Goal: Task Accomplishment & Management: Manage account settings

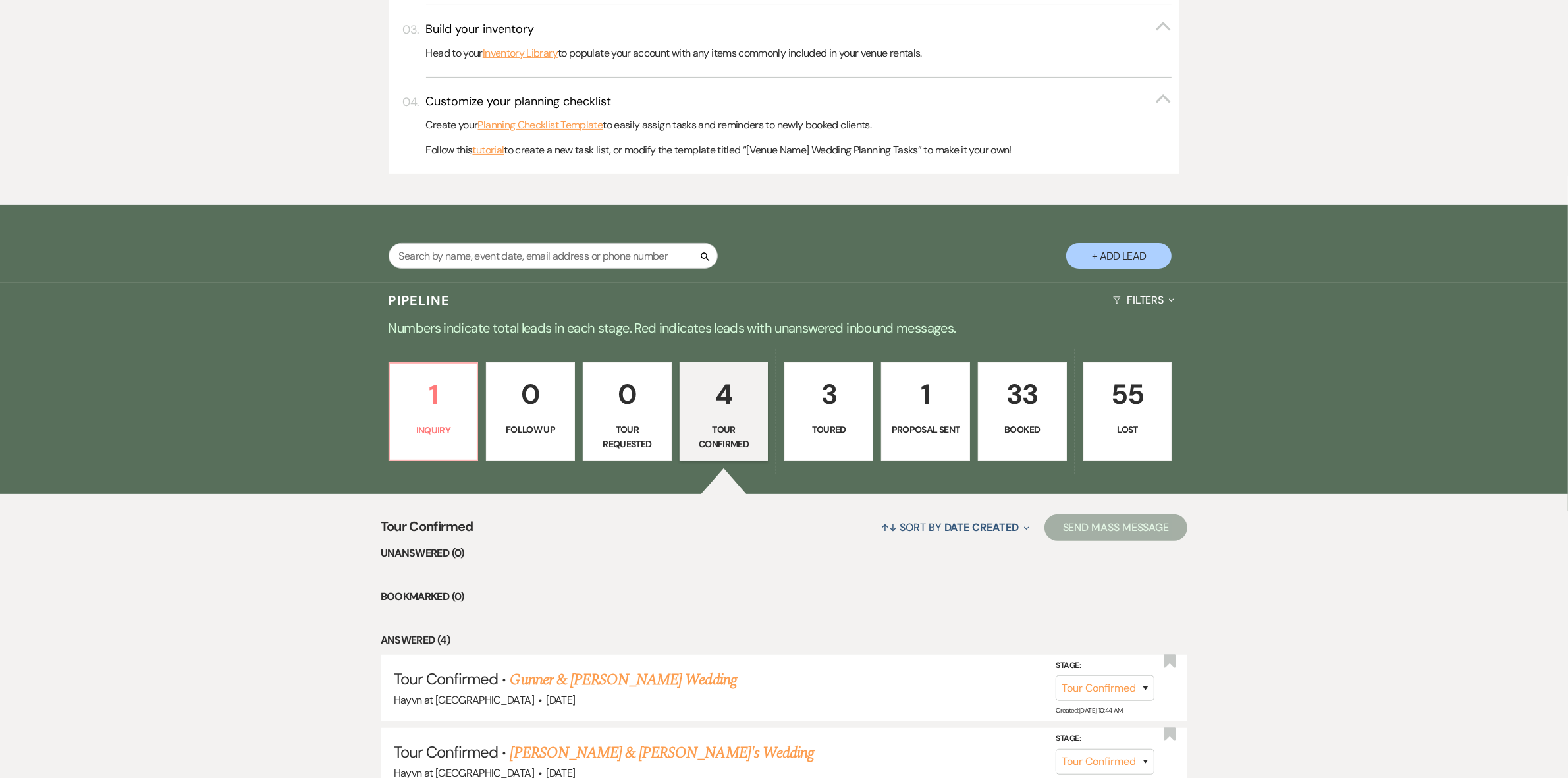
scroll to position [762, 0]
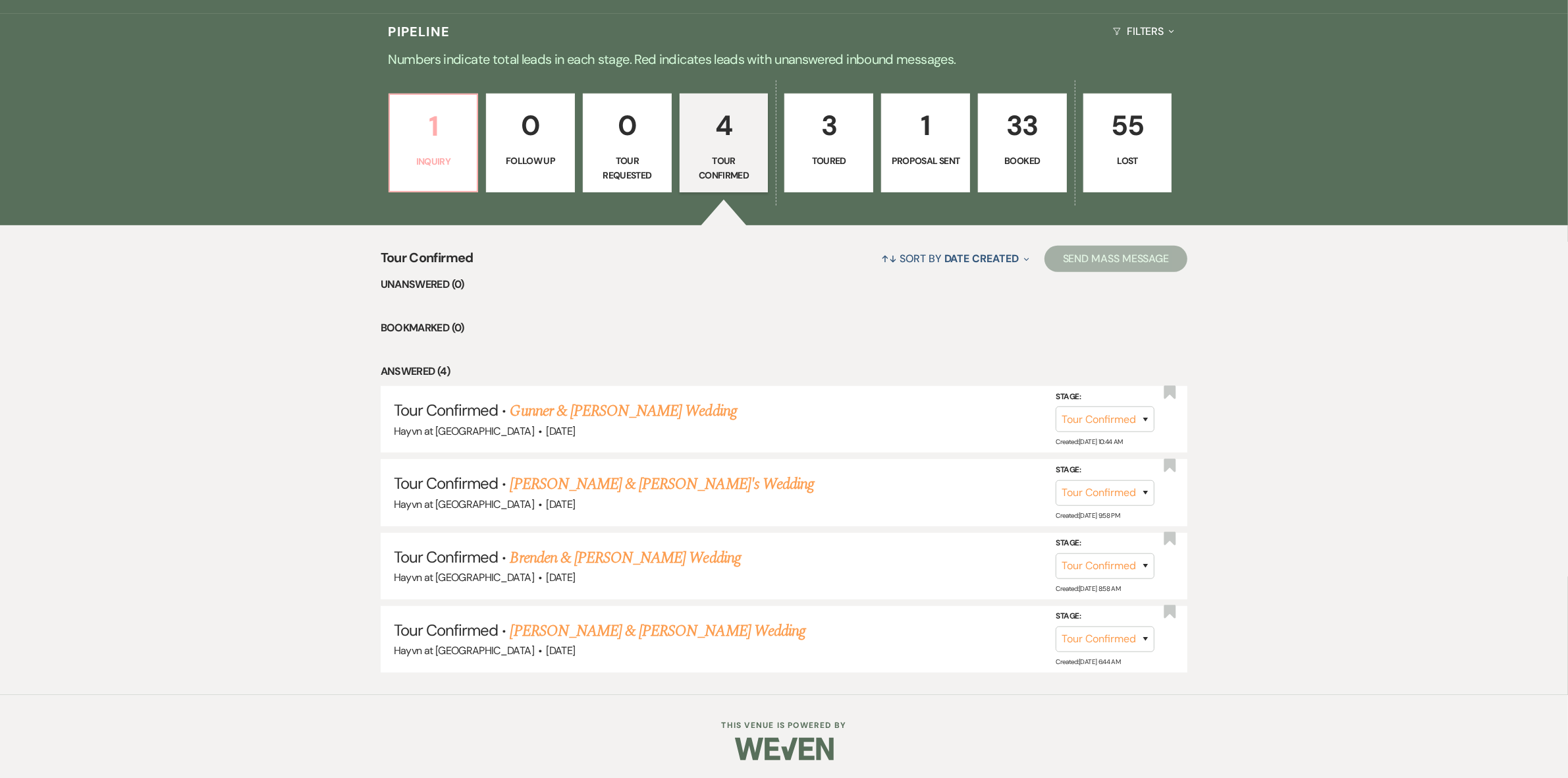
click at [438, 145] on p "1" at bounding box center [434, 126] width 72 height 44
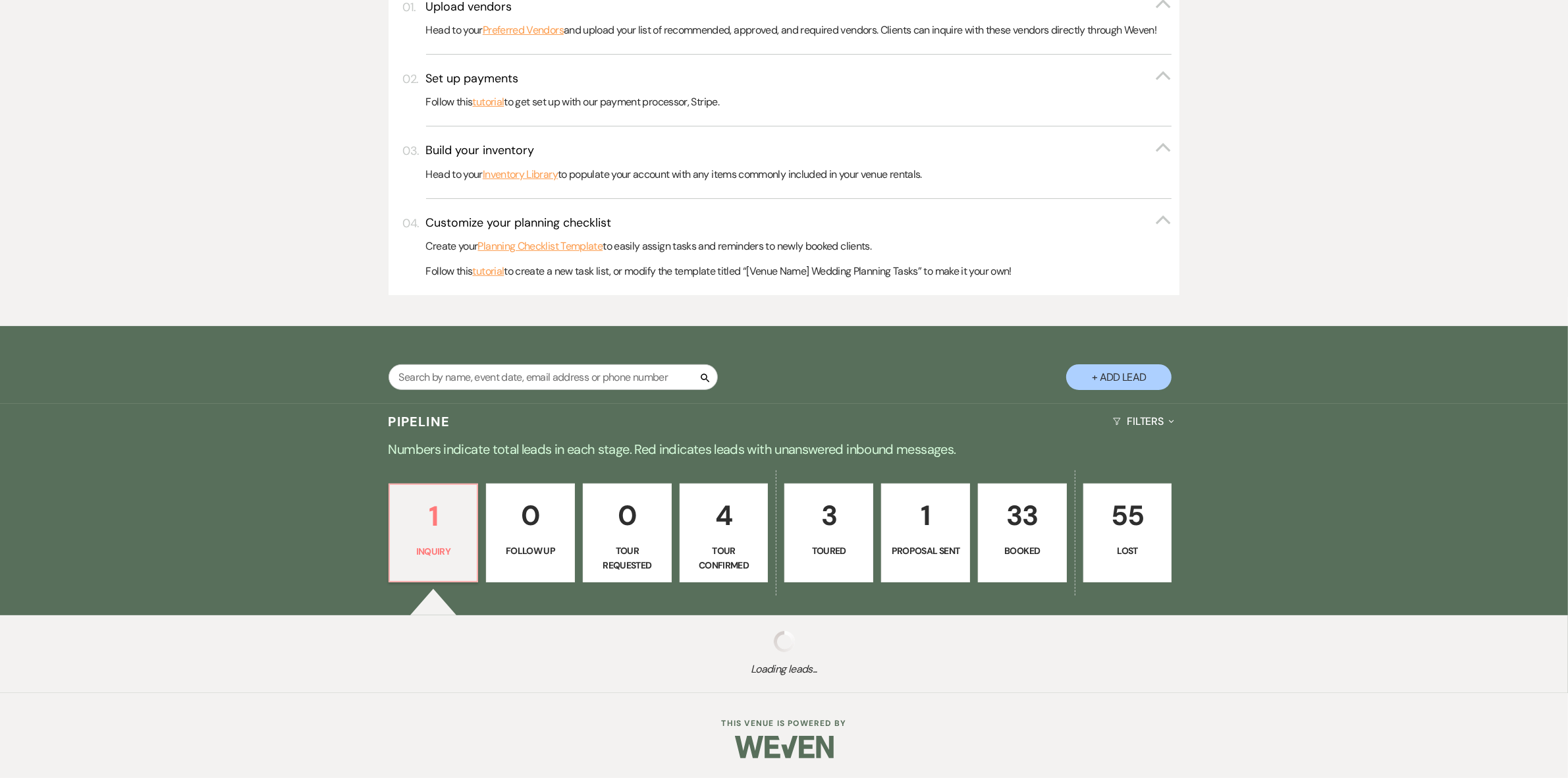
scroll to position [538, 0]
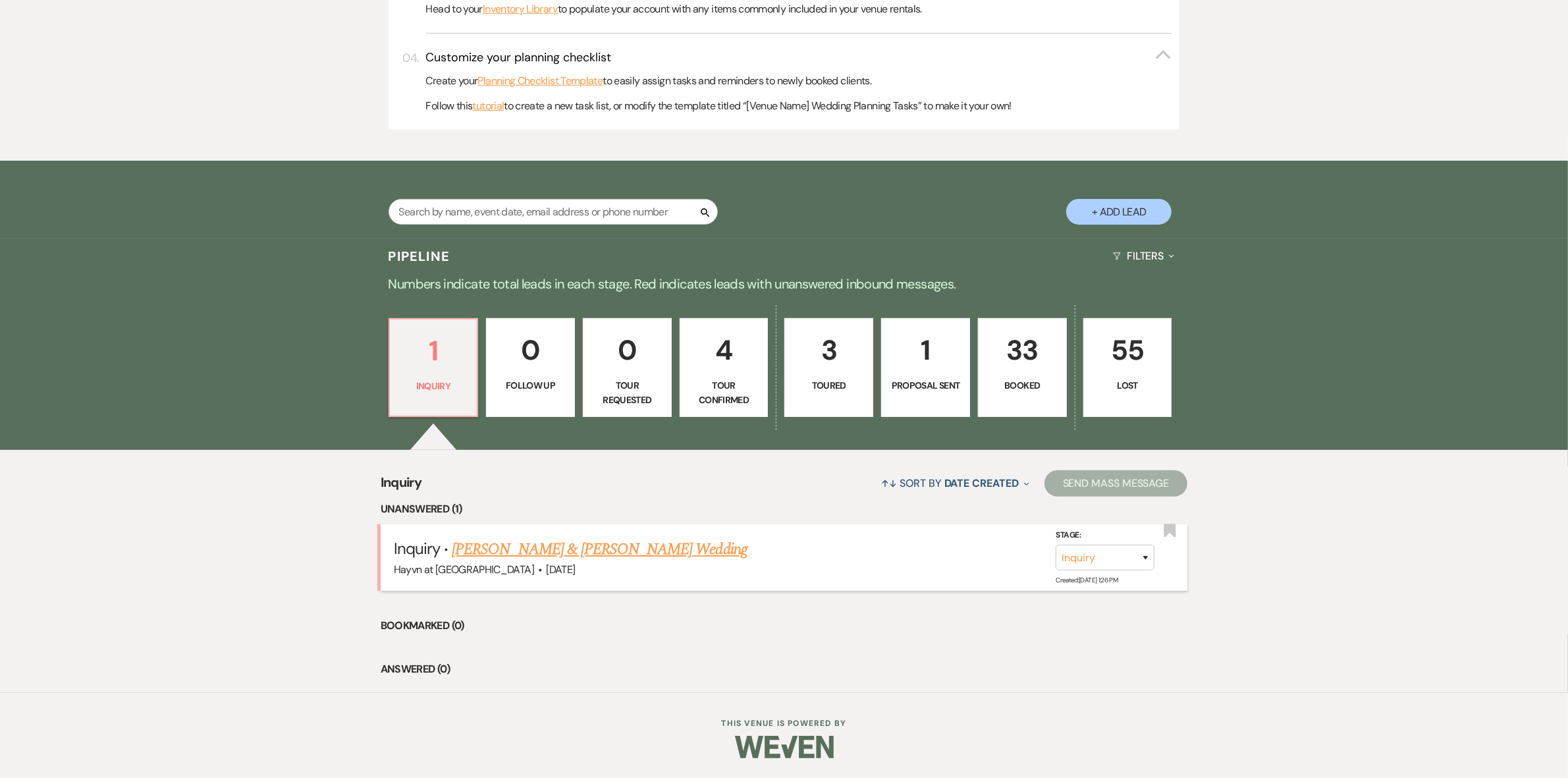
click at [631, 542] on link "[PERSON_NAME] & [PERSON_NAME] Wedding" at bounding box center [599, 549] width 295 height 23
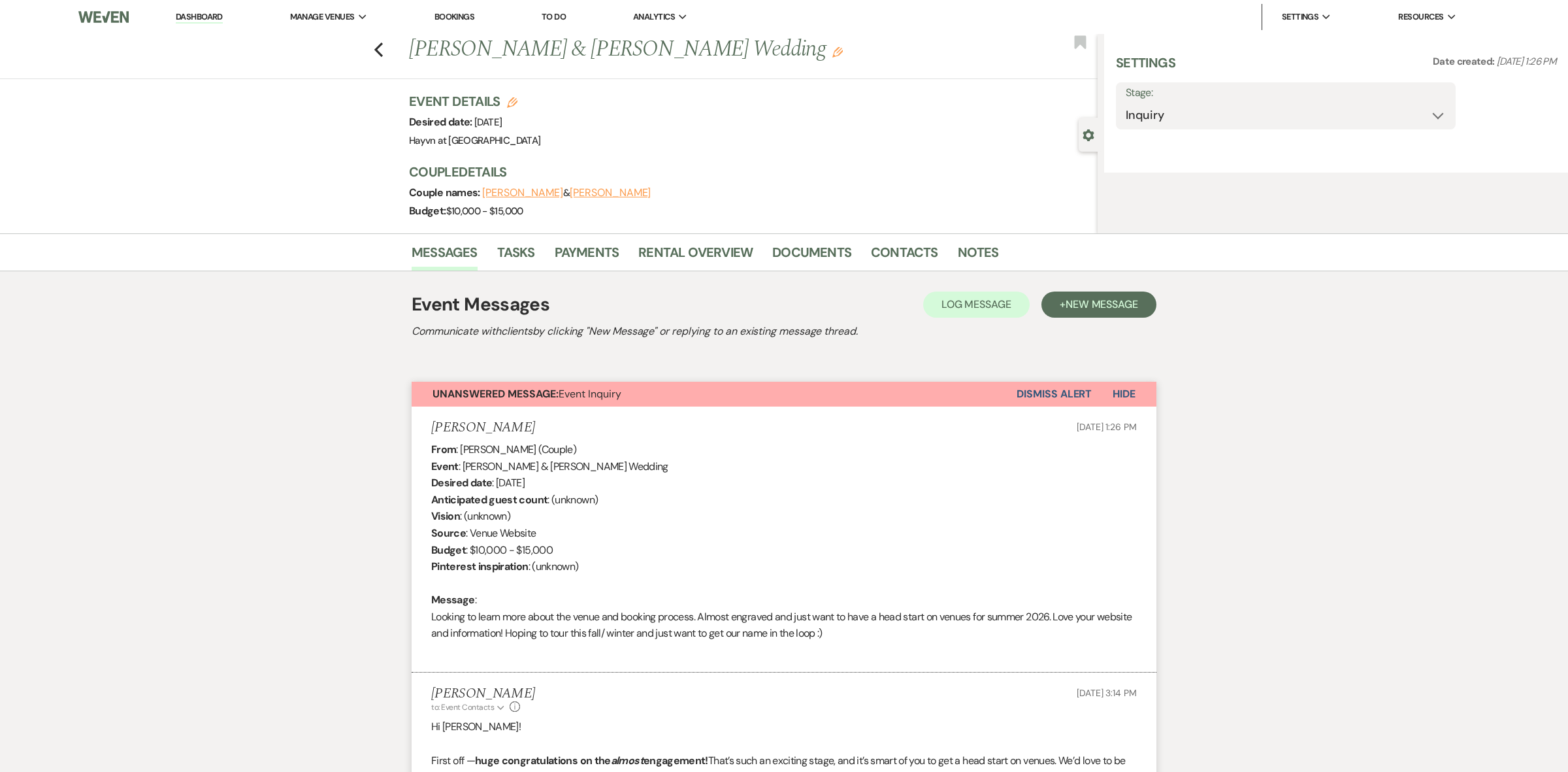
select select "5"
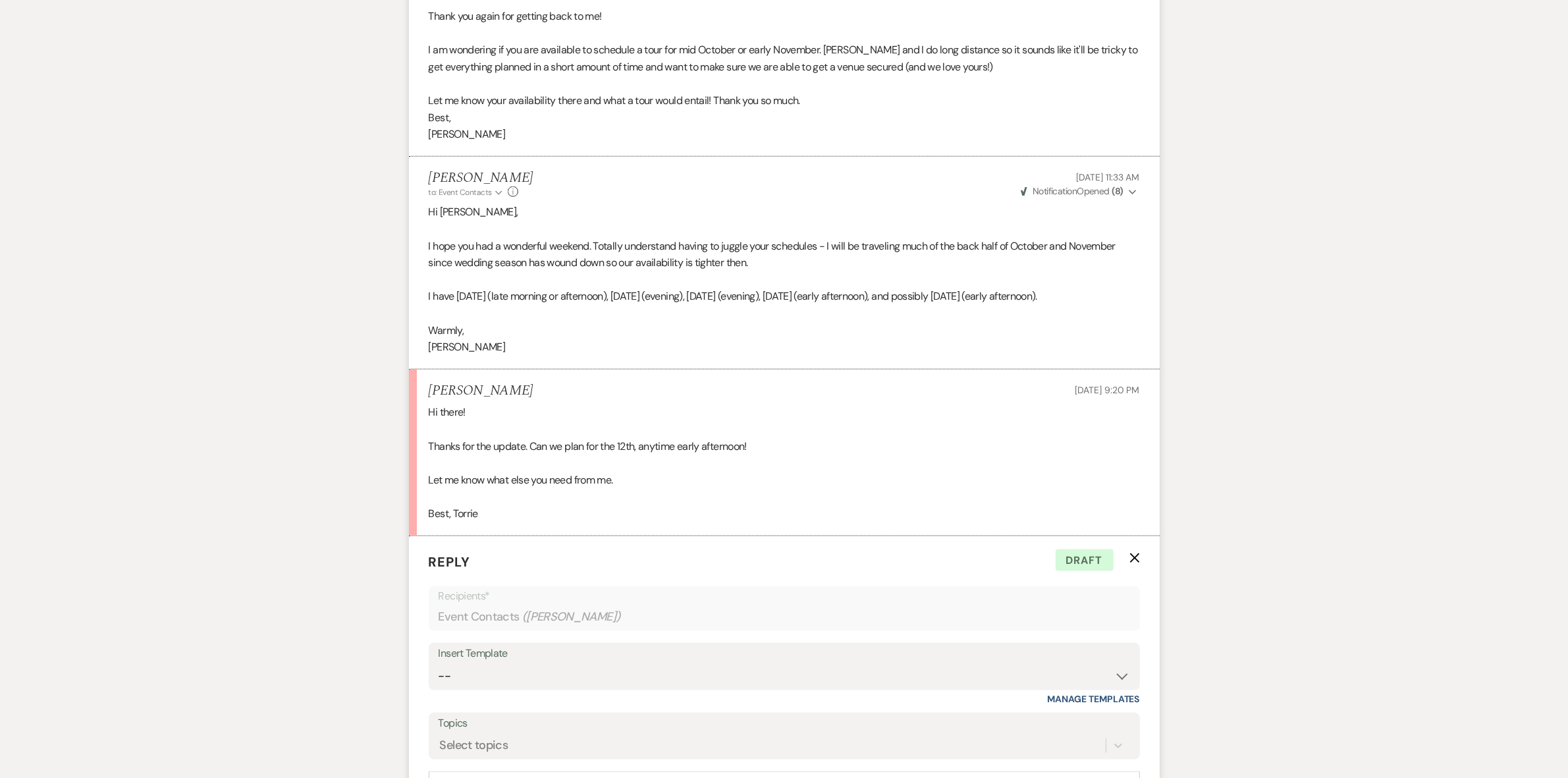
scroll to position [1867, 0]
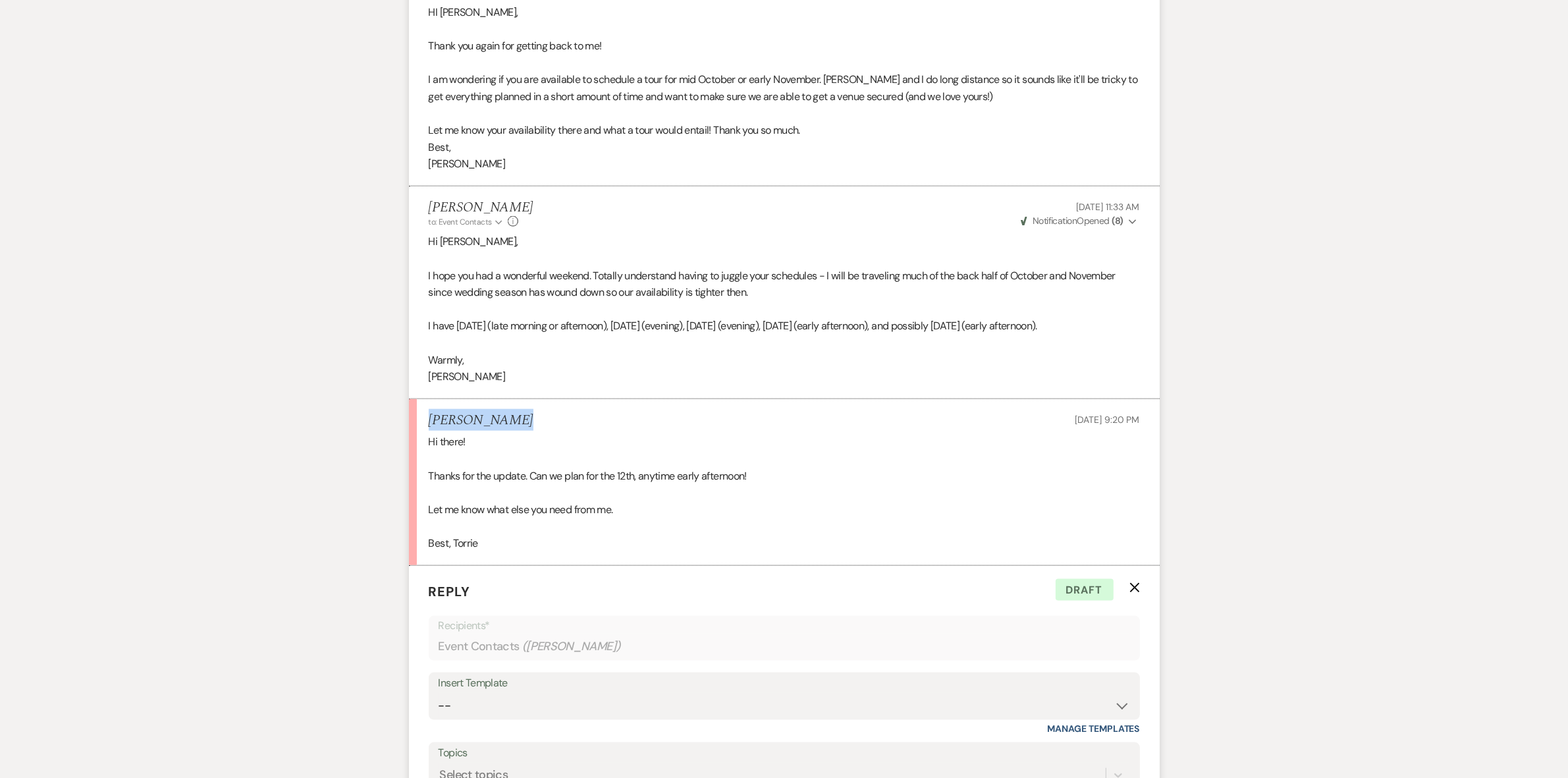
drag, startPoint x: 510, startPoint y: 432, endPoint x: 399, endPoint y: 433, distance: 111.0
copy h5 "[PERSON_NAME]"
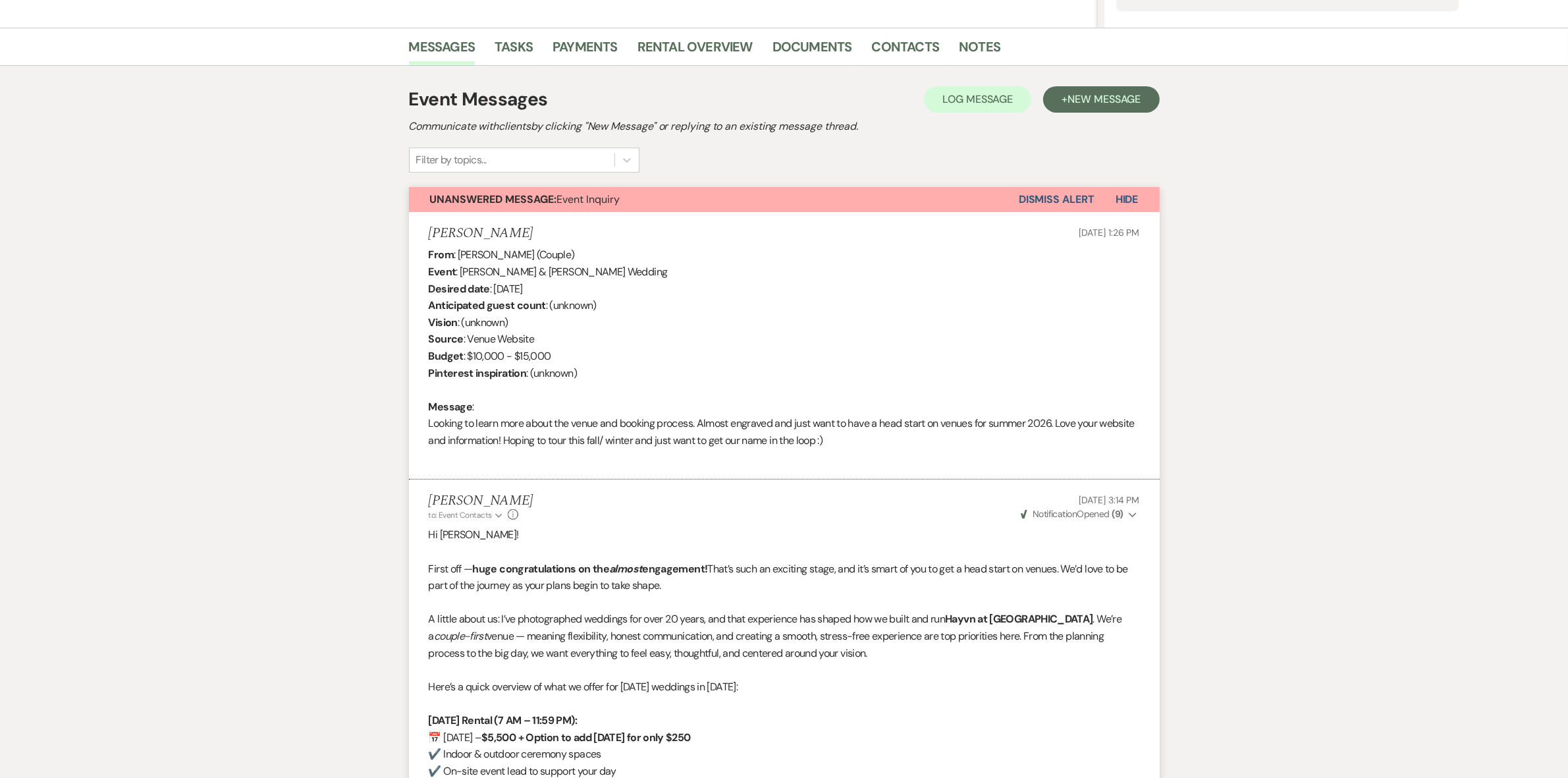
scroll to position [0, 0]
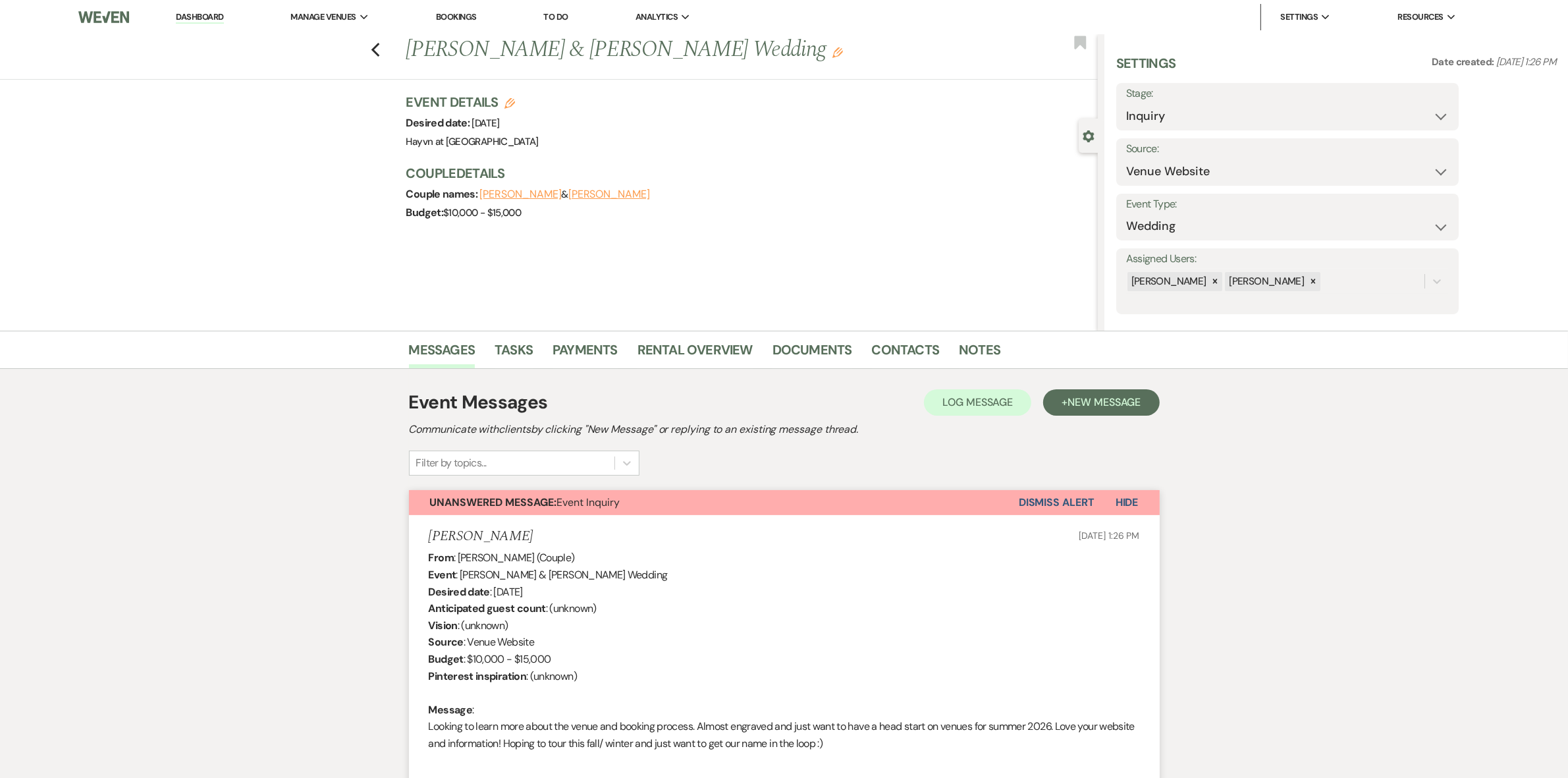
click at [123, 18] on img at bounding box center [103, 17] width 51 height 27
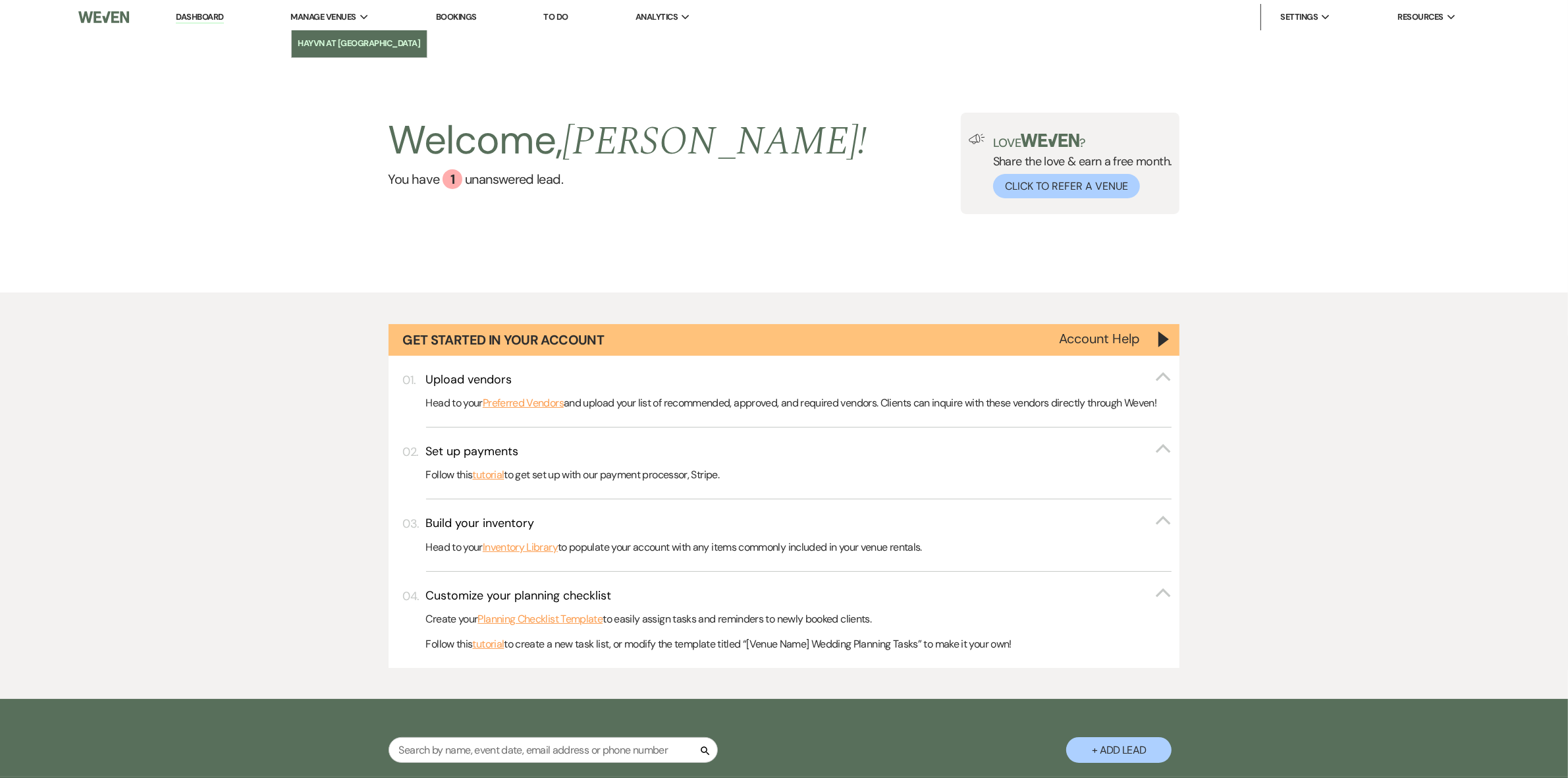
click at [367, 51] on link "Hayvn at [GEOGRAPHIC_DATA]" at bounding box center [359, 43] width 135 height 26
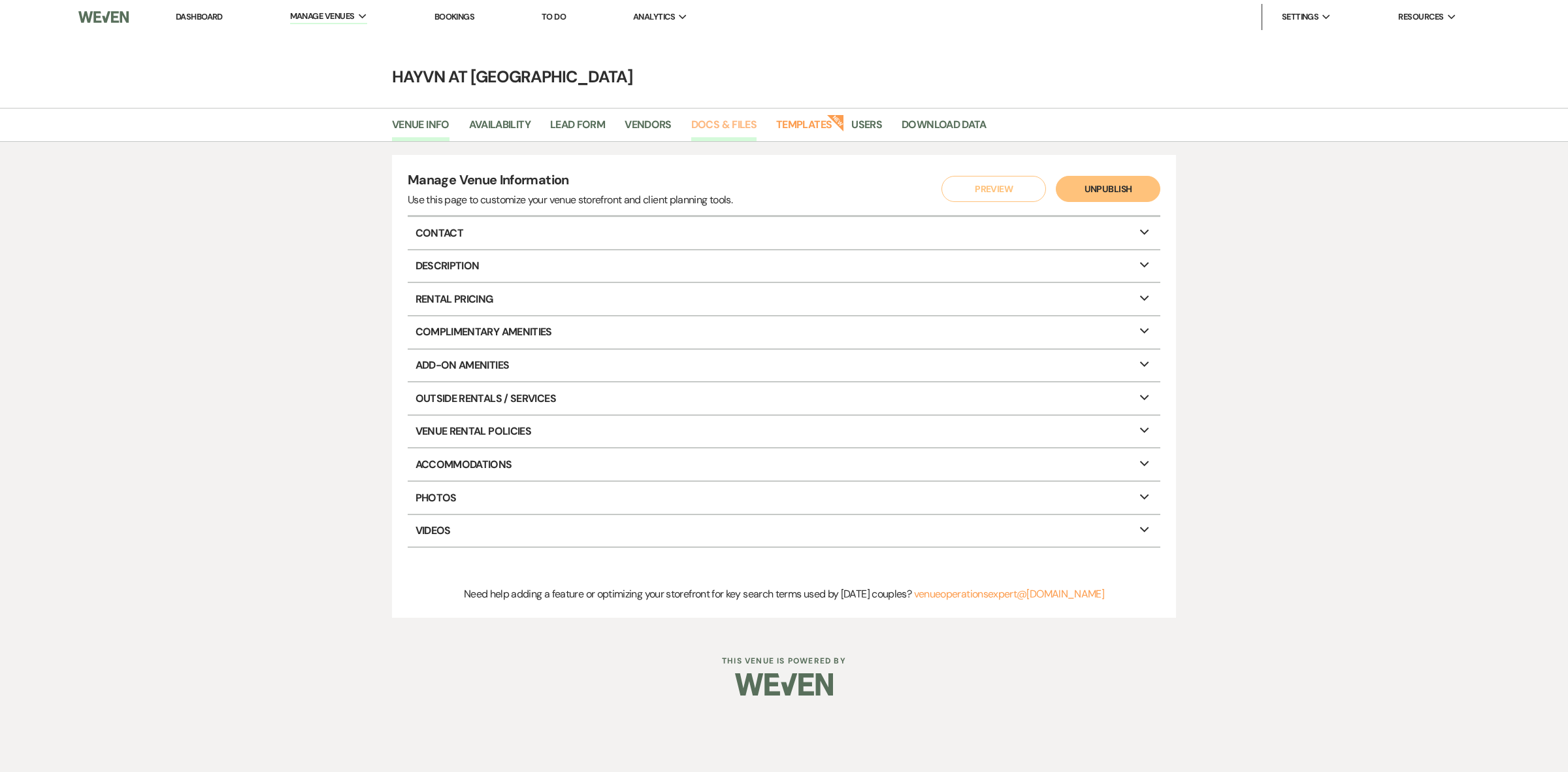
click at [736, 122] on link "Docs & Files" at bounding box center [725, 129] width 66 height 25
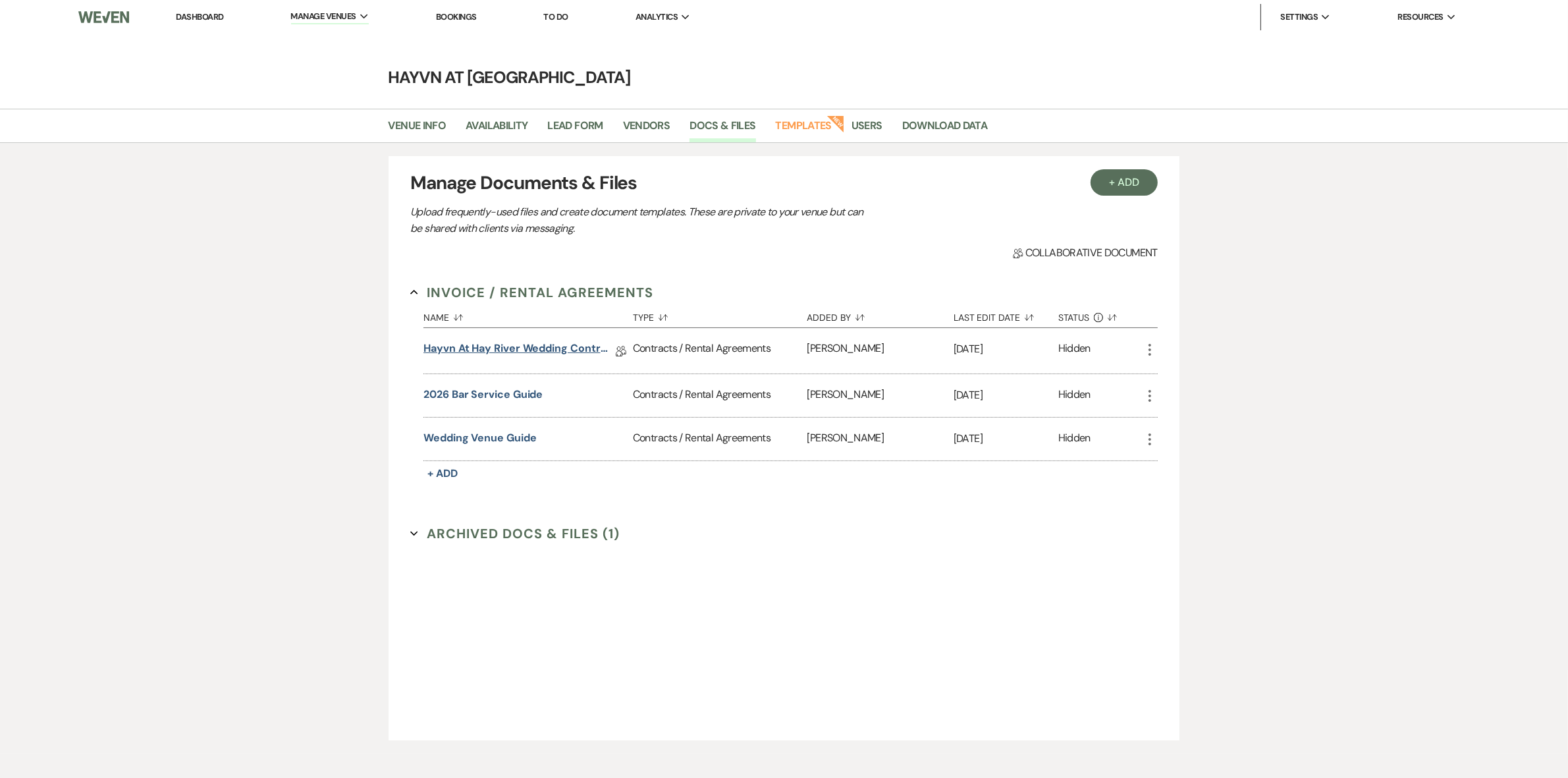
click at [528, 345] on link "Hayvn at Hay River Wedding Contract" at bounding box center [517, 351] width 188 height 20
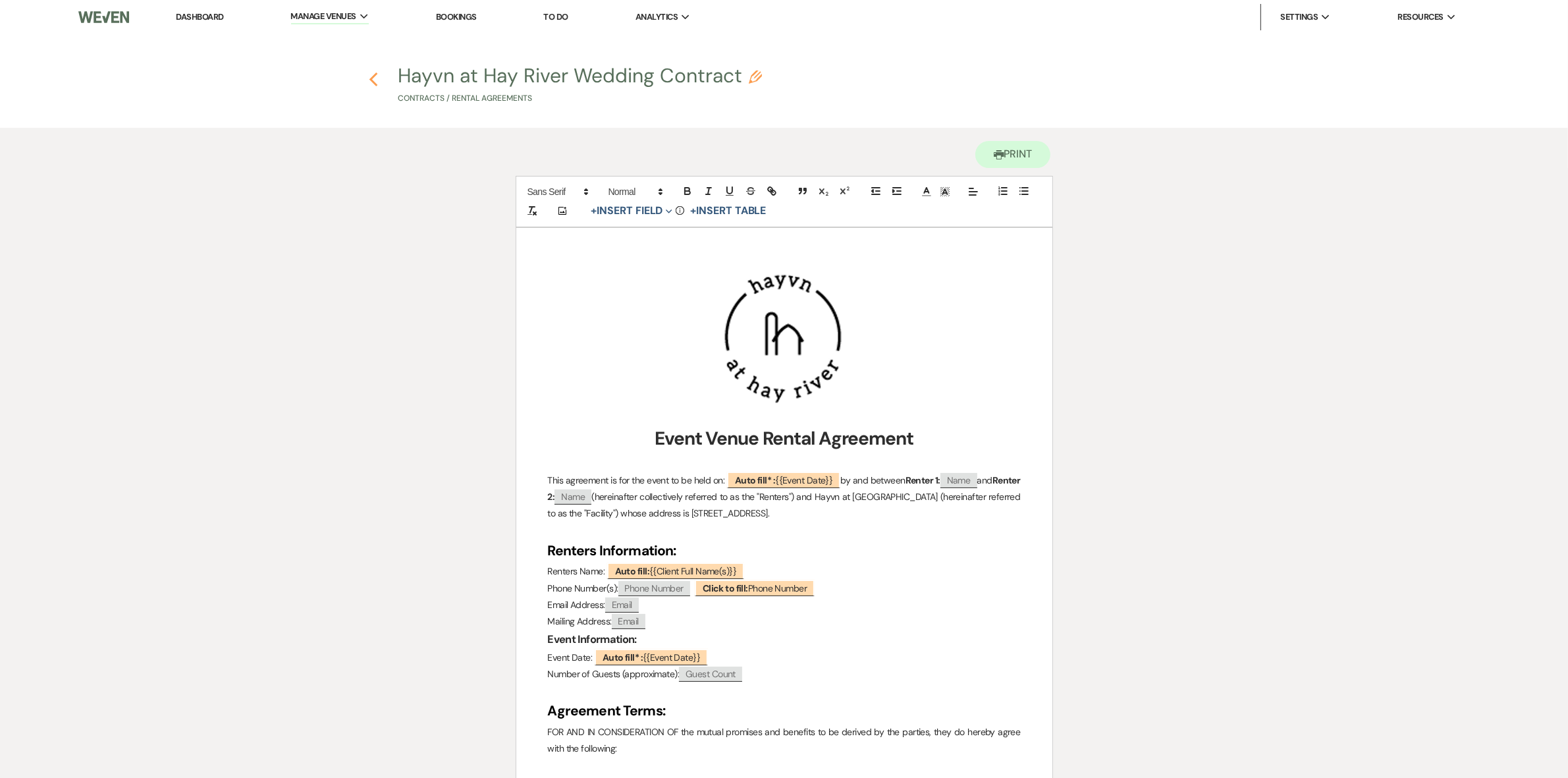
click at [378, 76] on icon "Previous" at bounding box center [374, 80] width 10 height 16
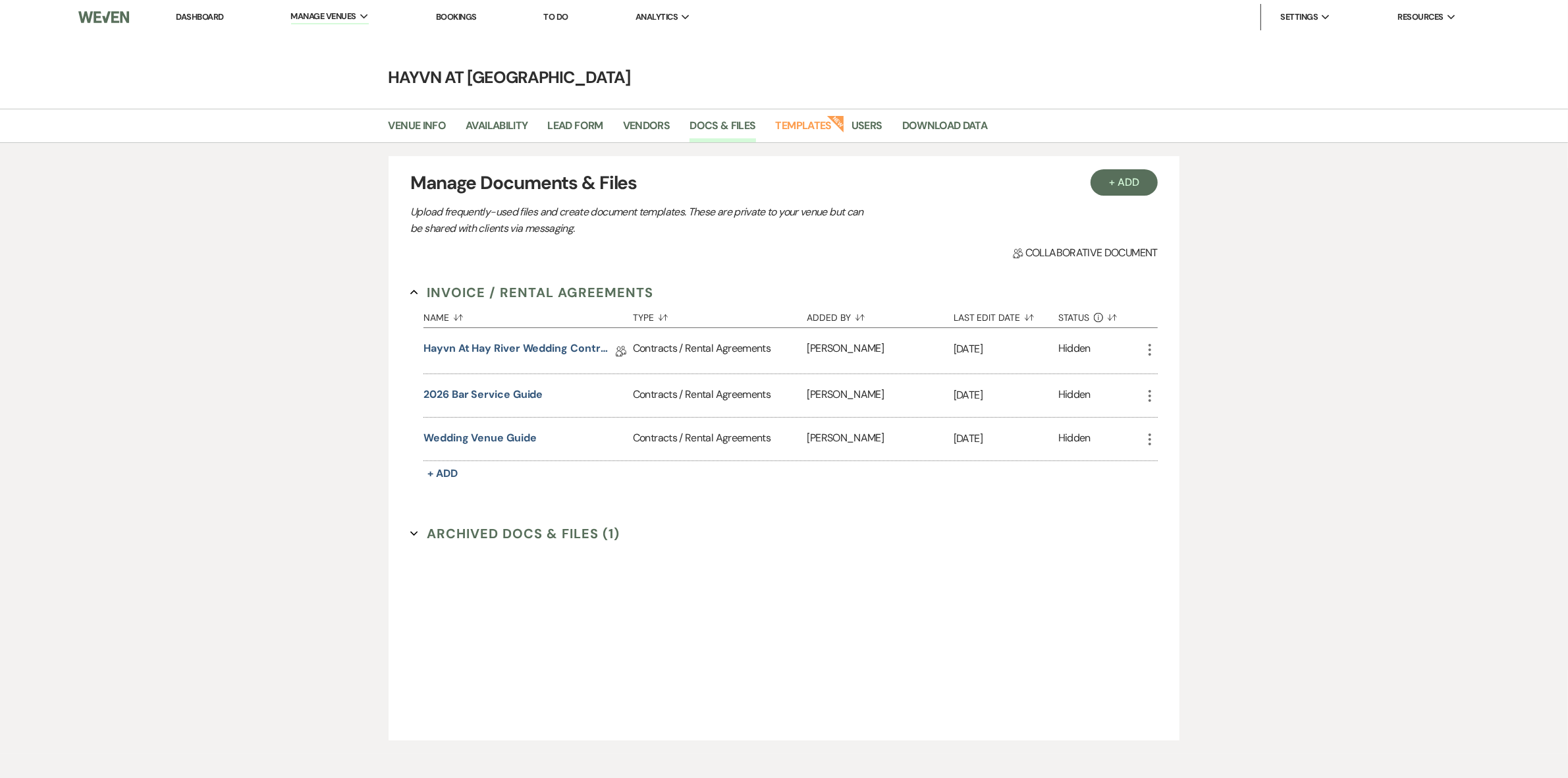
click at [1144, 350] on icon "More" at bounding box center [1150, 350] width 16 height 16
click at [1166, 420] on icon "Duplicate" at bounding box center [1163, 421] width 11 height 11
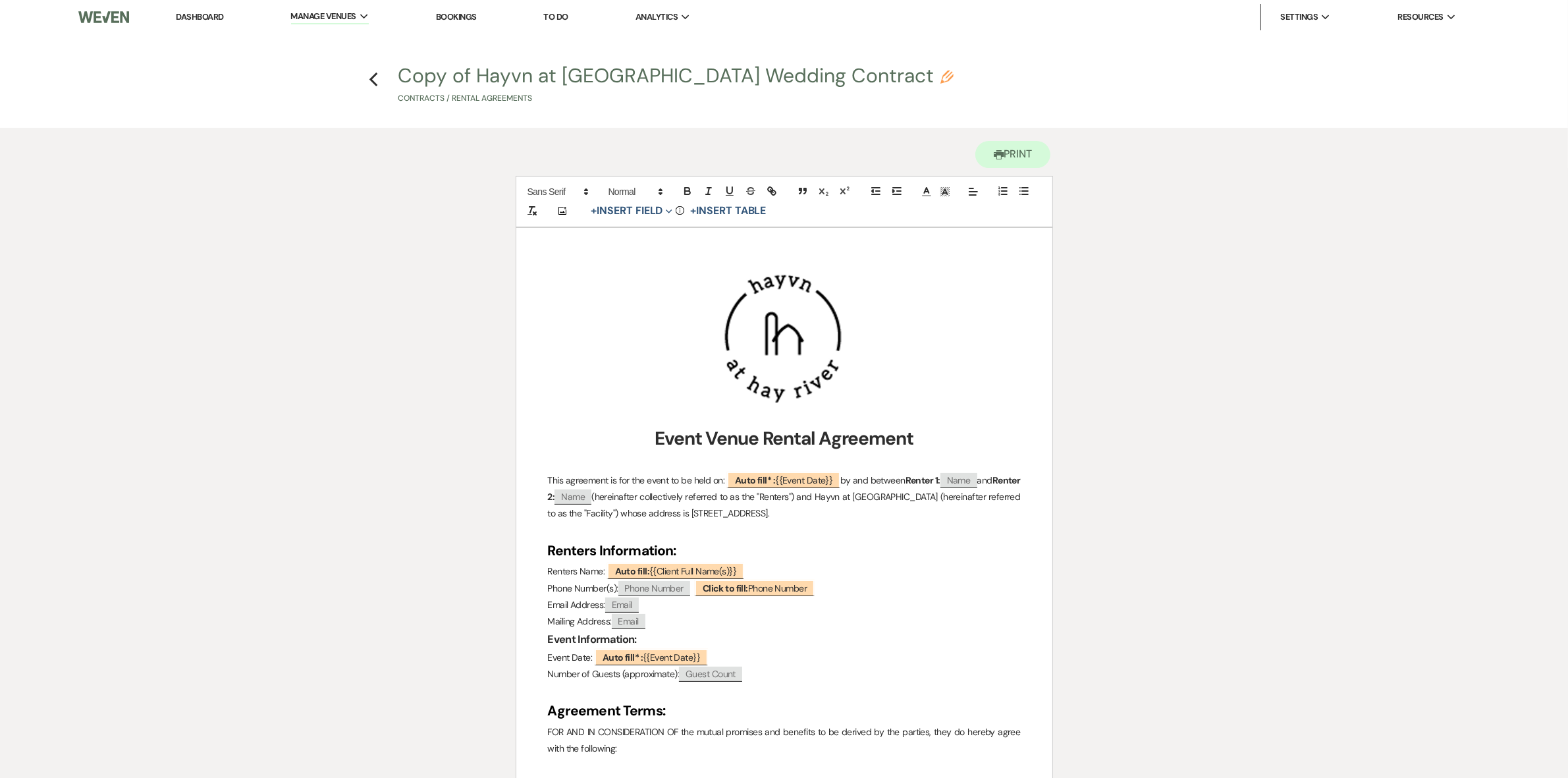
click at [941, 71] on icon "Pencil" at bounding box center [948, 77] width 14 height 14
select select "10"
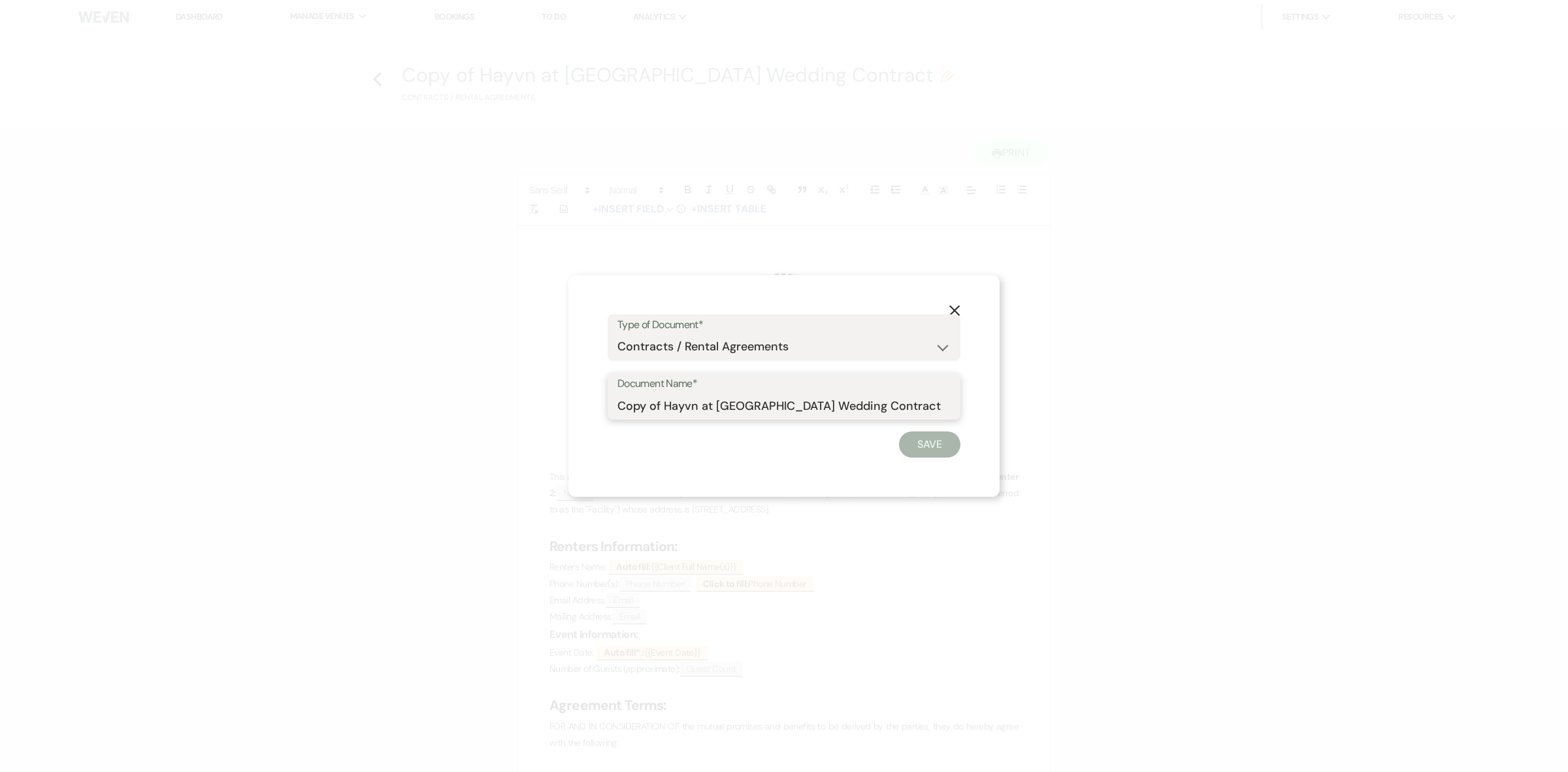
drag, startPoint x: 664, startPoint y: 407, endPoint x: 527, endPoint y: 400, distance: 137.2
click at [527, 400] on div "X Type of Document* Special Event Insurance Vendor Certificate of Insurance Con…" at bounding box center [784, 386] width 1568 height 772
drag, startPoint x: 772, startPoint y: 407, endPoint x: 728, endPoint y: 406, distance: 44.0
click at [728, 406] on input "Hayvn at Hay River Wedding Contract" at bounding box center [784, 405] width 333 height 25
type input "Hayvn at Hay River Event Contract"
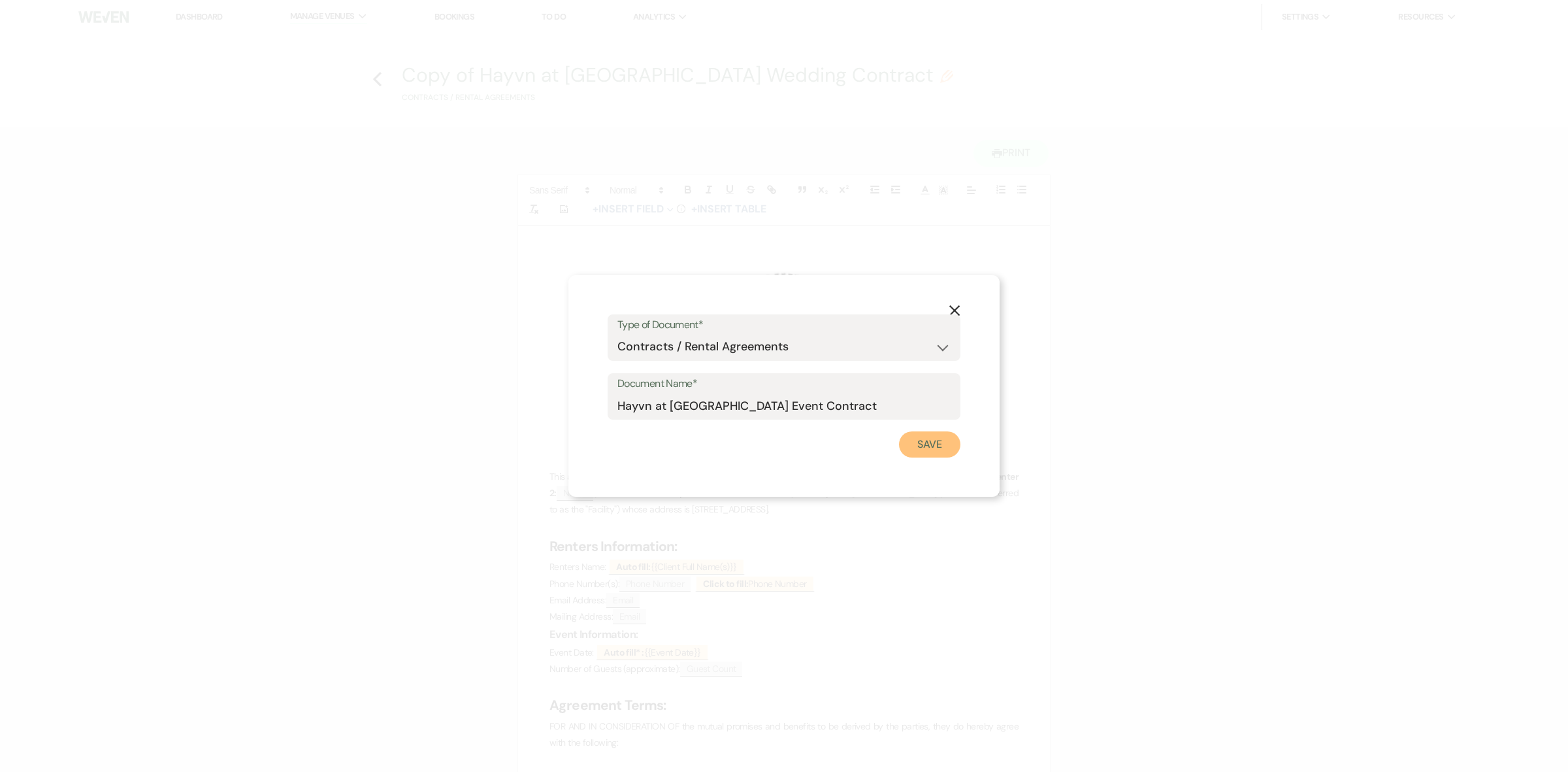
click at [938, 446] on button "Save" at bounding box center [930, 443] width 62 height 26
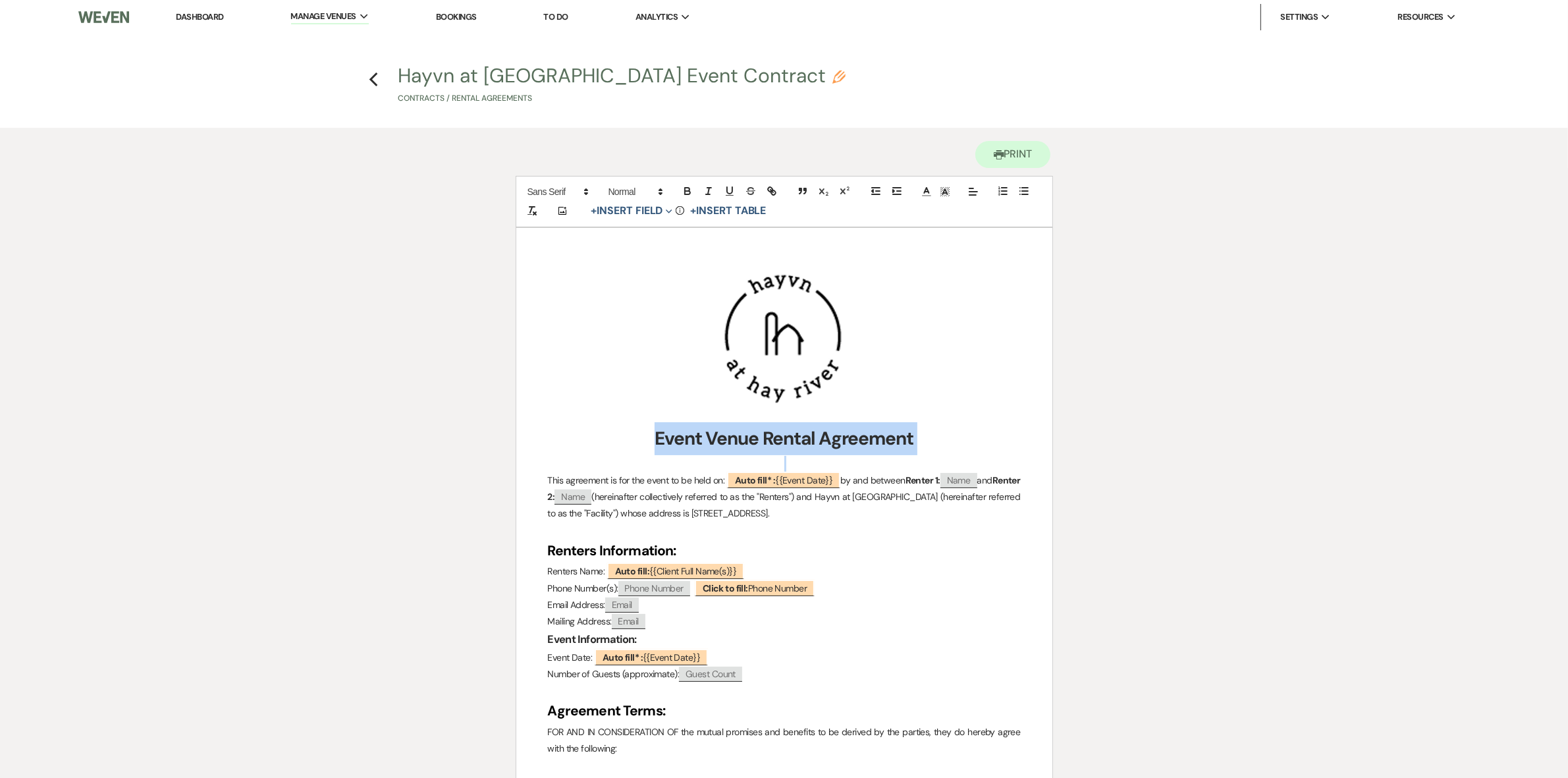
drag, startPoint x: 630, startPoint y: 443, endPoint x: 623, endPoint y: 461, distance: 19.3
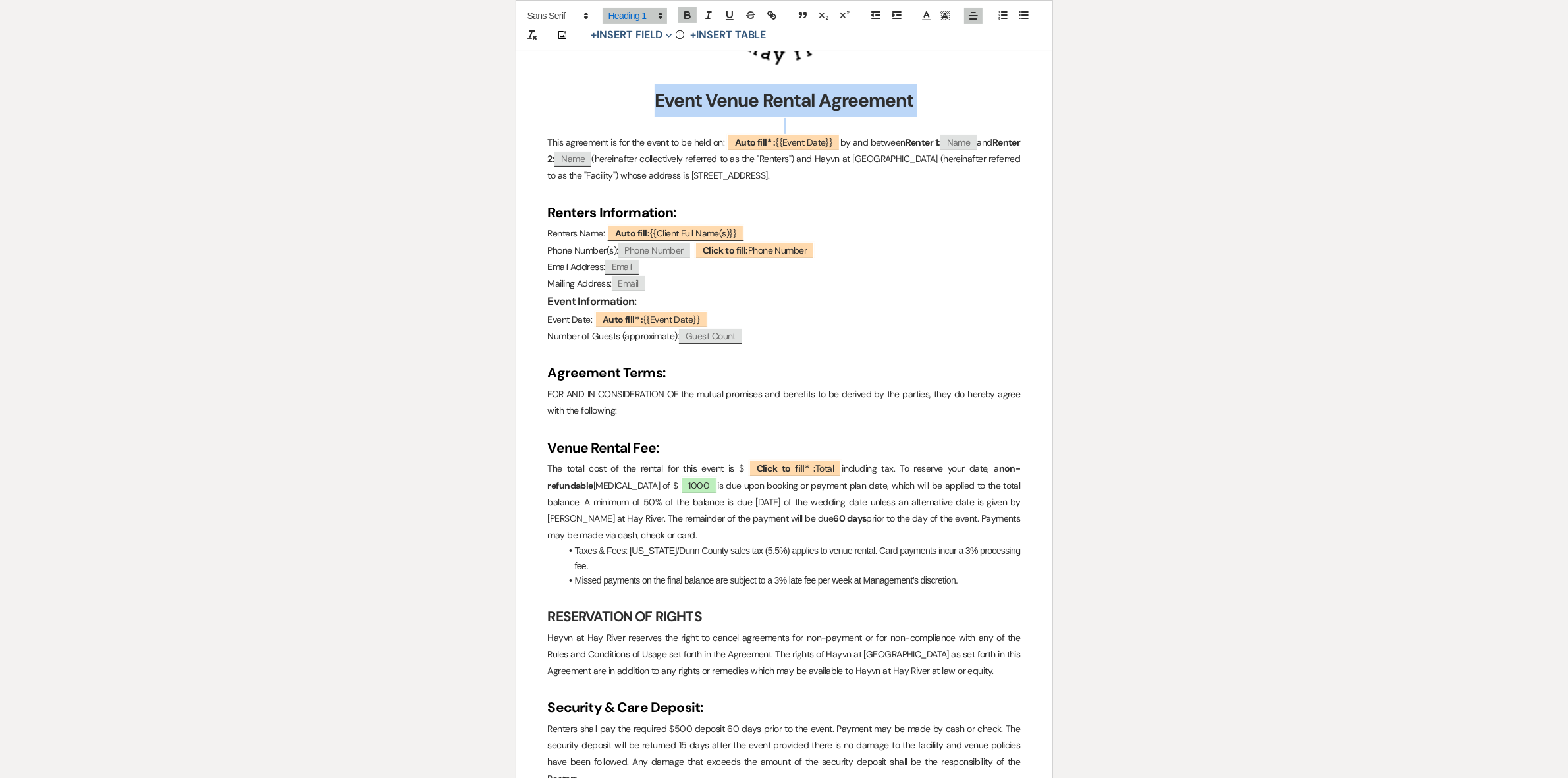
scroll to position [412, 0]
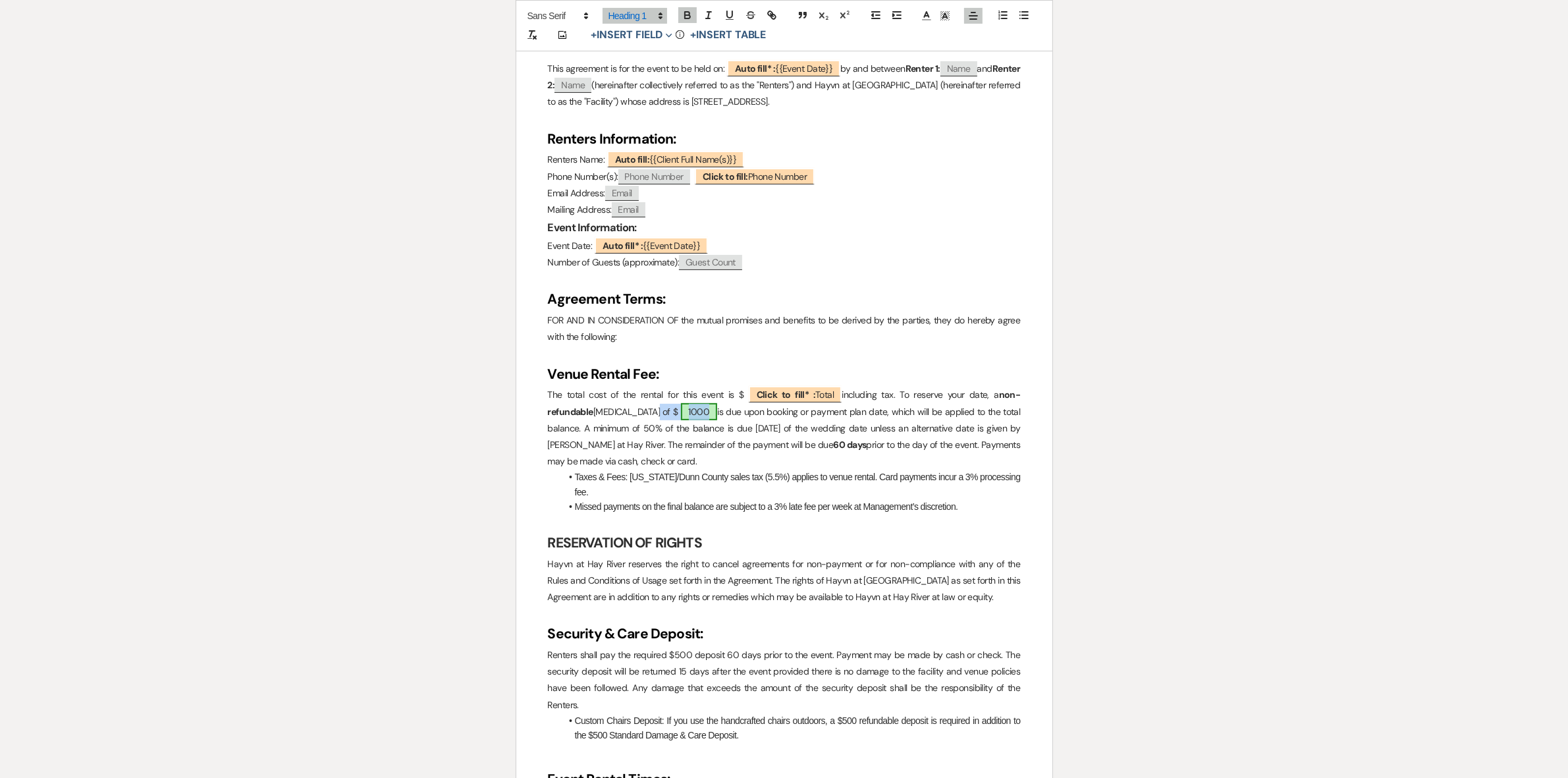
click at [681, 410] on span "1000" at bounding box center [699, 412] width 37 height 18
select select "owner"
select select "Amount"
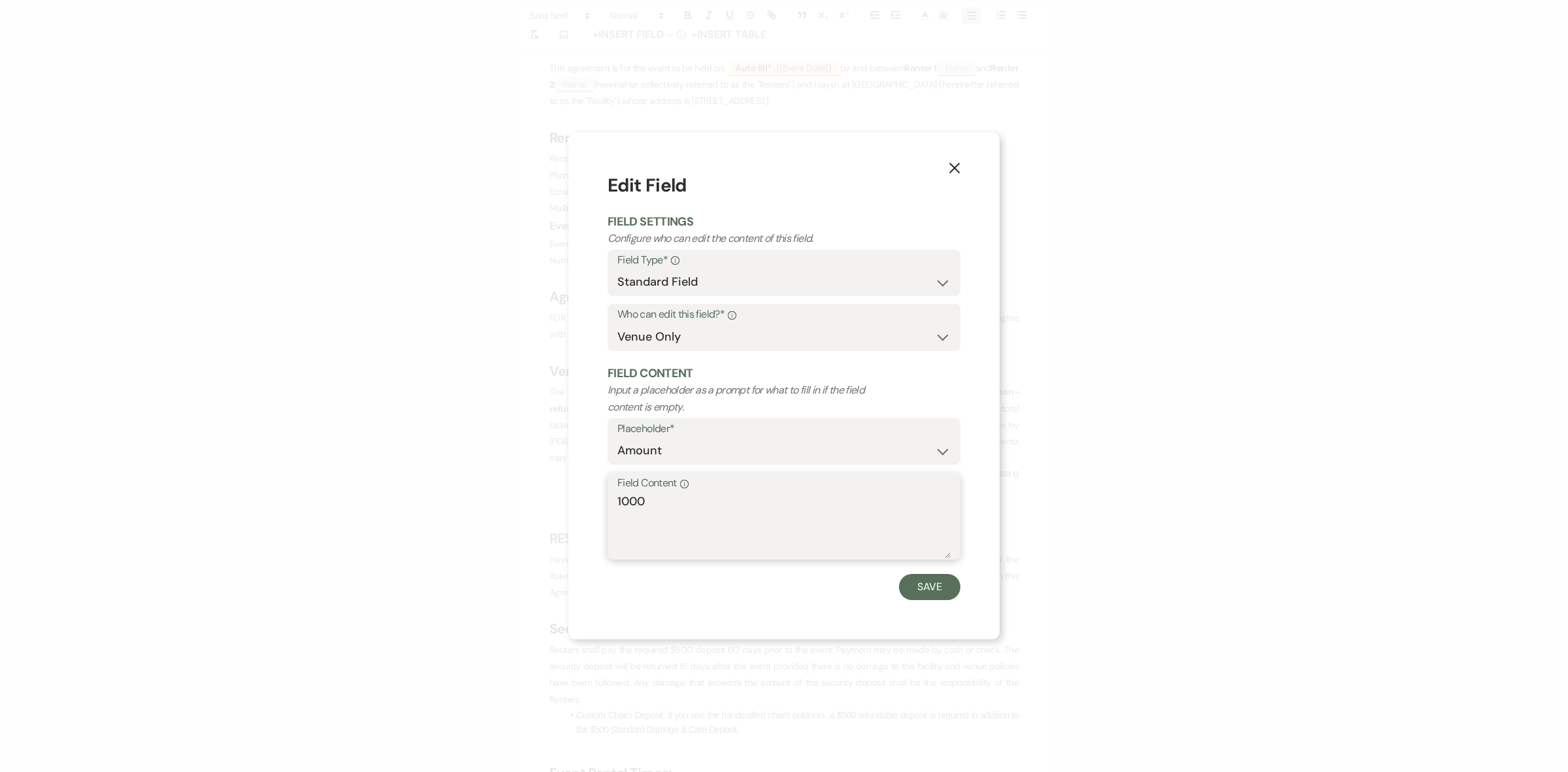
drag, startPoint x: 649, startPoint y: 496, endPoint x: 600, endPoint y: 498, distance: 49.0
click at [600, 498] on div "X Edit Field Field Settings Configure who can edit the content of this field. F…" at bounding box center [784, 386] width 431 height 506
type textarea "200"
click at [657, 425] on label "Placeholder*" at bounding box center [784, 429] width 333 height 19
click at [677, 443] on select "Custom Placeholder Date Time Name Location Venue Name Type Number Budget Addres…" at bounding box center [784, 450] width 333 height 25
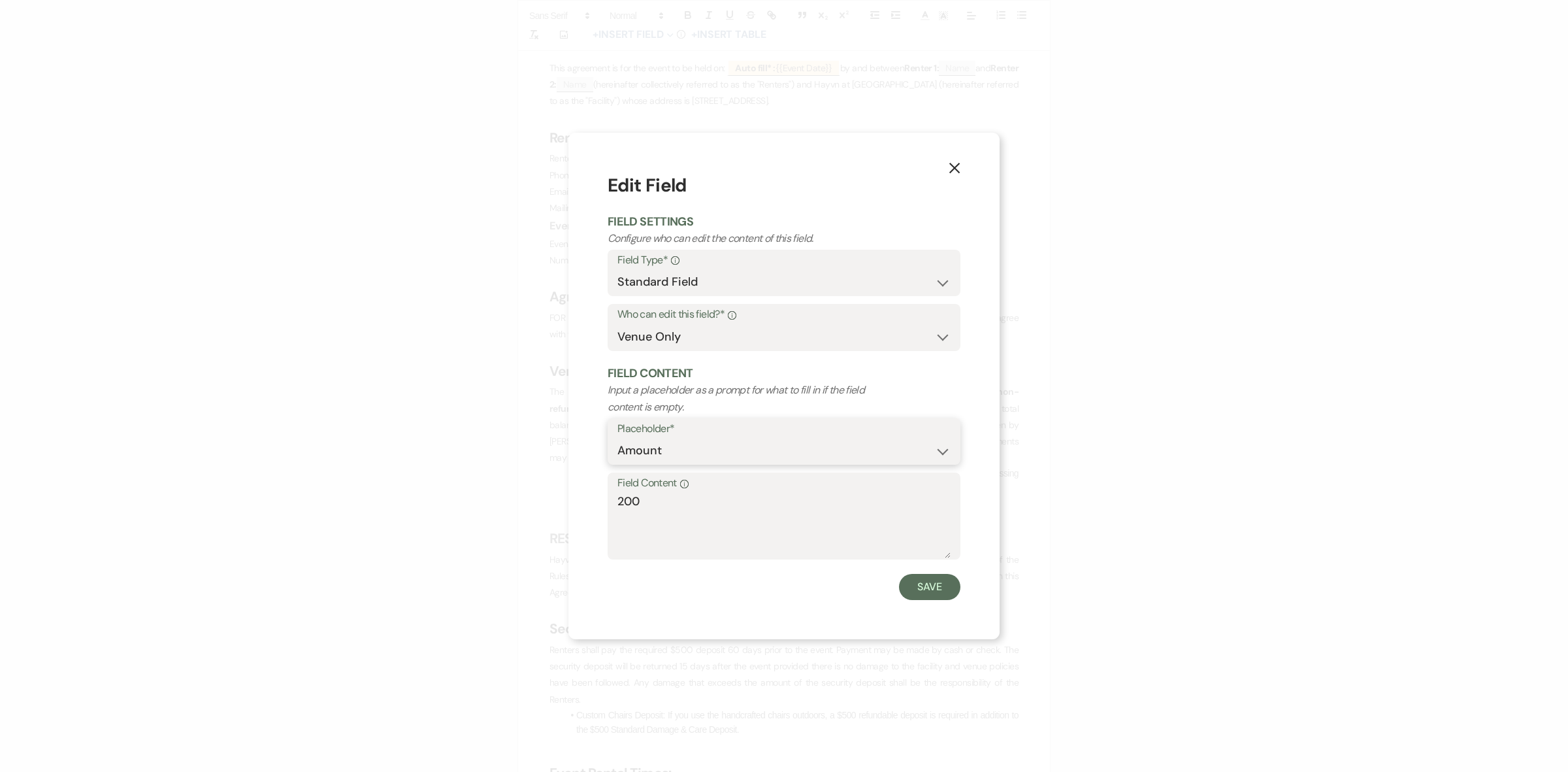
select select "Total"
click at [617, 438] on select "Custom Placeholder Date Time Name Location Venue Name Type Number Budget Addres…" at bounding box center [784, 450] width 333 height 25
click at [668, 455] on select "Custom Placeholder Date Time Name Location Venue Name Type Number Budget Addres…" at bounding box center [784, 450] width 333 height 25
select select "Amount"
click at [617, 438] on select "Custom Placeholder Date Time Name Location Venue Name Type Number Budget Addres…" at bounding box center [784, 450] width 333 height 25
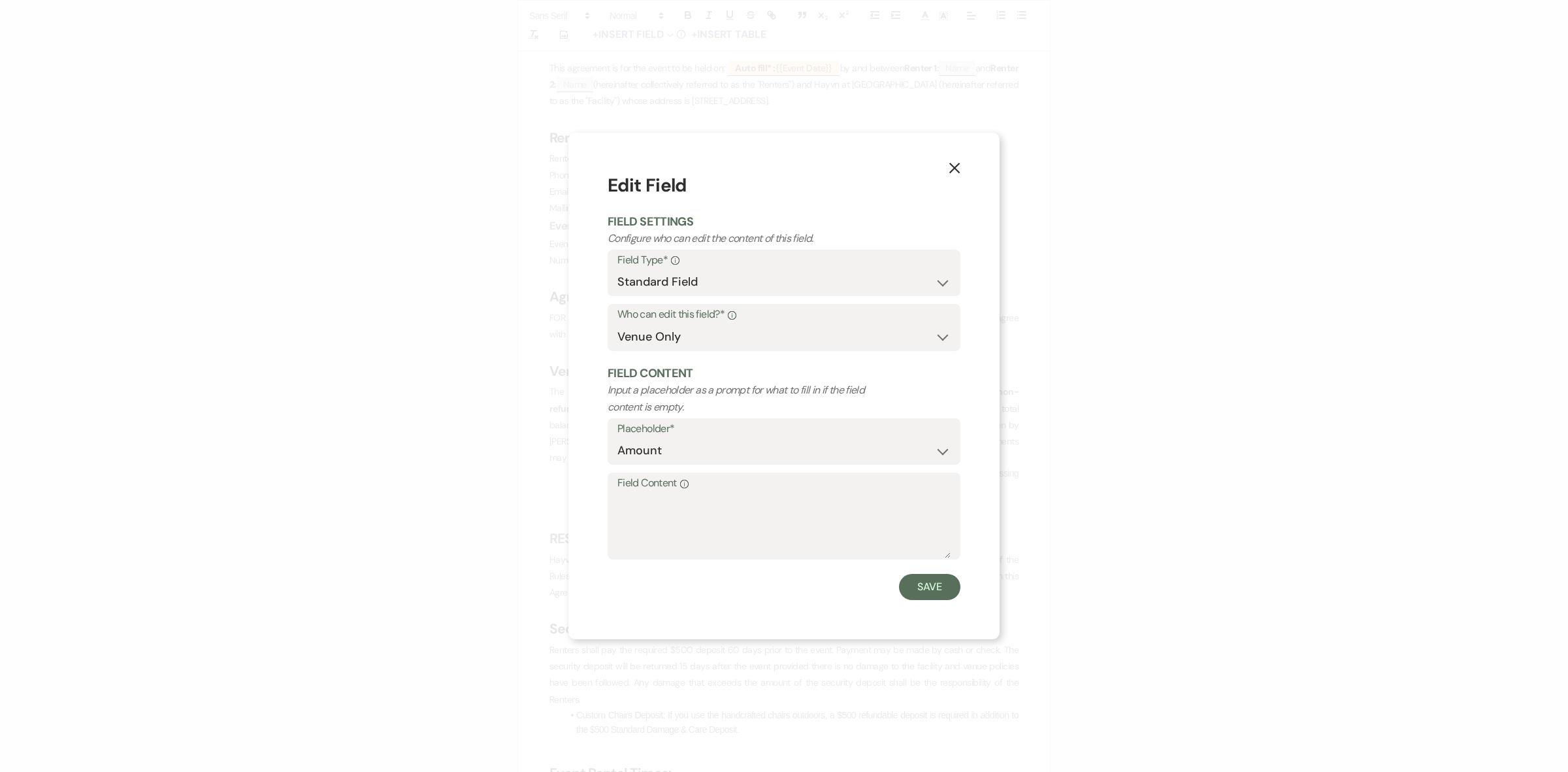
click at [659, 485] on label "Field Content Info" at bounding box center [784, 483] width 333 height 19
click at [659, 493] on textarea "Field Content Info" at bounding box center [784, 526] width 333 height 66
type textarea "200"
click at [1085, 453] on div "X Edit Field Field Settings Configure who can edit the content of this field. F…" at bounding box center [784, 386] width 1568 height 772
click at [935, 589] on button "Save" at bounding box center [930, 586] width 62 height 26
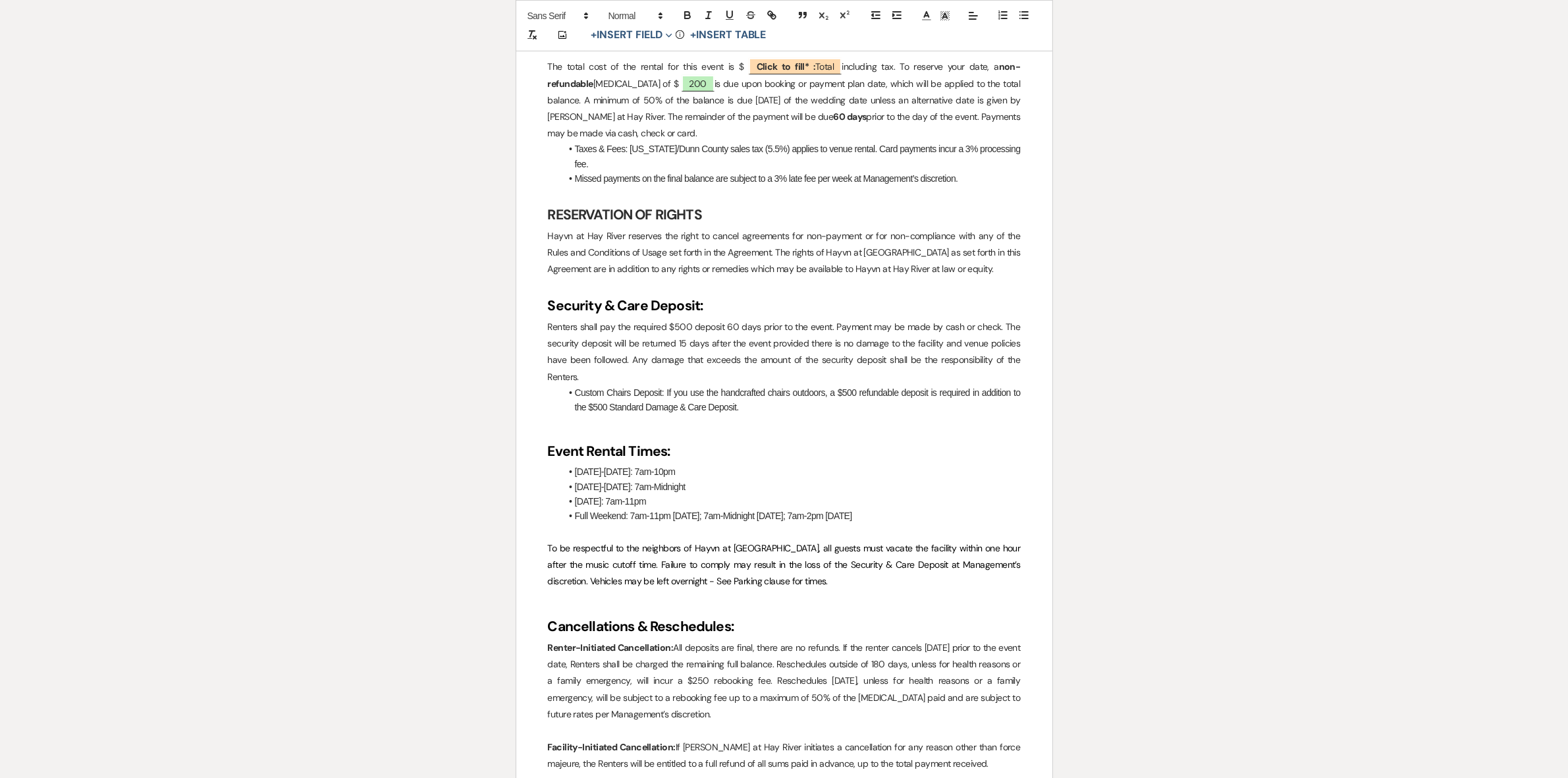
scroll to position [741, 0]
click at [680, 328] on p "Renters shall pay the required $500 deposit 60 days prior to the event. Payment…" at bounding box center [785, 351] width 473 height 66
drag, startPoint x: 753, startPoint y: 410, endPoint x: 553, endPoint y: 393, distance: 200.7
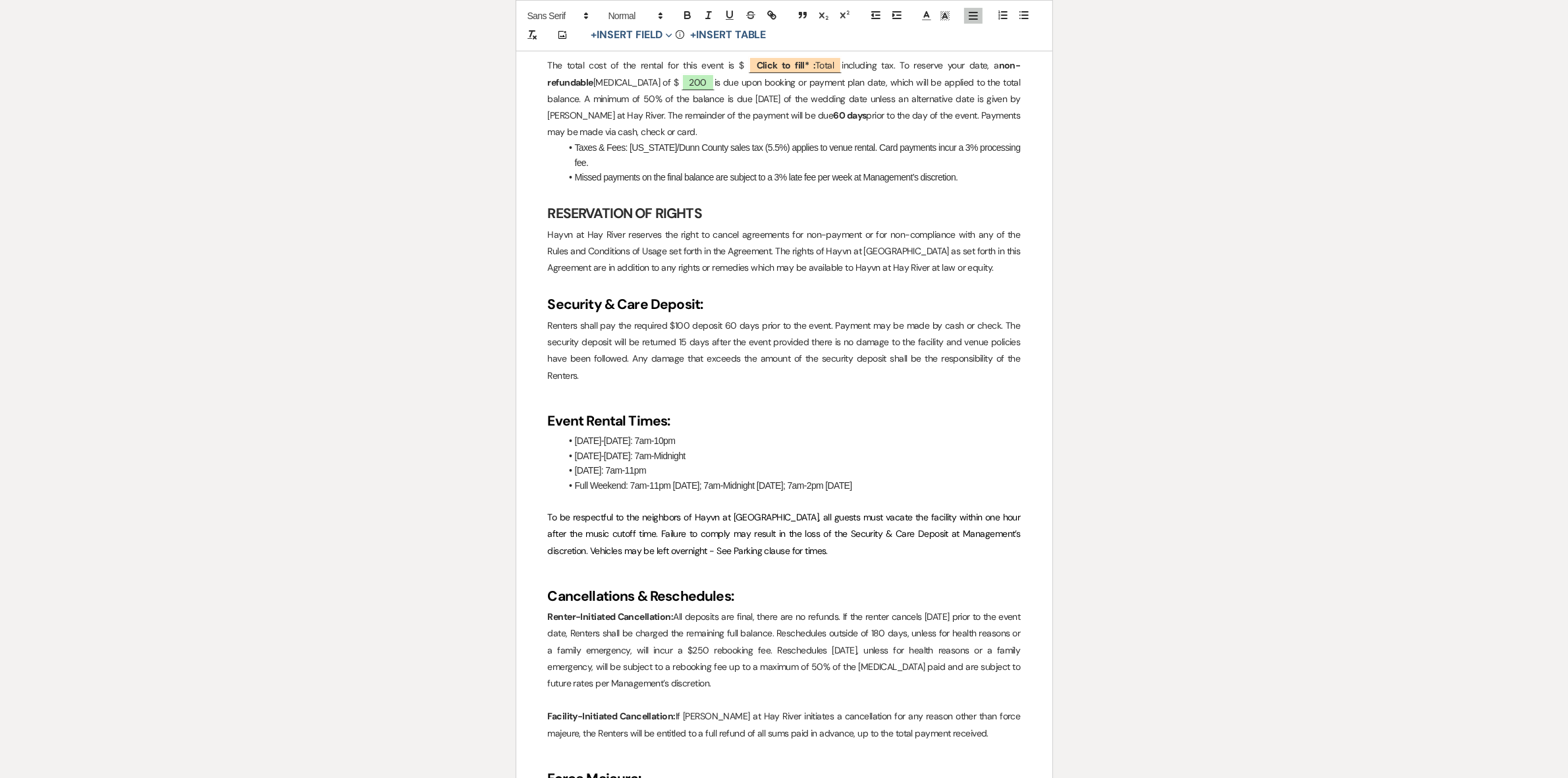
click at [606, 403] on h2 at bounding box center [785, 396] width 473 height 25
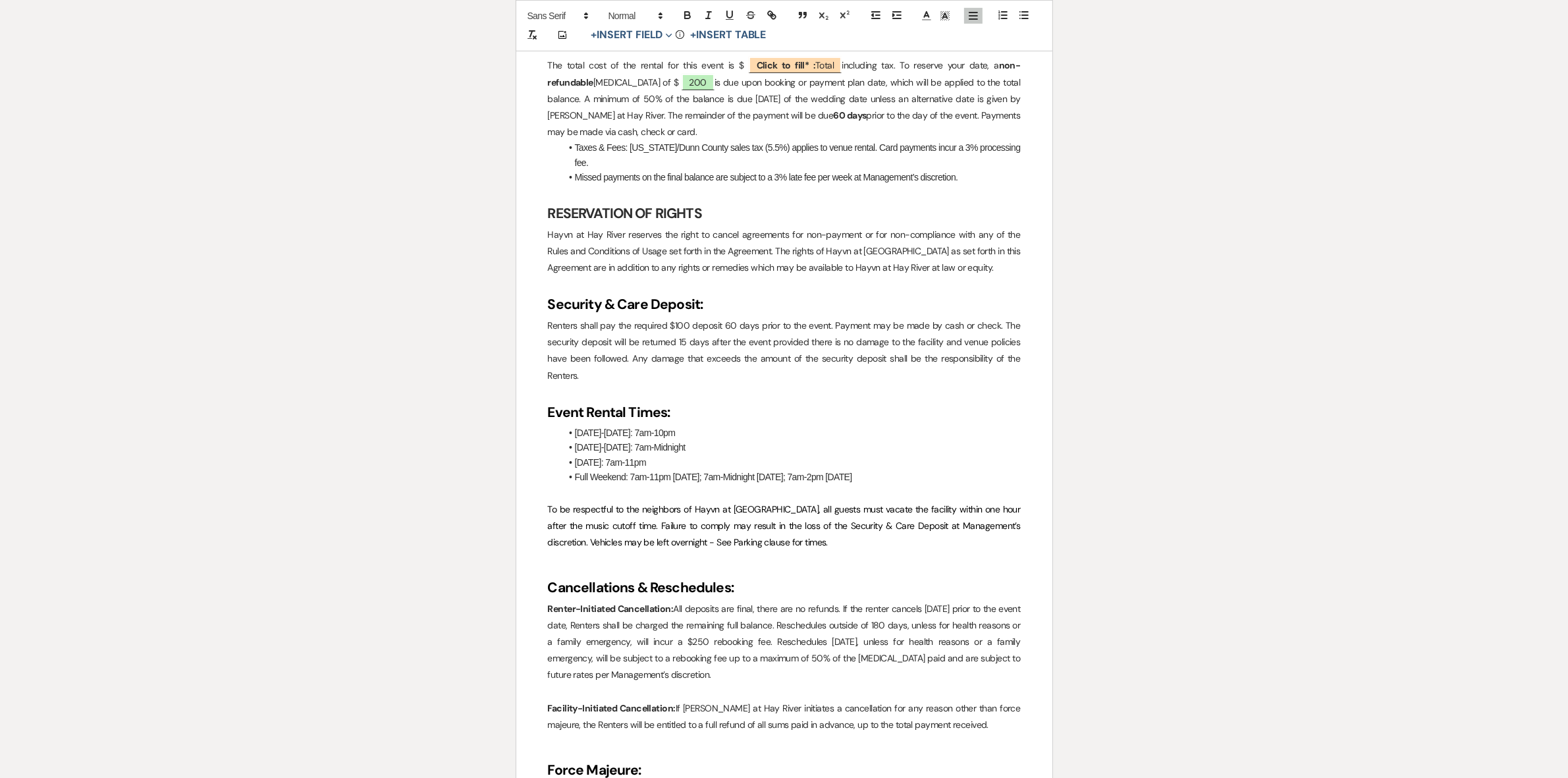
drag, startPoint x: 871, startPoint y: 478, endPoint x: 391, endPoint y: 393, distance: 487.5
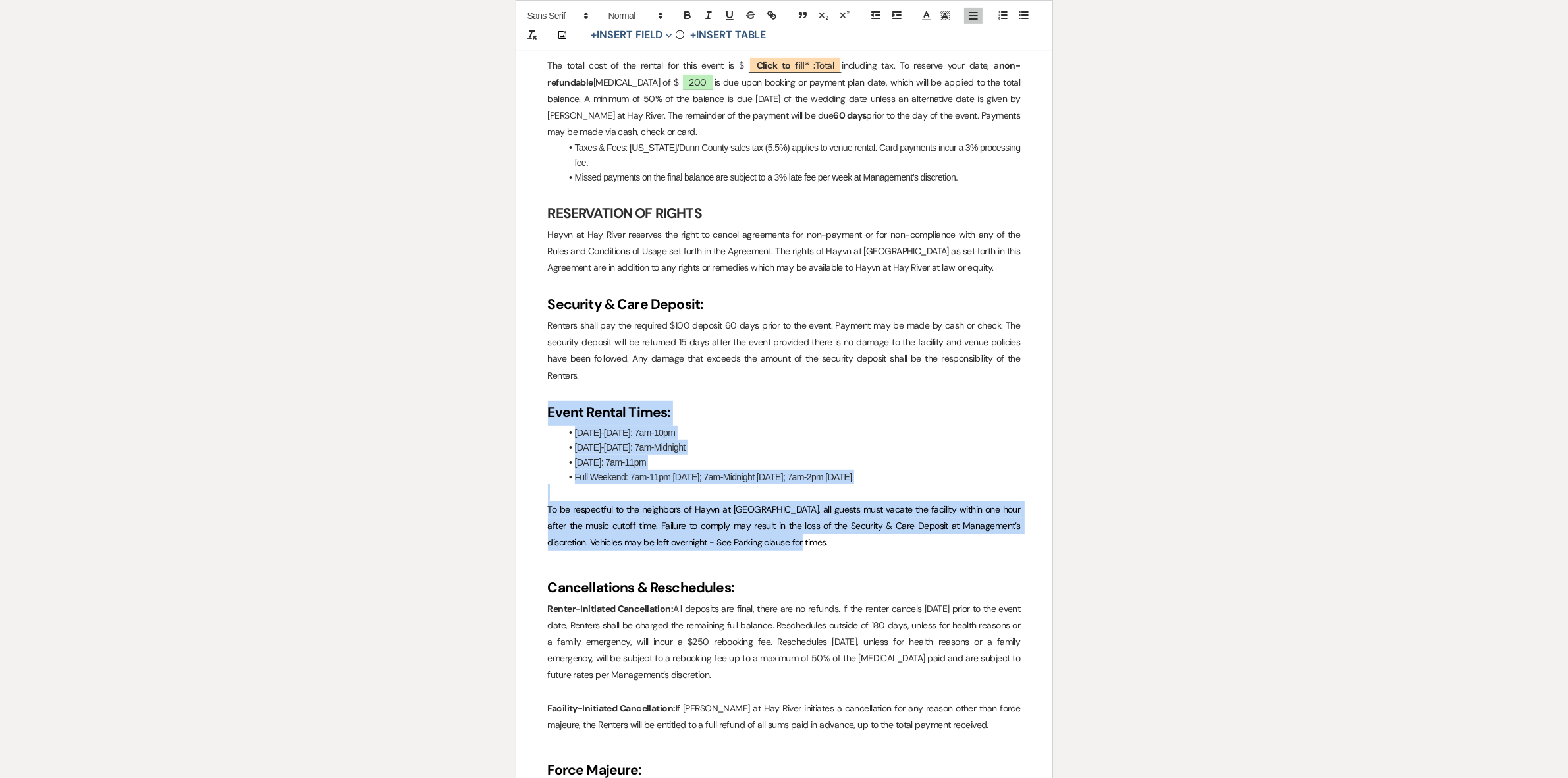
drag, startPoint x: 754, startPoint y: 544, endPoint x: 528, endPoint y: 423, distance: 256.4
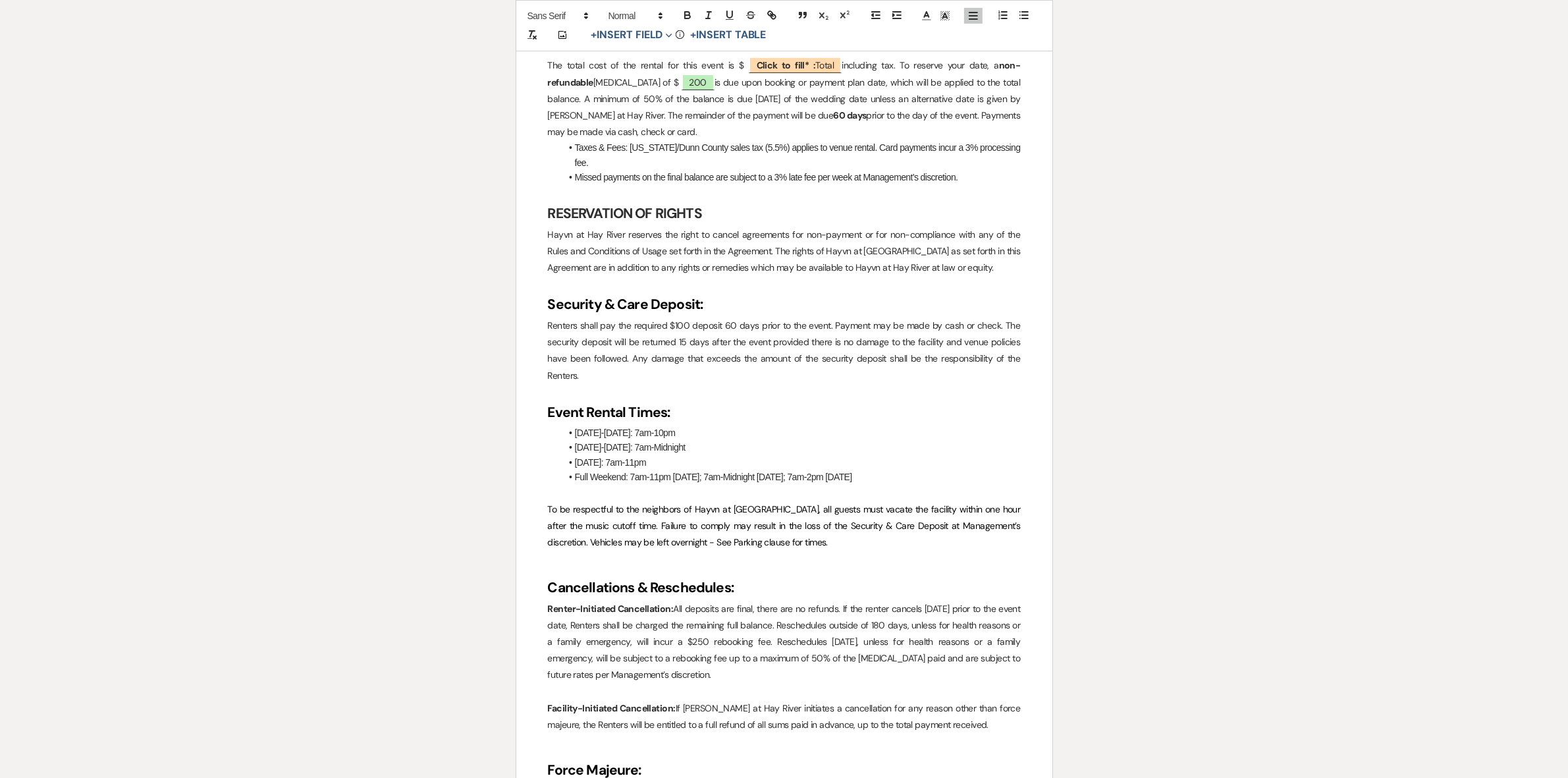
click at [548, 412] on strong "Event Rental Times:" at bounding box center [610, 412] width 123 height 19
click at [588, 410] on strong "Event Rental Times:" at bounding box center [610, 412] width 123 height 19
click at [695, 414] on strong "Event Max Rental Times:" at bounding box center [624, 412] width 152 height 19
click at [614, 415] on strong "Event Max Rental Times (If not specified above):" at bounding box center [699, 412] width 302 height 19
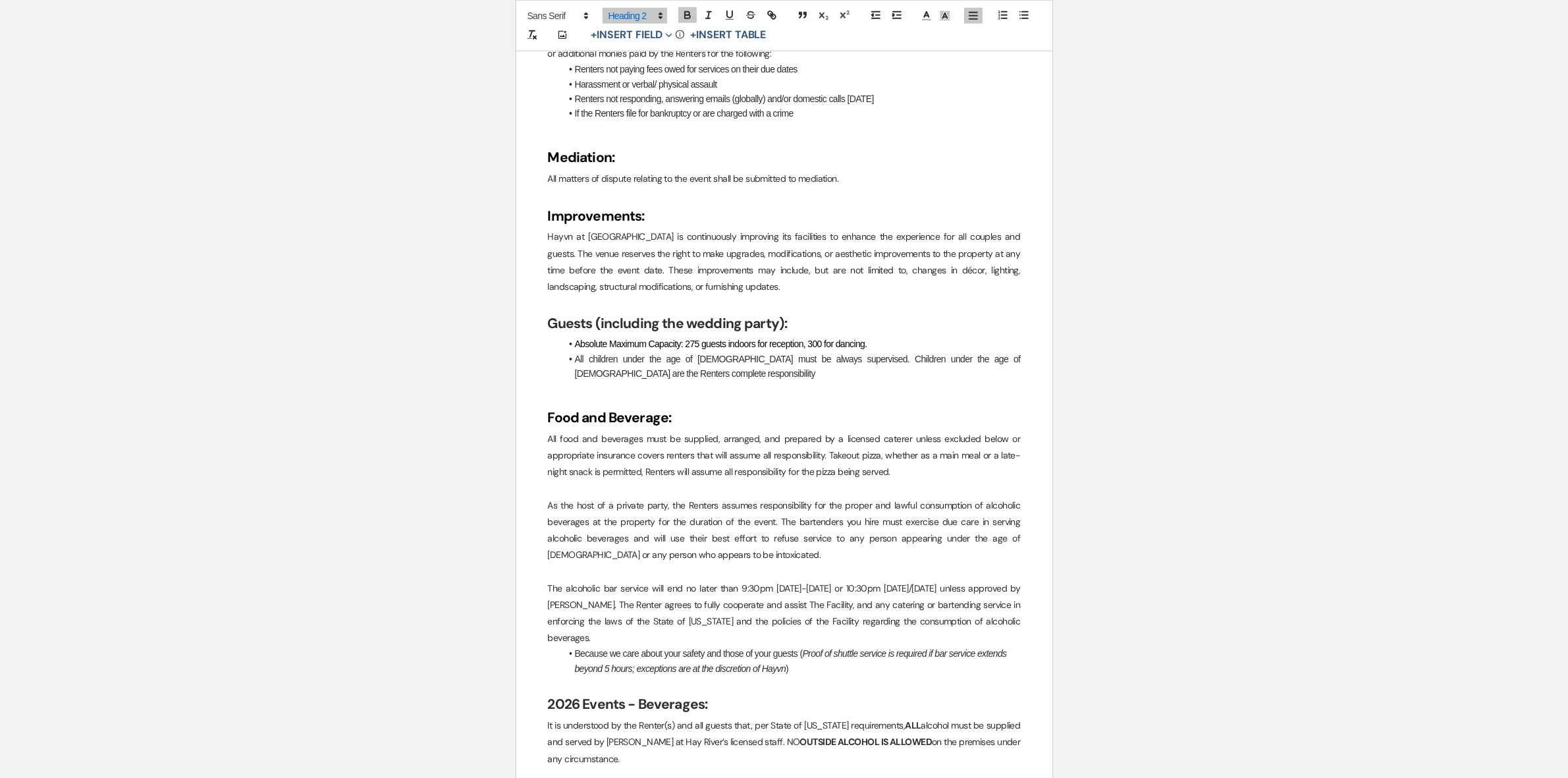
scroll to position [1811, 0]
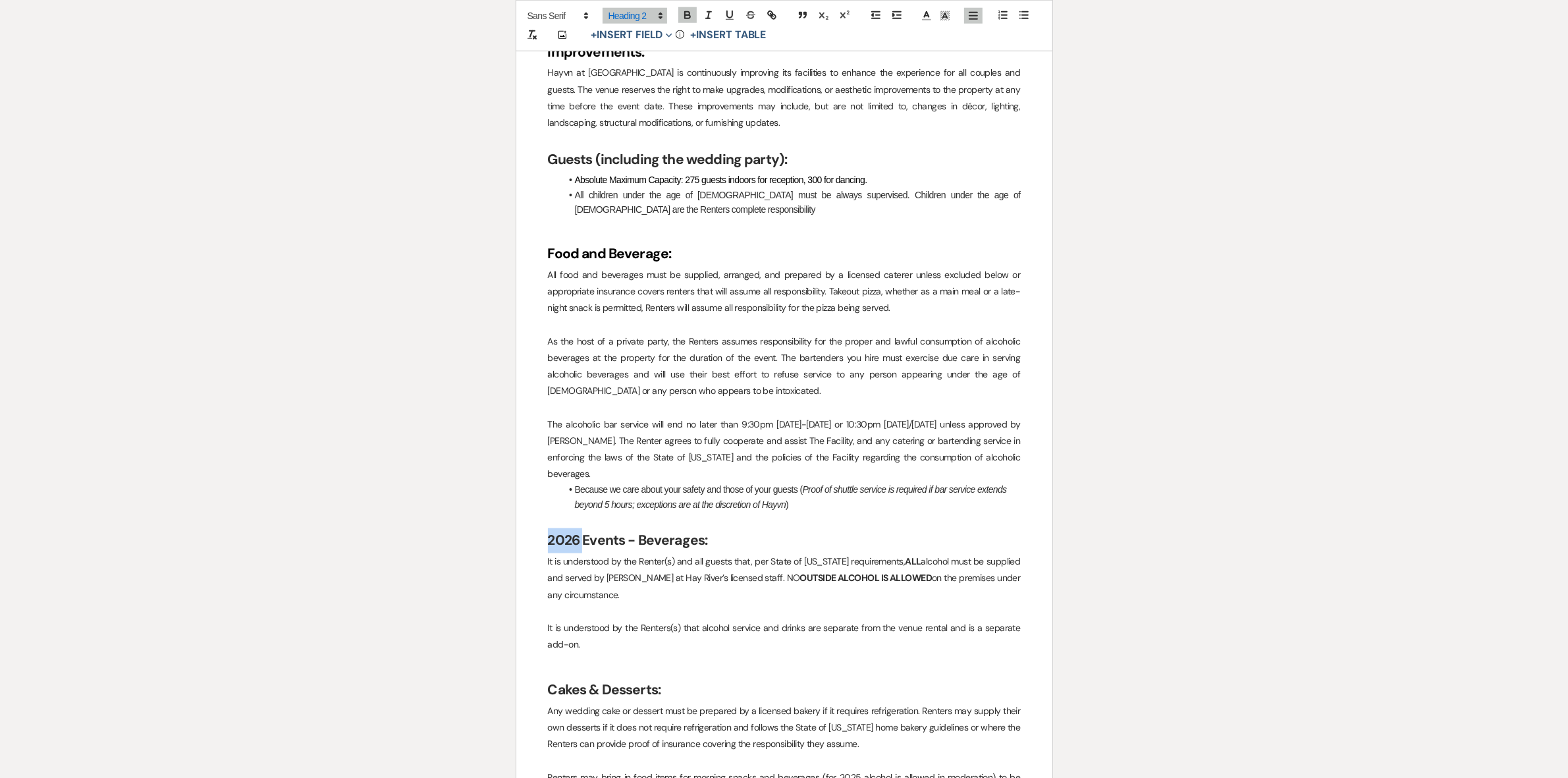
drag, startPoint x: 586, startPoint y: 522, endPoint x: 546, endPoint y: 522, distance: 40.0
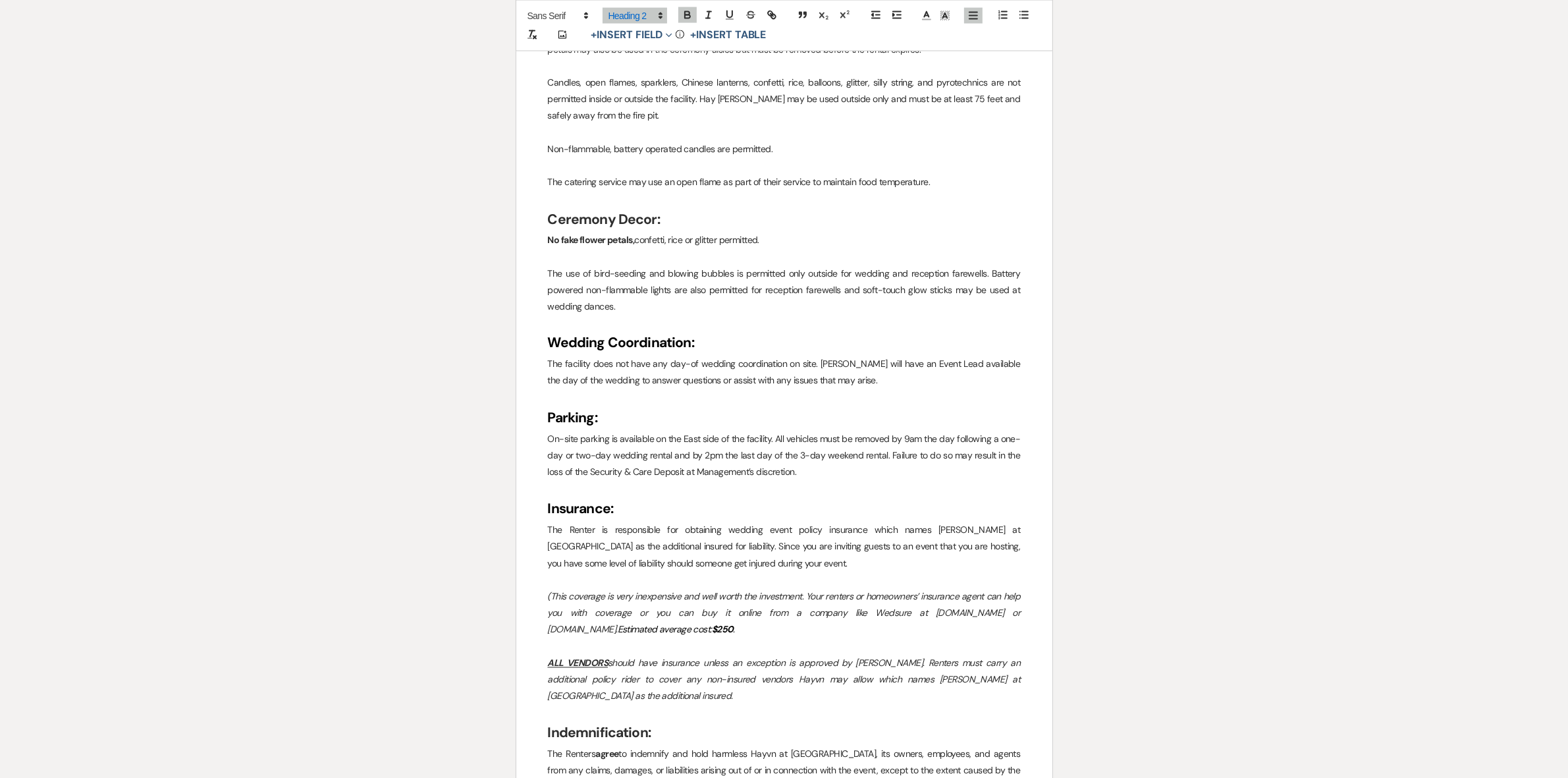
scroll to position [2717, 0]
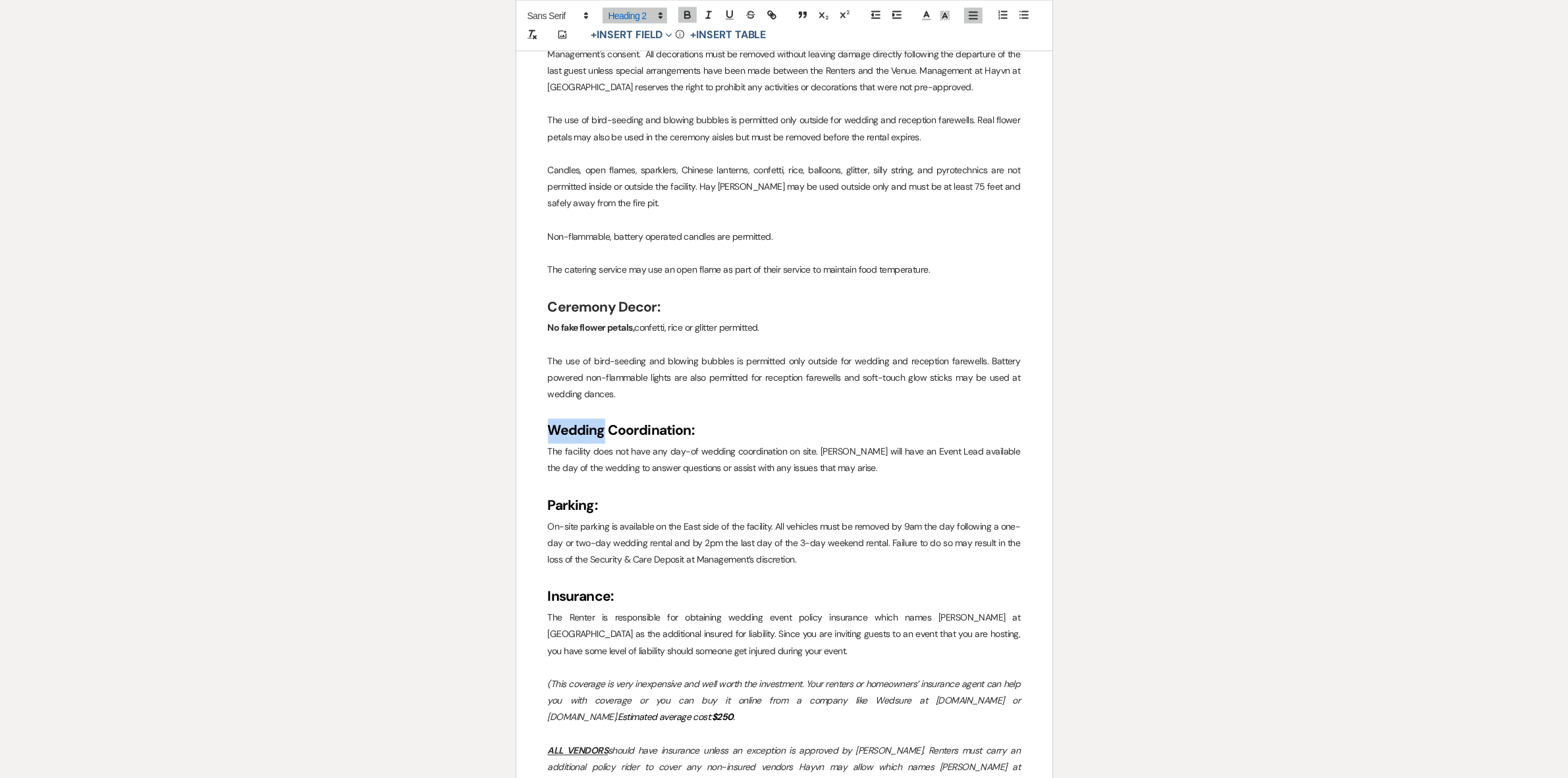
drag, startPoint x: 601, startPoint y: 418, endPoint x: 541, endPoint y: 416, distance: 60.0
click at [541, 416] on div "﻿ ﻿ Event Venue Rental Agreement This agreement is for the event to be held on:…" at bounding box center [784, 389] width 537 height 5757
drag, startPoint x: 735, startPoint y: 434, endPoint x: 702, endPoint y: 433, distance: 33.0
click at [702, 444] on p "The facility does not have any day-of wedding coordination on site. Hayvn will …" at bounding box center [785, 461] width 473 height 33
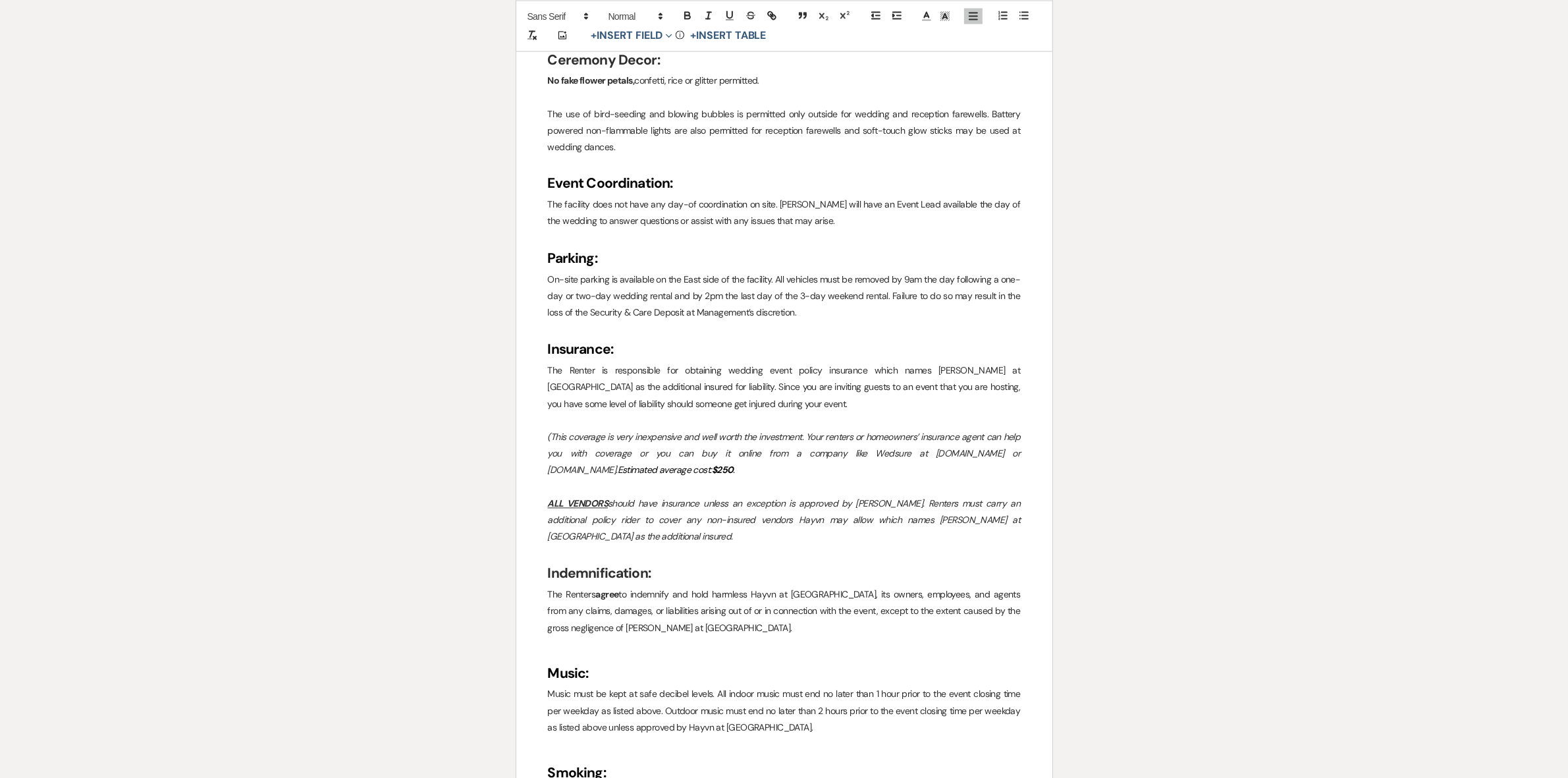
scroll to position [2881, 0]
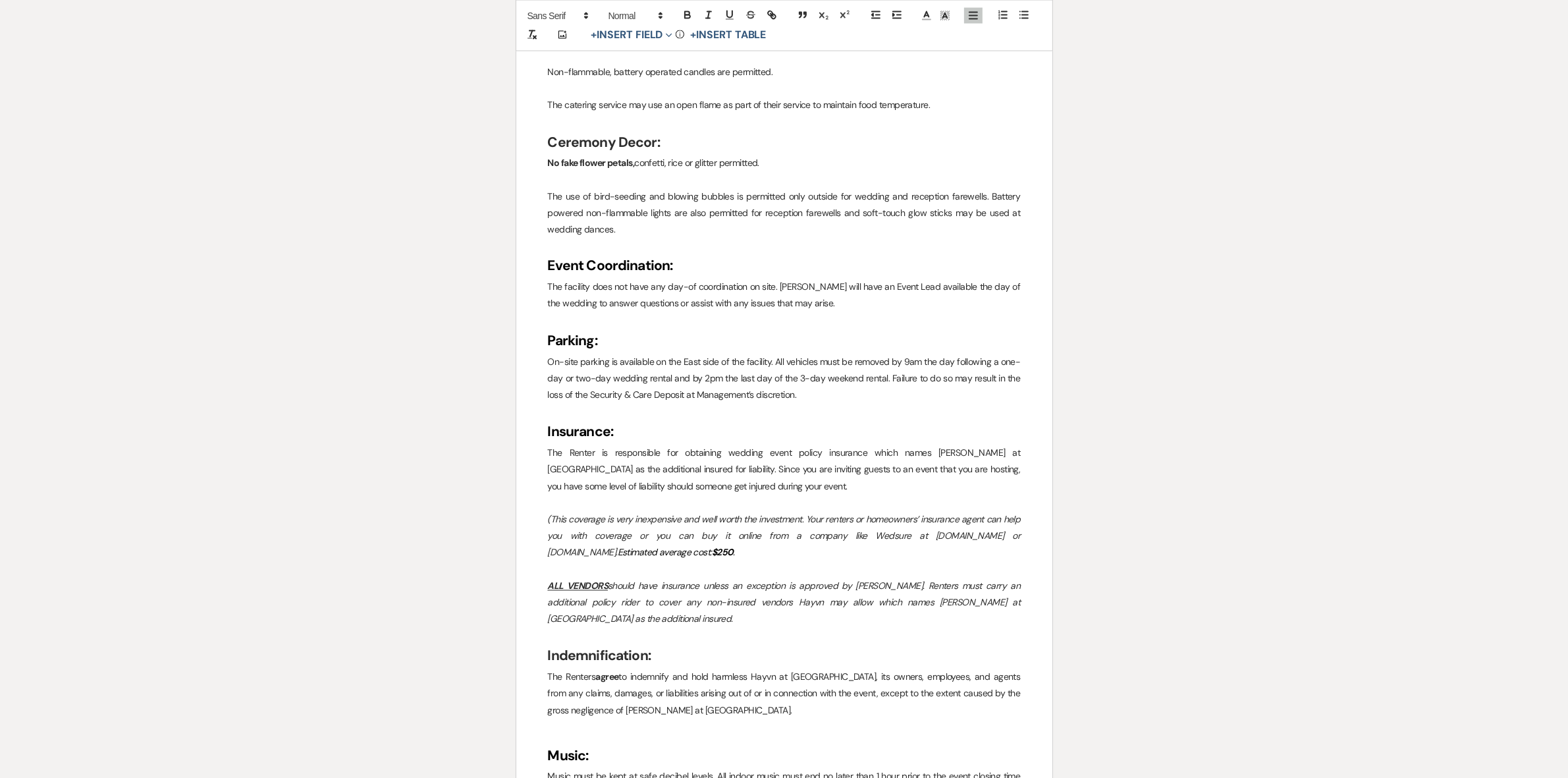
drag, startPoint x: 679, startPoint y: 540, endPoint x: 546, endPoint y: 501, distance: 138.6
click at [546, 501] on div "﻿ ﻿ Event Venue Rental Agreement This agreement is for the event to be held on:…" at bounding box center [784, 225] width 537 height 5757
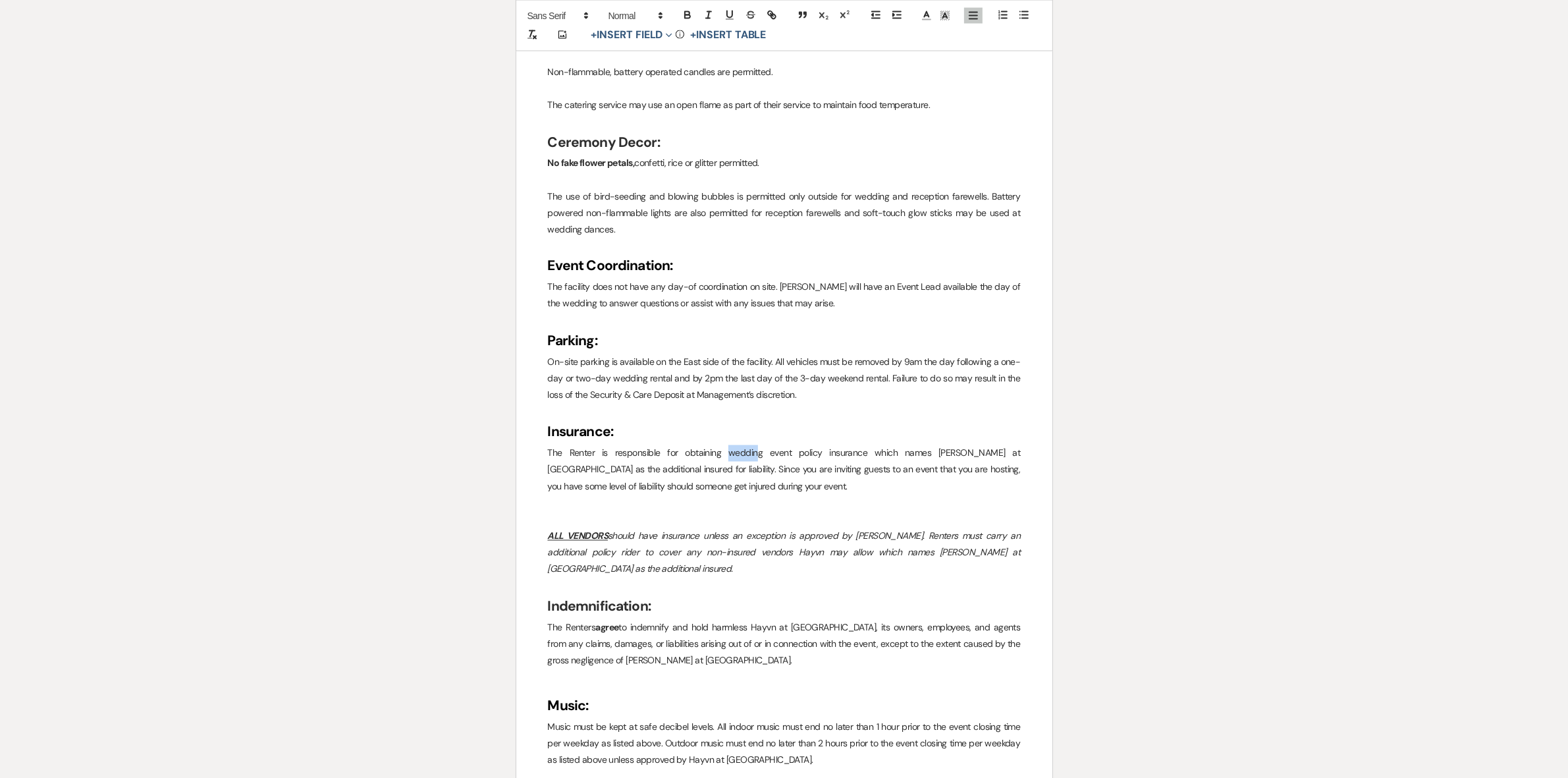
drag, startPoint x: 729, startPoint y: 436, endPoint x: 702, endPoint y: 440, distance: 27.3
click at [702, 445] on p "The Renter is responsible for obtaining wedding event policy insurance which na…" at bounding box center [785, 469] width 473 height 50
click at [715, 445] on p "The Renter is responsible for obtaining g event policy insurance which names Ha…" at bounding box center [785, 469] width 473 height 50
click at [723, 445] on p "The Renter is responsible for obtaining event policy insurance which names Hayv…" at bounding box center [785, 469] width 473 height 50
drag, startPoint x: 749, startPoint y: 436, endPoint x: 725, endPoint y: 434, distance: 24.1
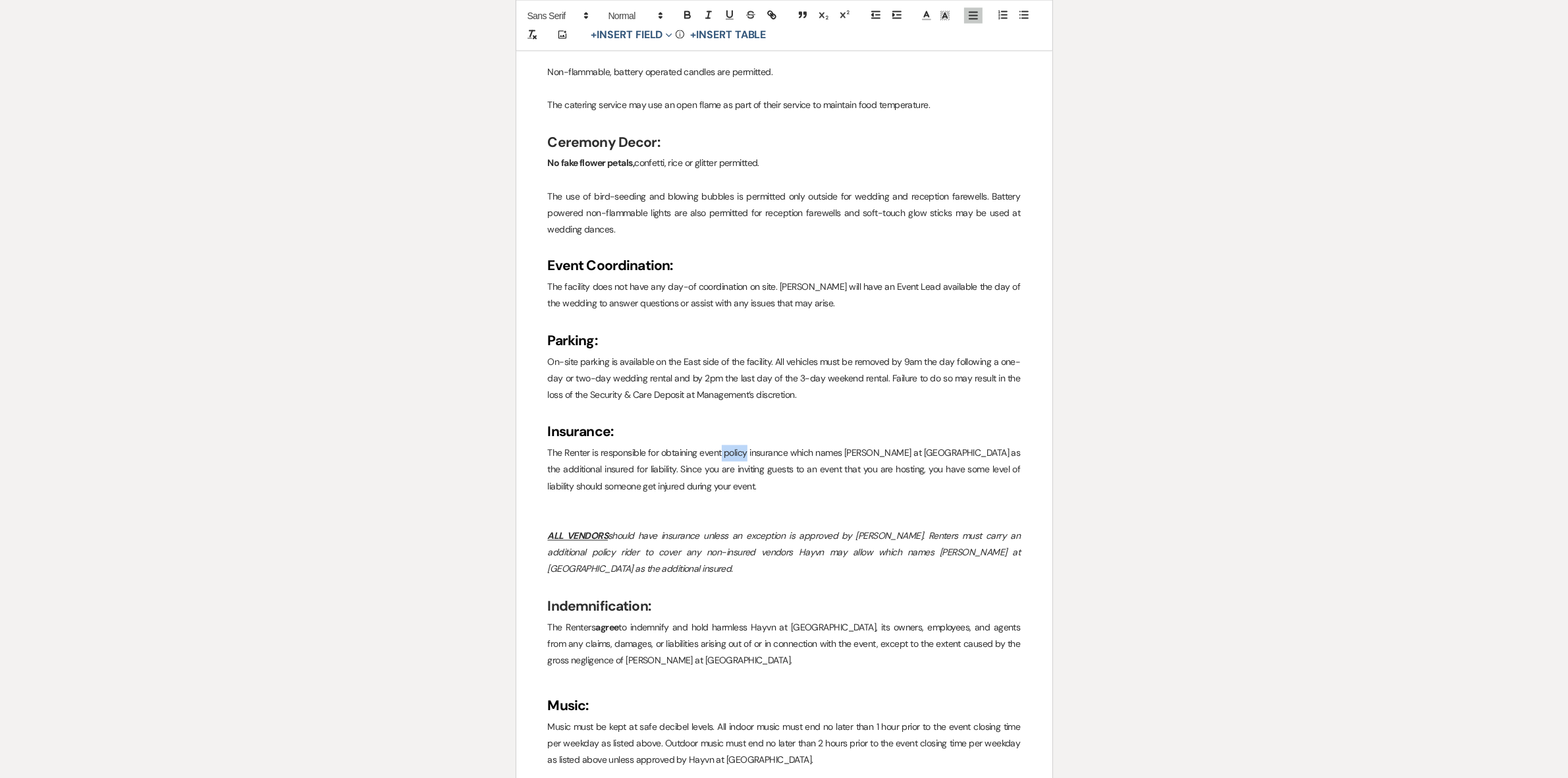
click at [725, 445] on p "The Renter is responsible for obtaining event policy insurance which names Hayv…" at bounding box center [785, 469] width 473 height 50
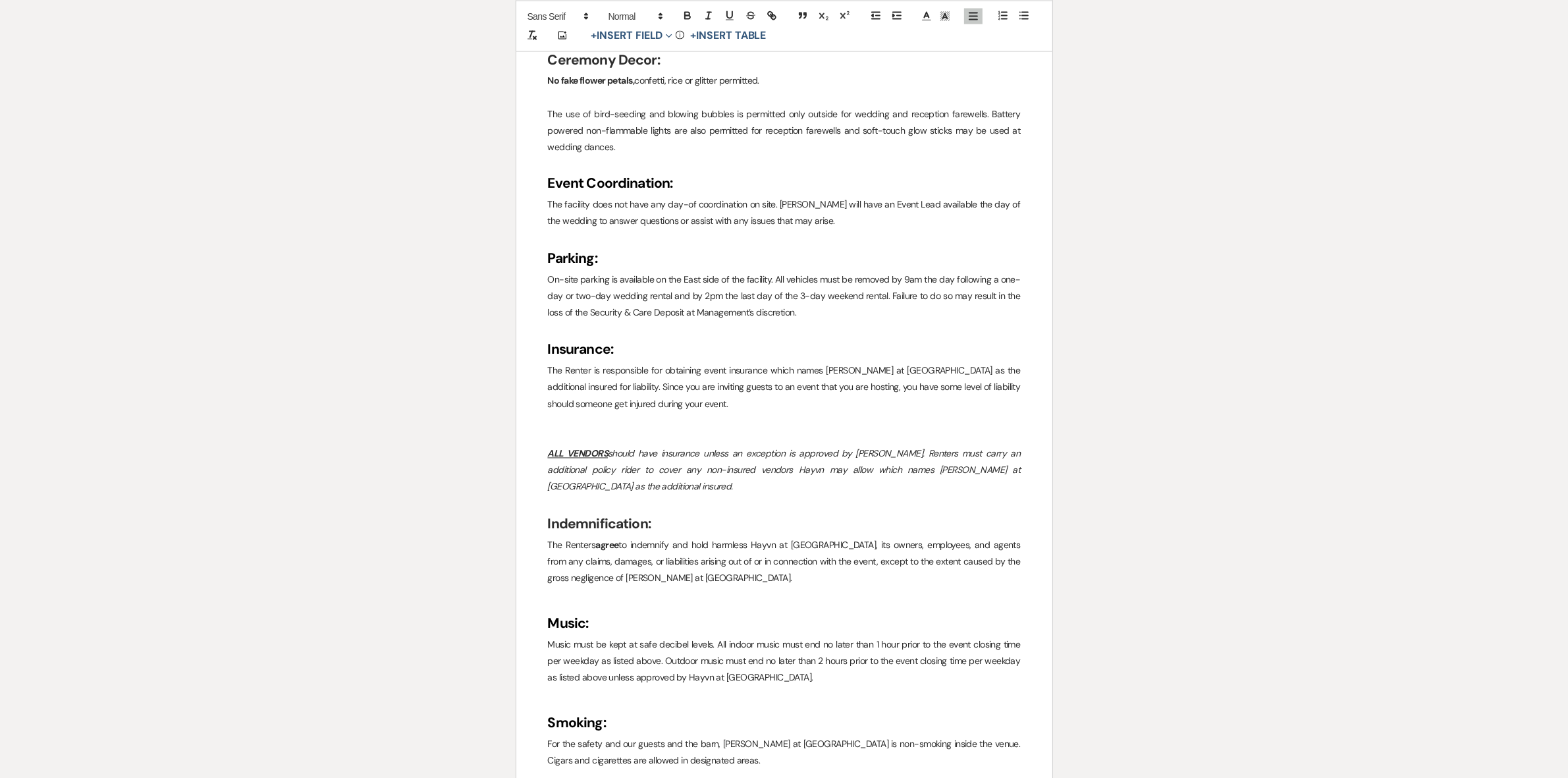
click at [659, 429] on p at bounding box center [785, 437] width 473 height 17
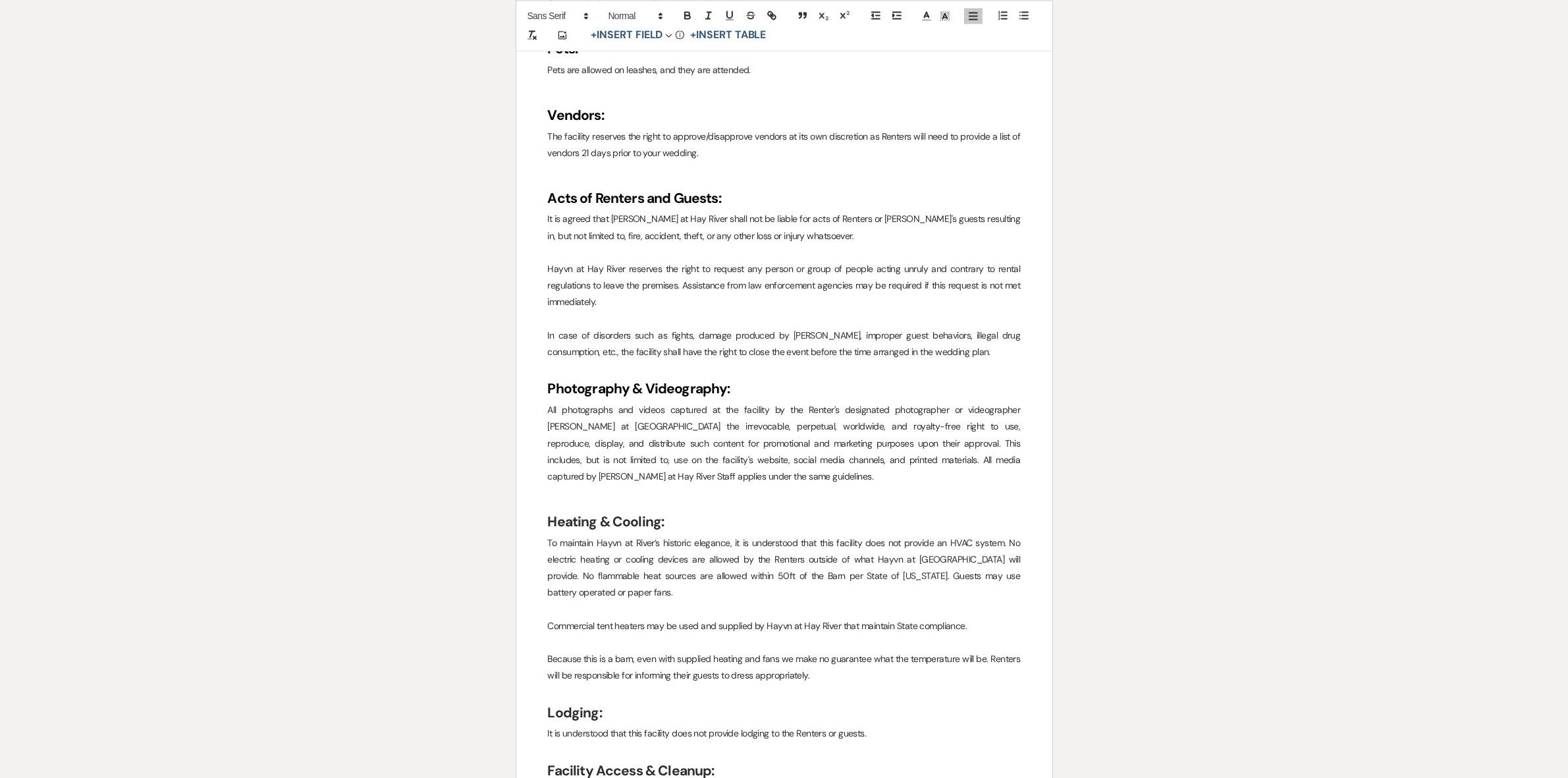
scroll to position [3787, 0]
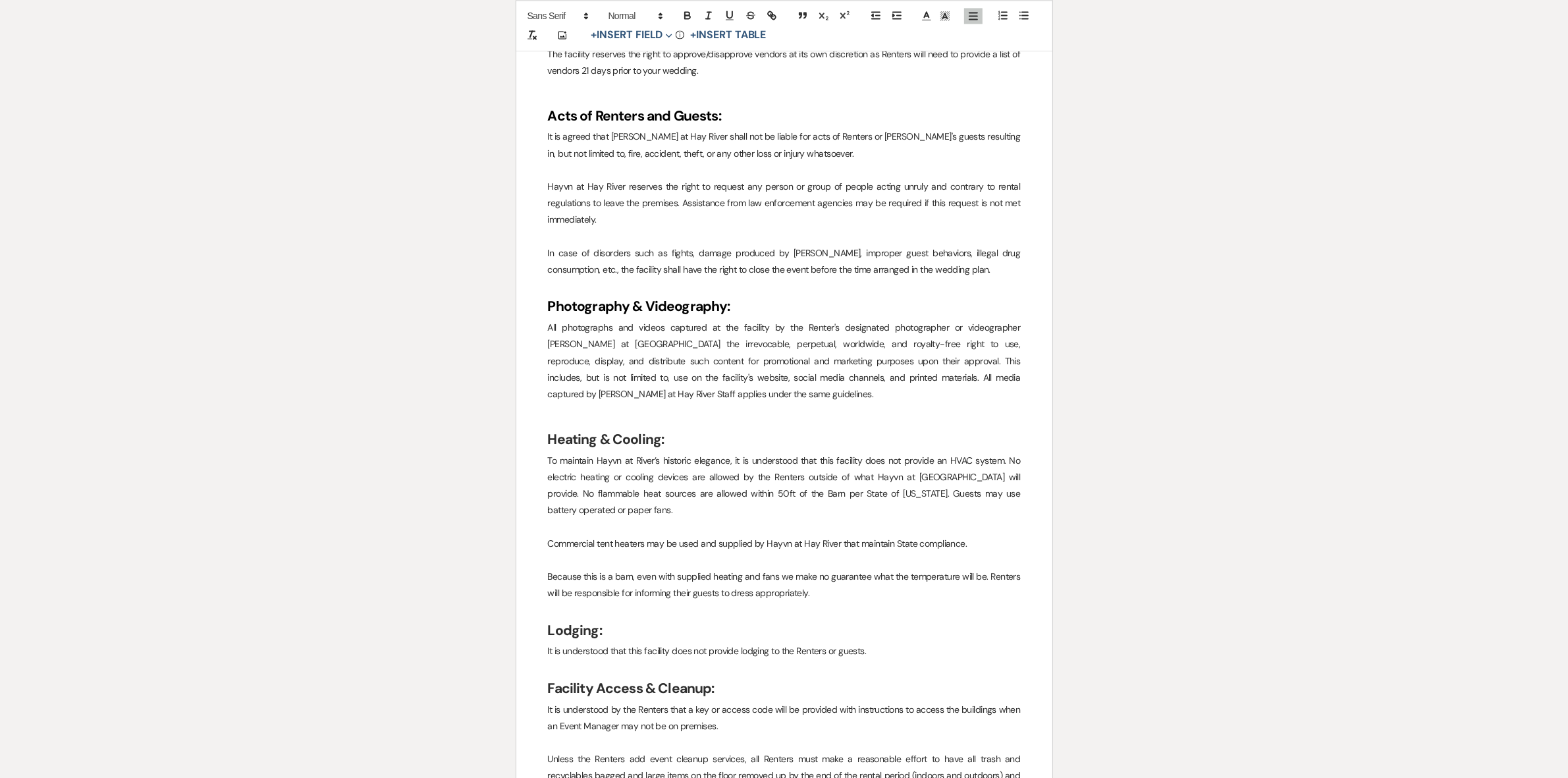
click at [679, 552] on p at bounding box center [785, 560] width 473 height 17
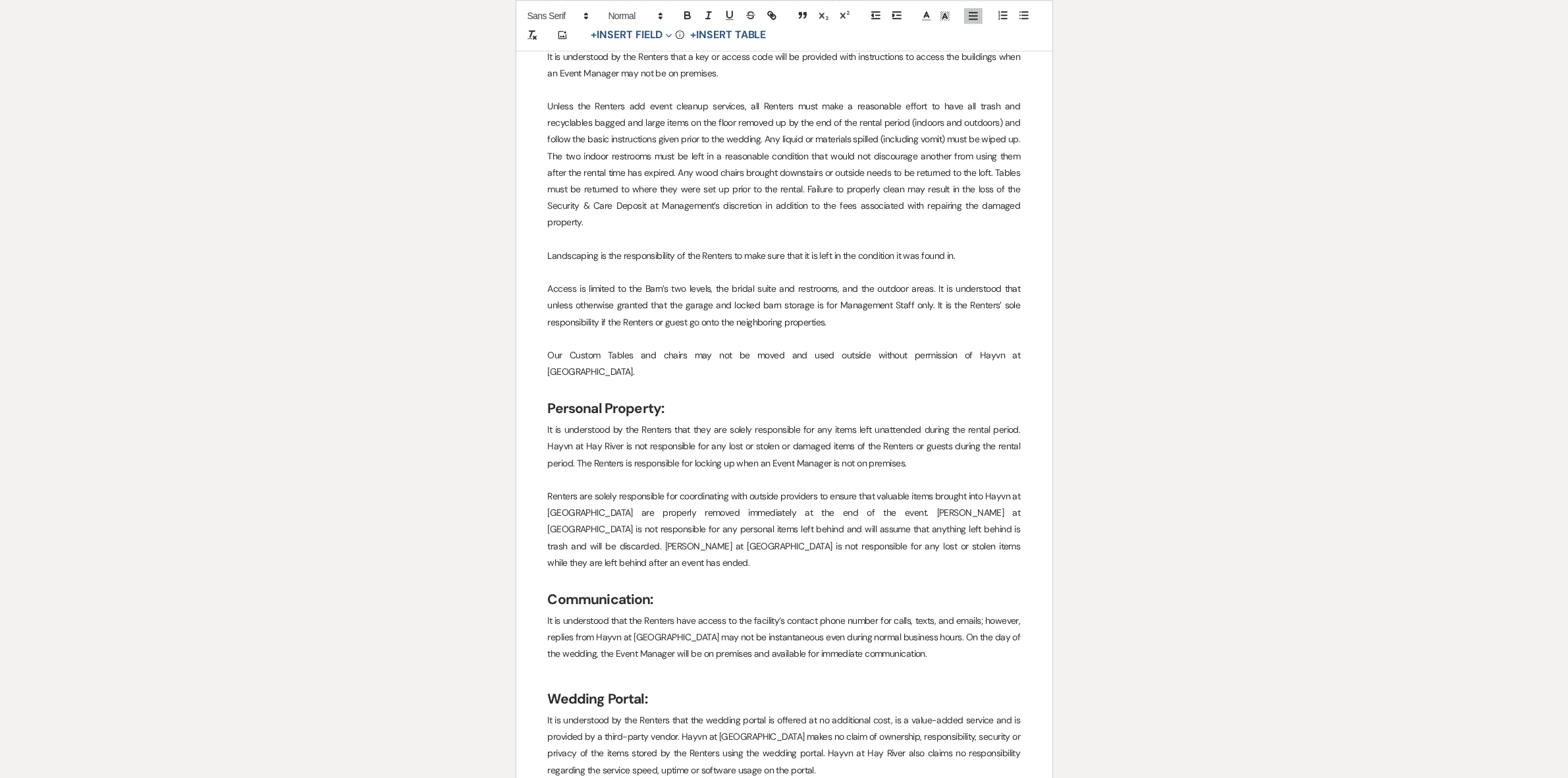
scroll to position [4528, 0]
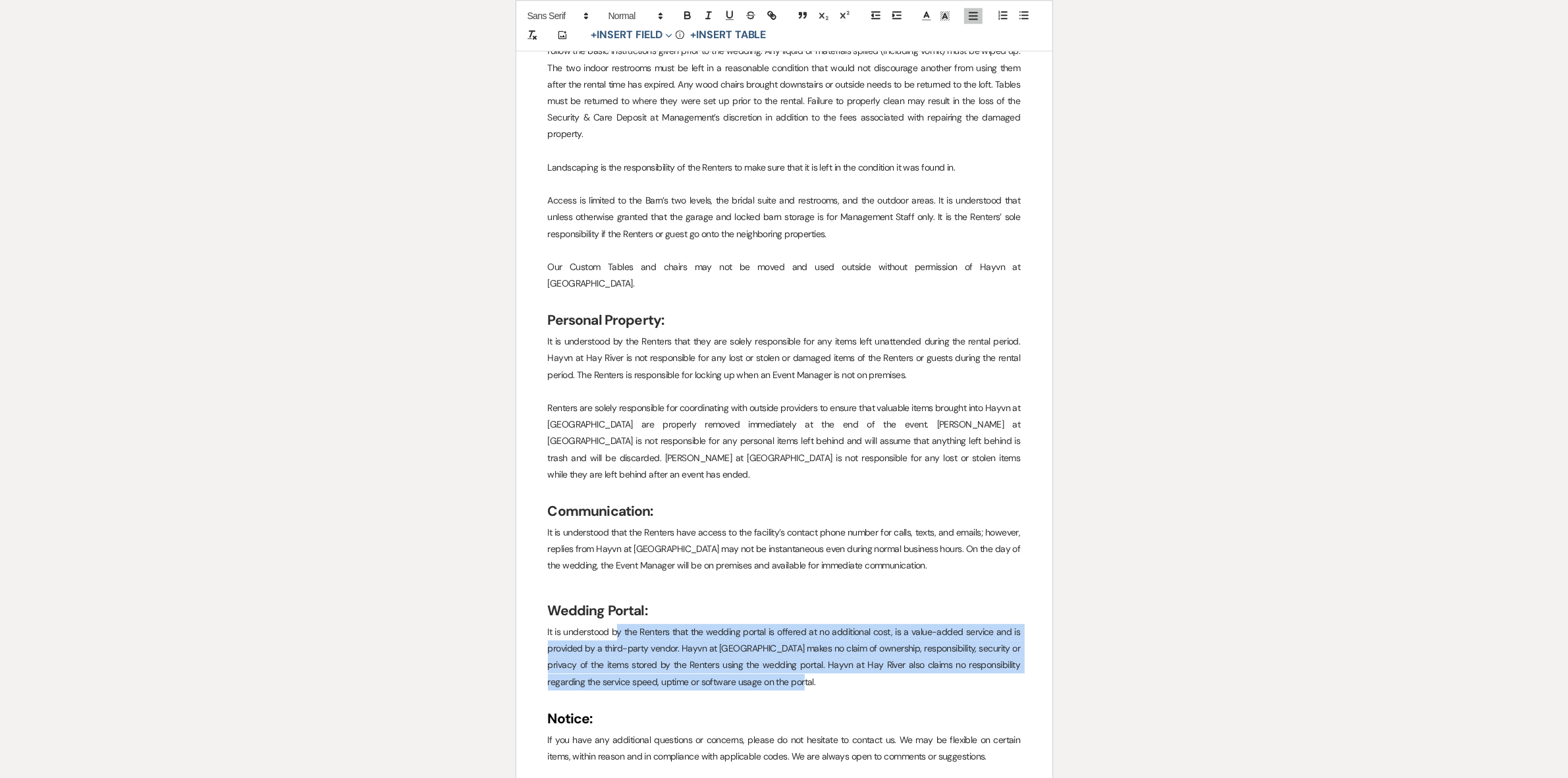
drag, startPoint x: 763, startPoint y: 615, endPoint x: 617, endPoint y: 574, distance: 151.6
click at [617, 623] on p "It is understood by the Renters that the wedding portal is offered at no additi…" at bounding box center [785, 656] width 473 height 66
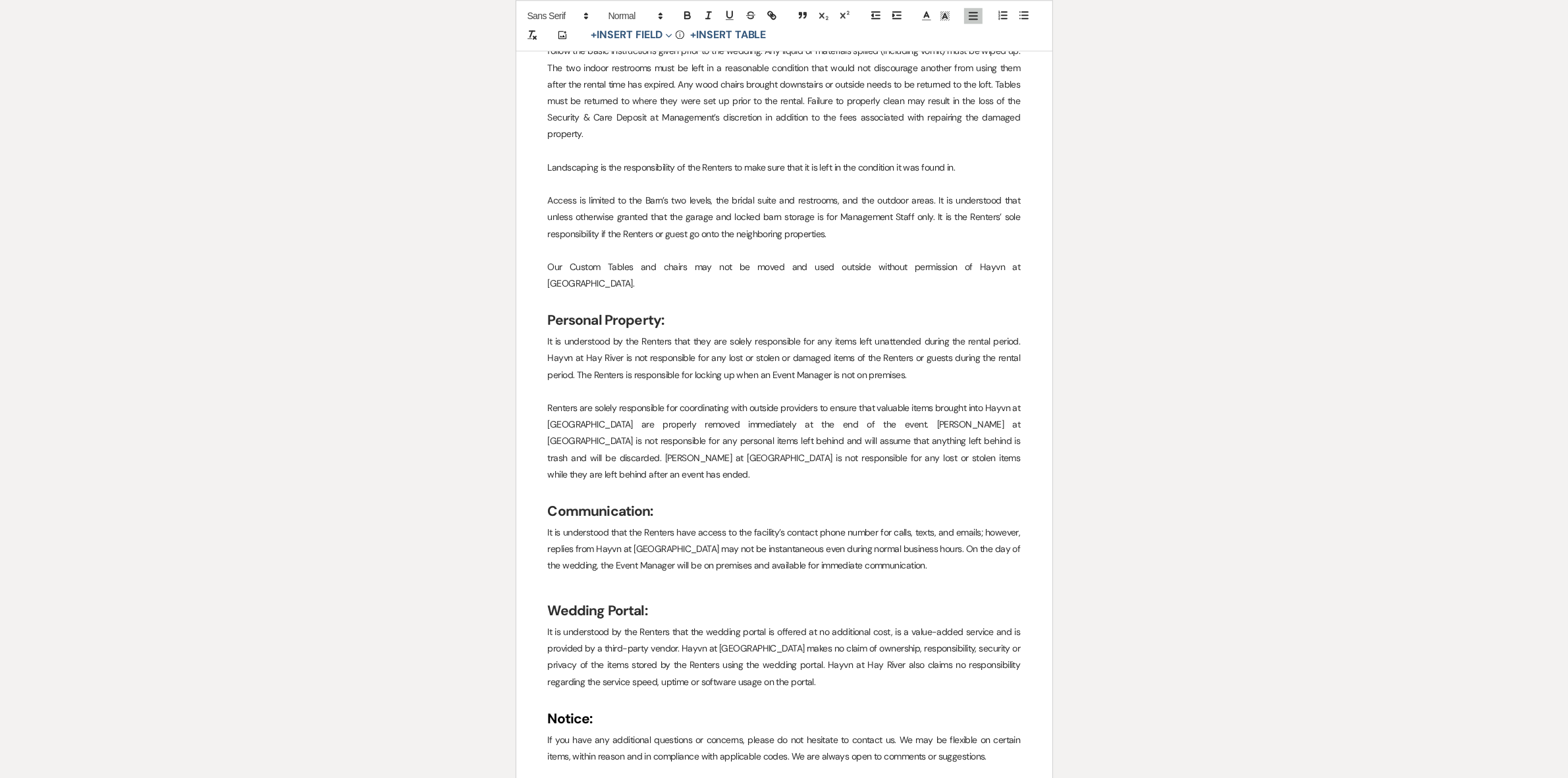
click at [632, 601] on strong "Wedding Portal:" at bounding box center [598, 610] width 99 height 19
drag, startPoint x: 605, startPoint y: 546, endPoint x: 532, endPoint y: 548, distance: 73.0
drag, startPoint x: 741, startPoint y: 567, endPoint x: 709, endPoint y: 565, distance: 32.1
click at [709, 623] on p "It is understood by the Renters that the wedding portal is offered at no additi…" at bounding box center [785, 656] width 473 height 66
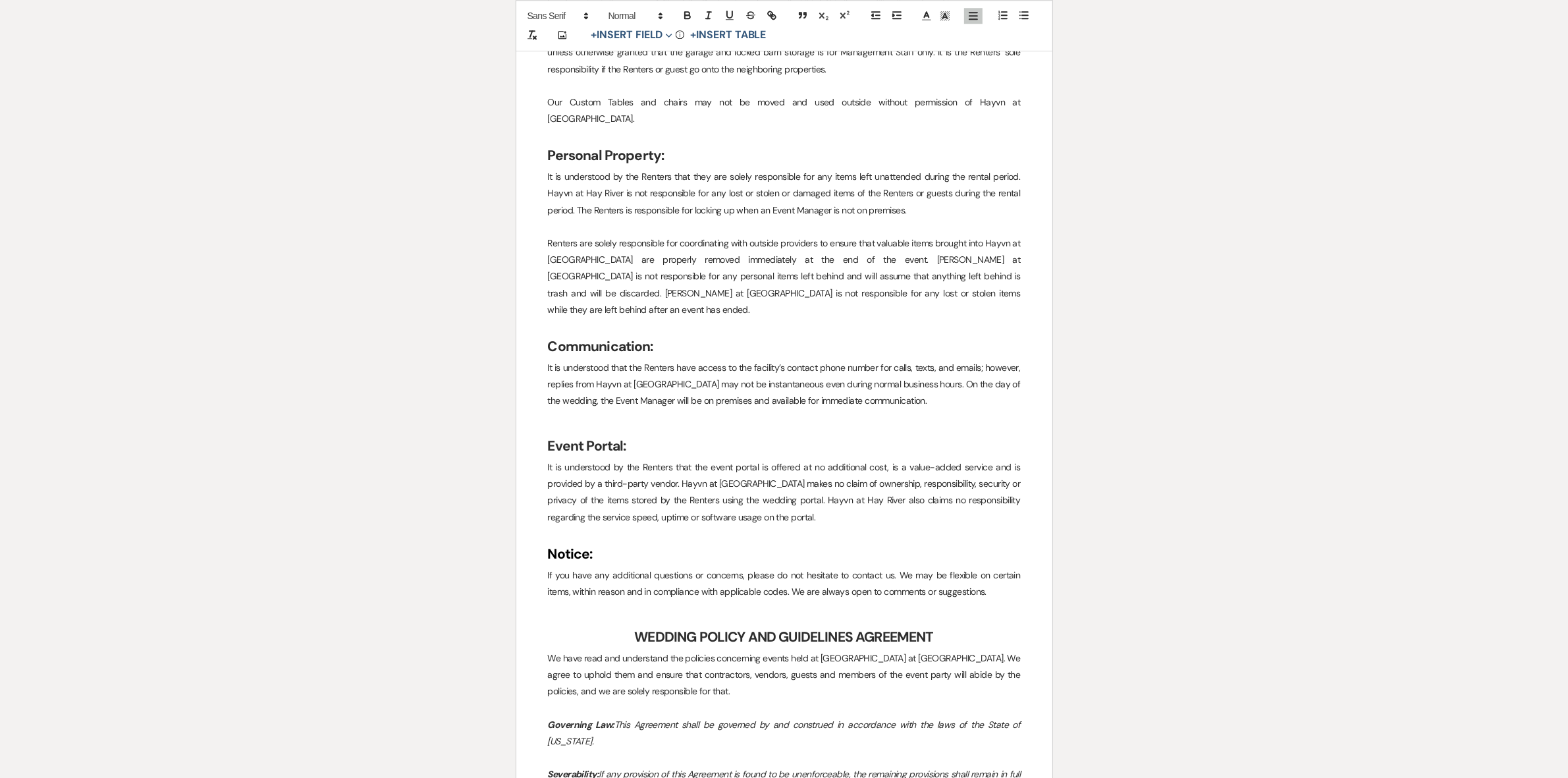
scroll to position [4774, 0]
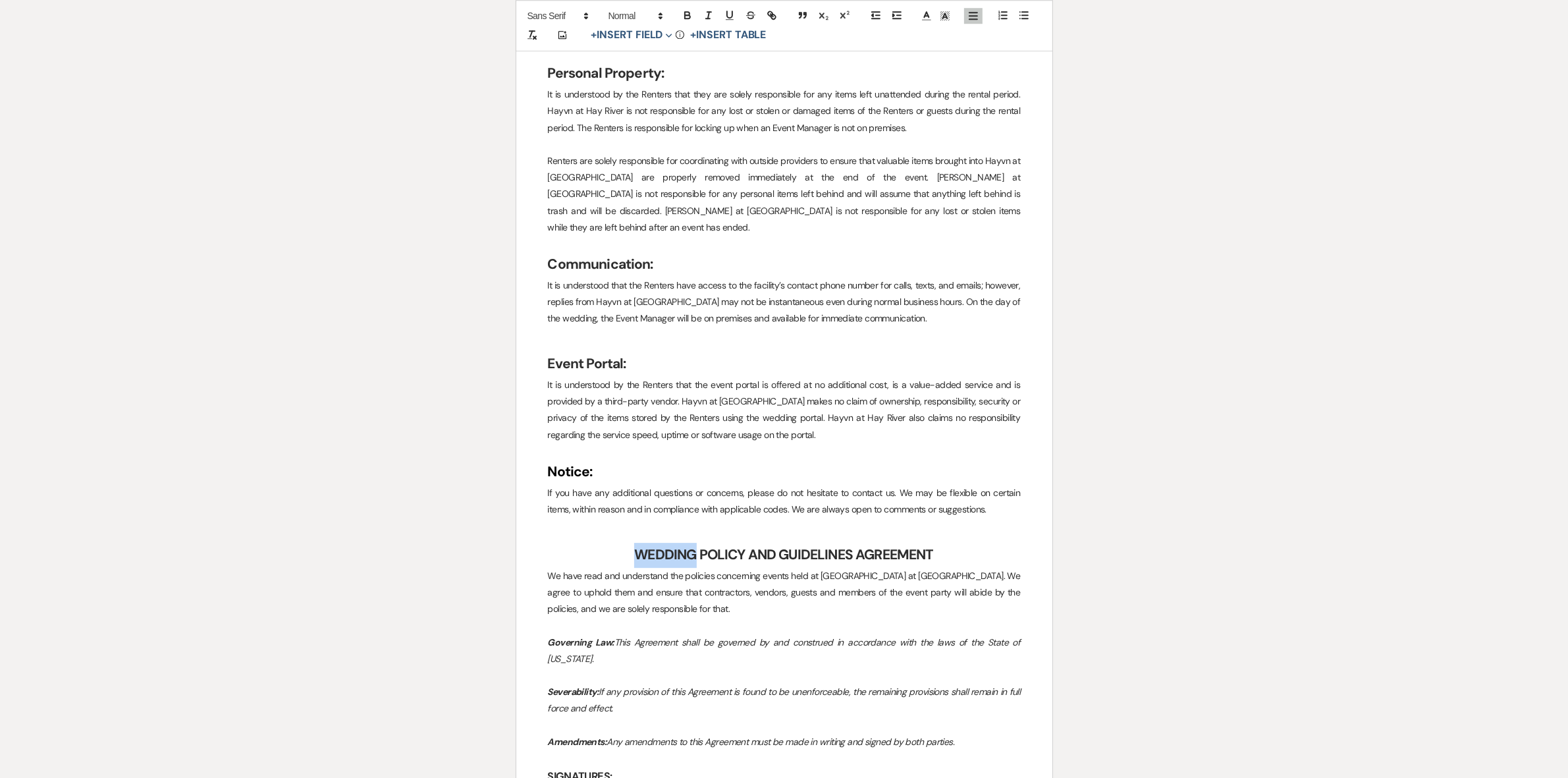
drag, startPoint x: 695, startPoint y: 488, endPoint x: 636, endPoint y: 494, distance: 59.3
click at [636, 545] on strong "WEDDING POLICY AND GUIDELINES AGREEMENT" at bounding box center [783, 554] width 299 height 19
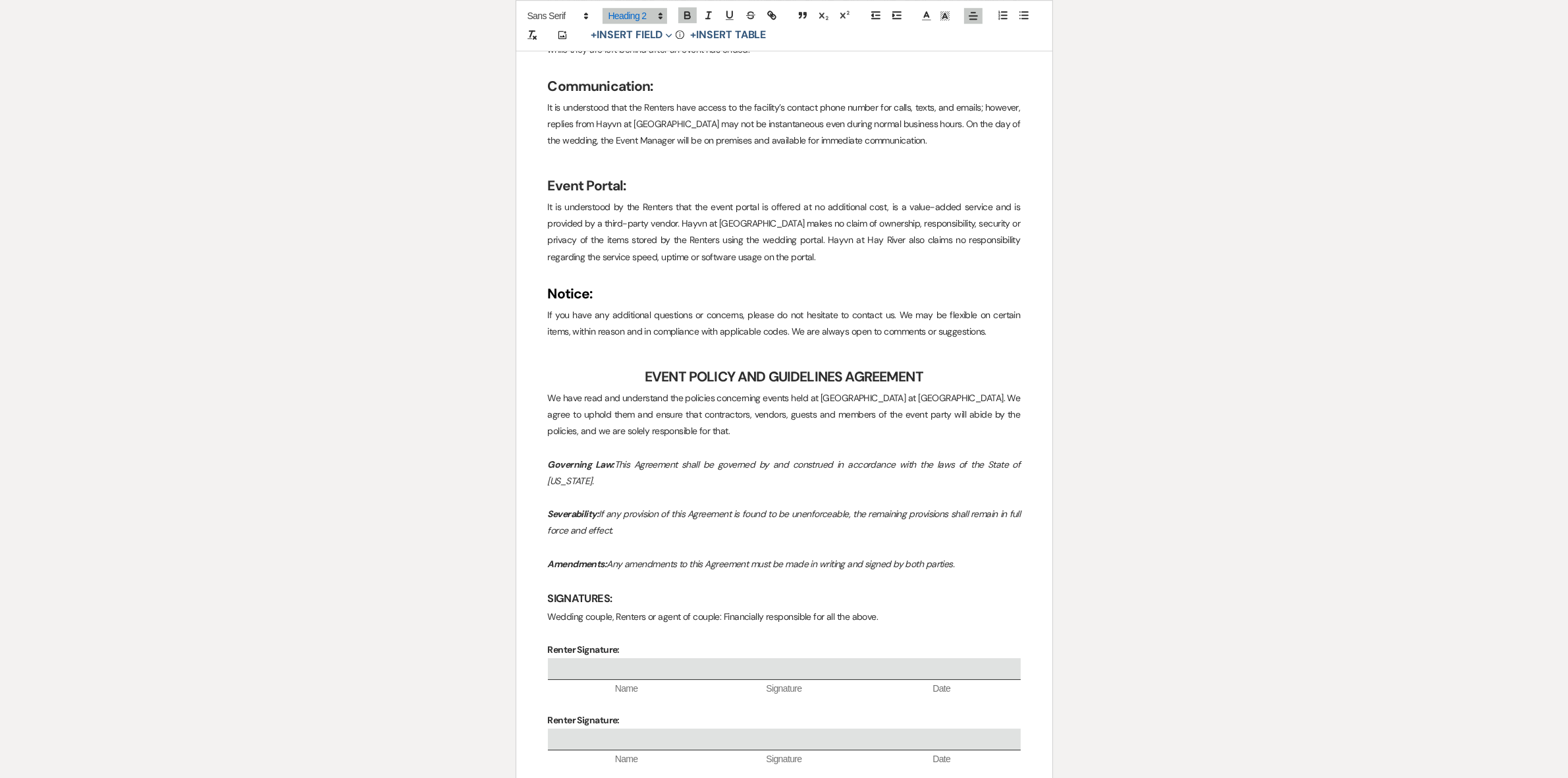
scroll to position [5104, 0]
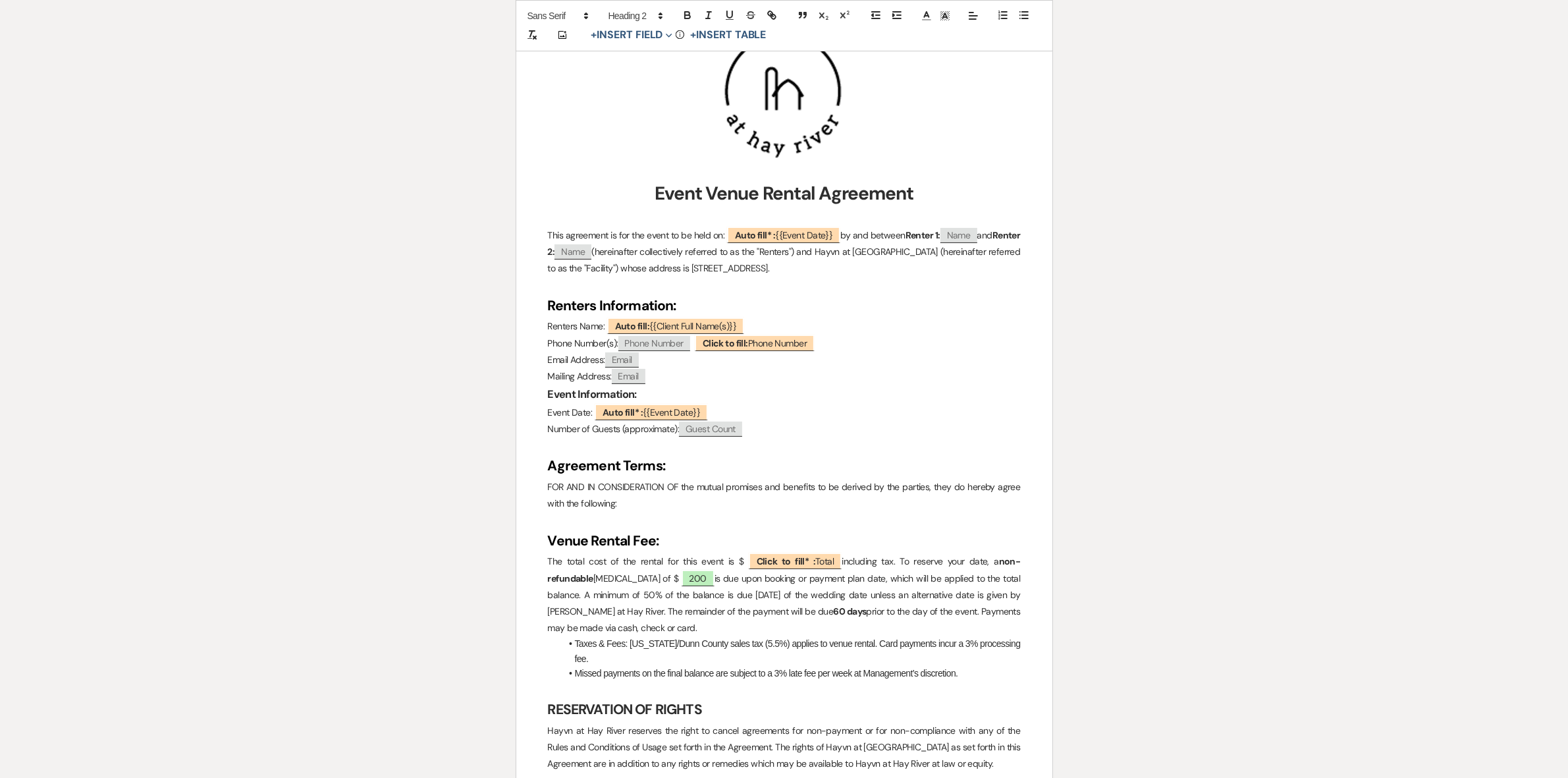
scroll to position [0, 0]
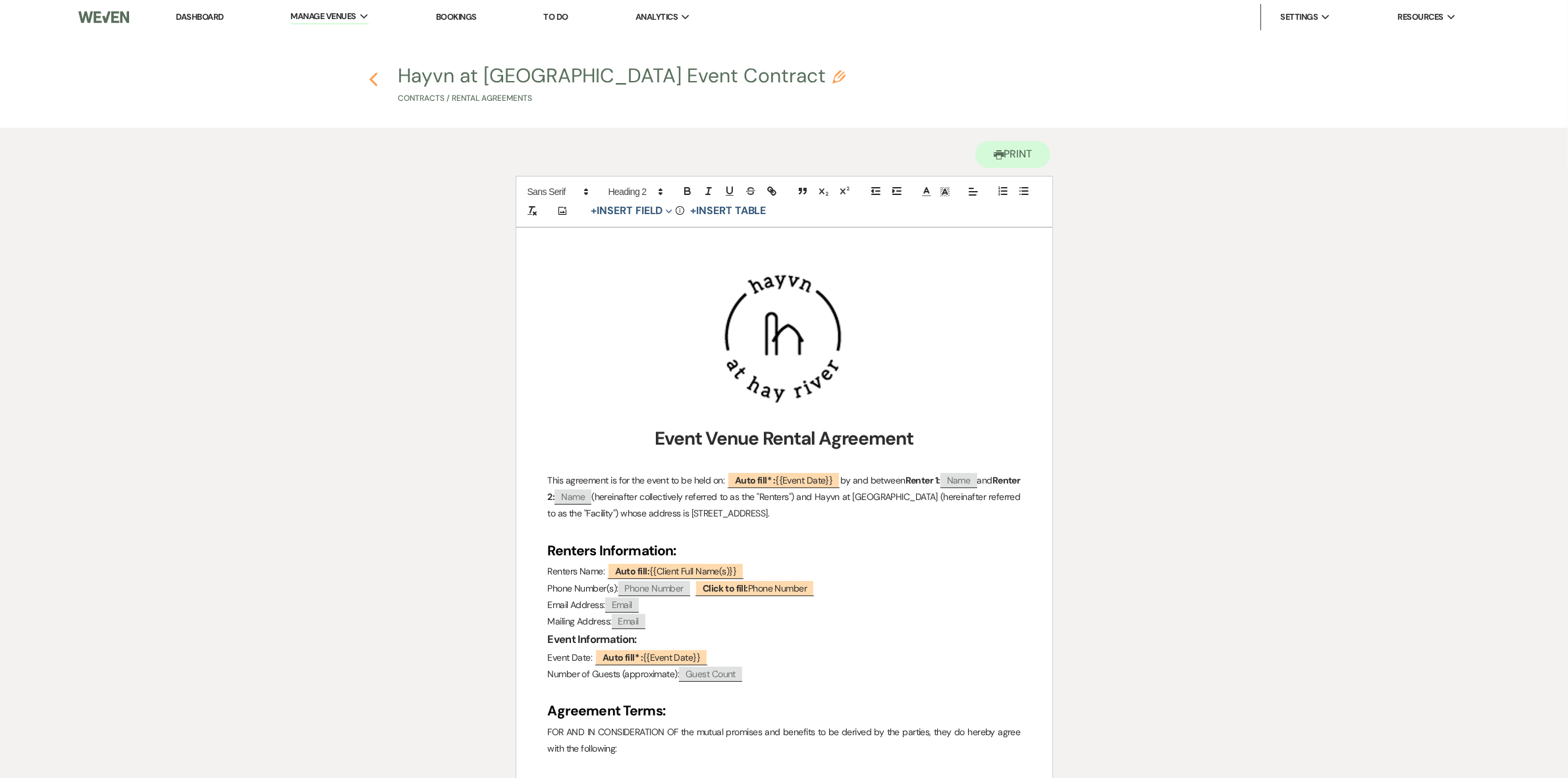
click at [374, 77] on icon "Previous" at bounding box center [374, 80] width 10 height 16
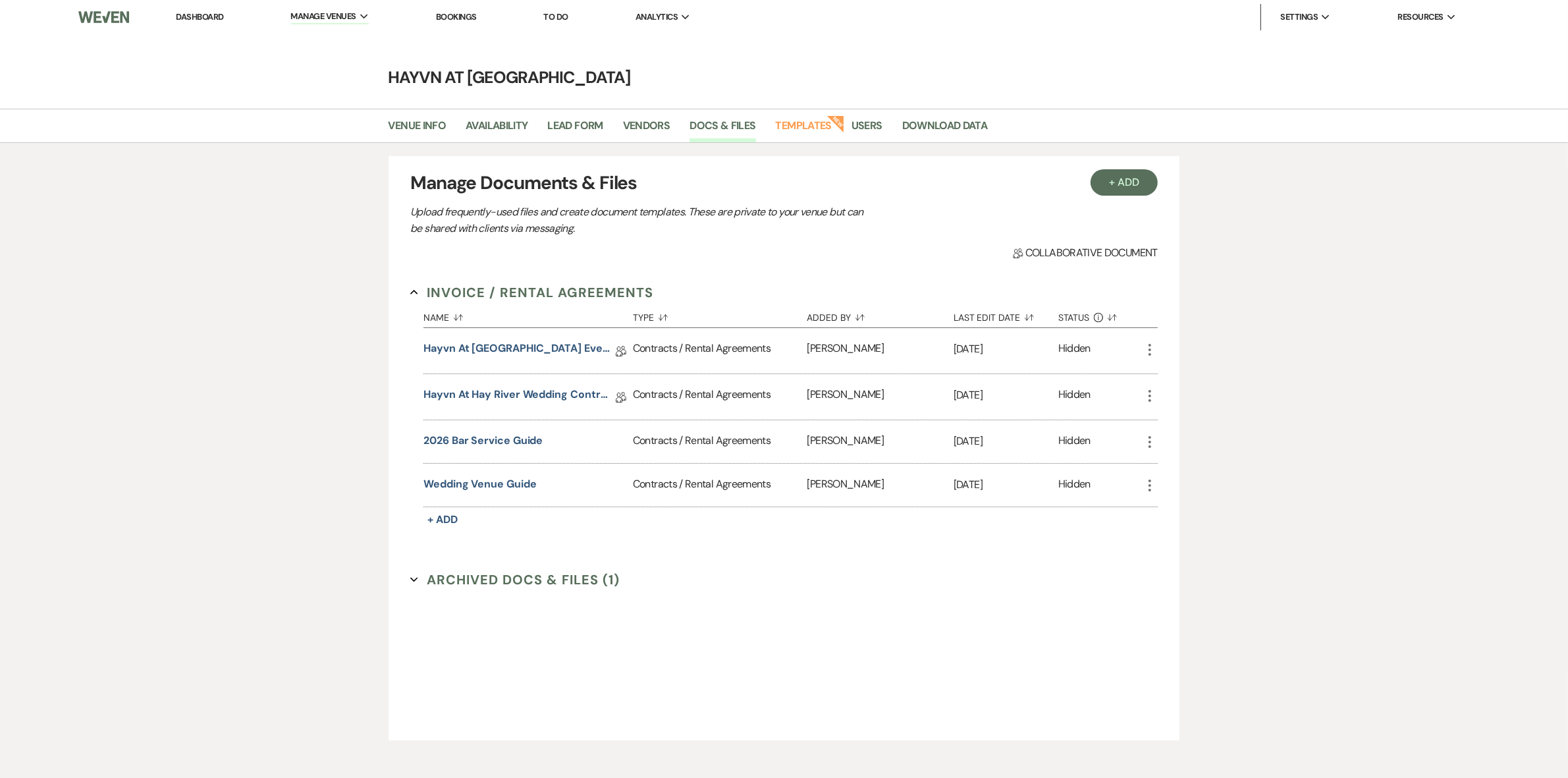
click at [208, 18] on link "Dashboard" at bounding box center [200, 16] width 48 height 11
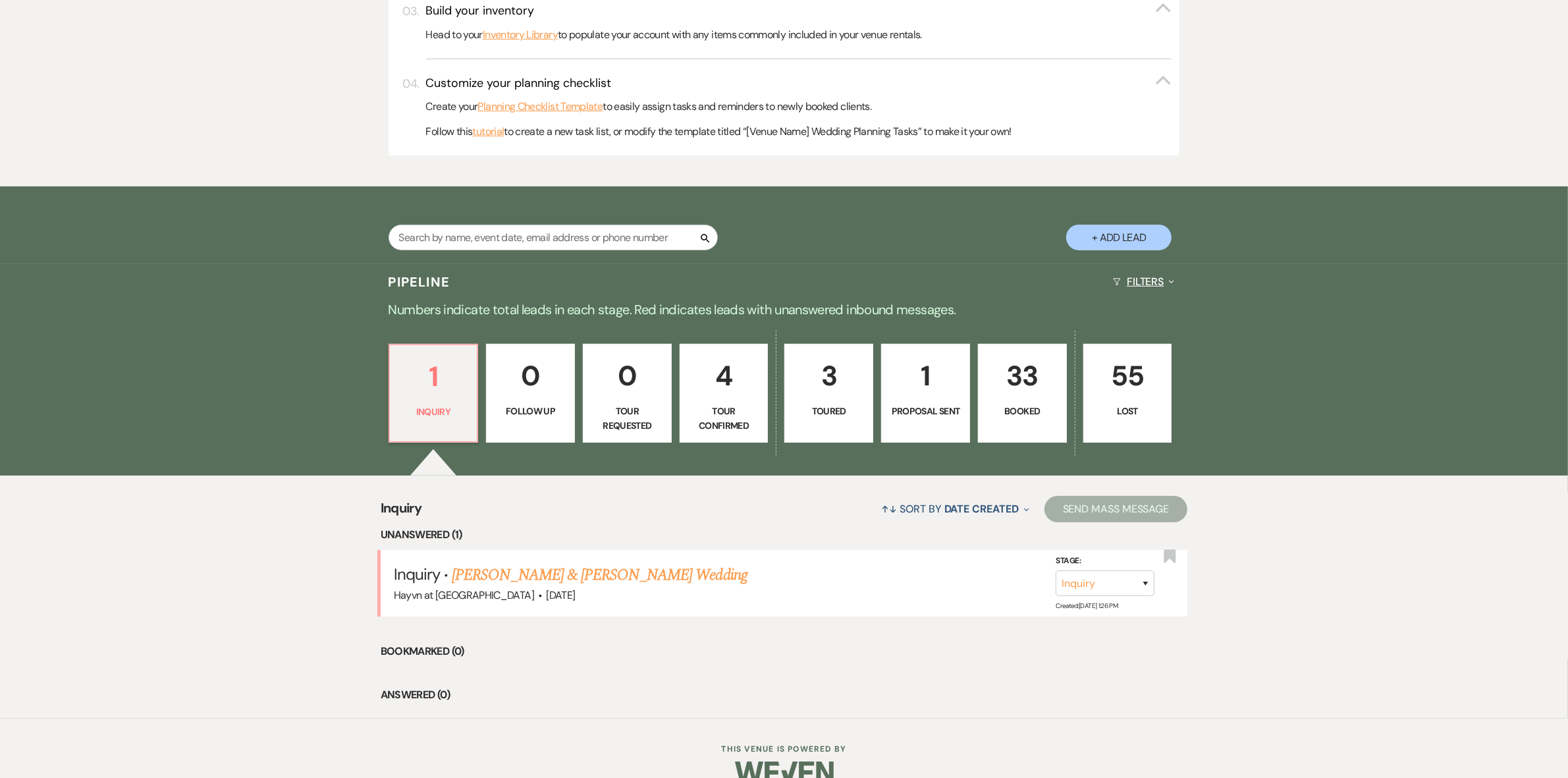
scroll to position [538, 0]
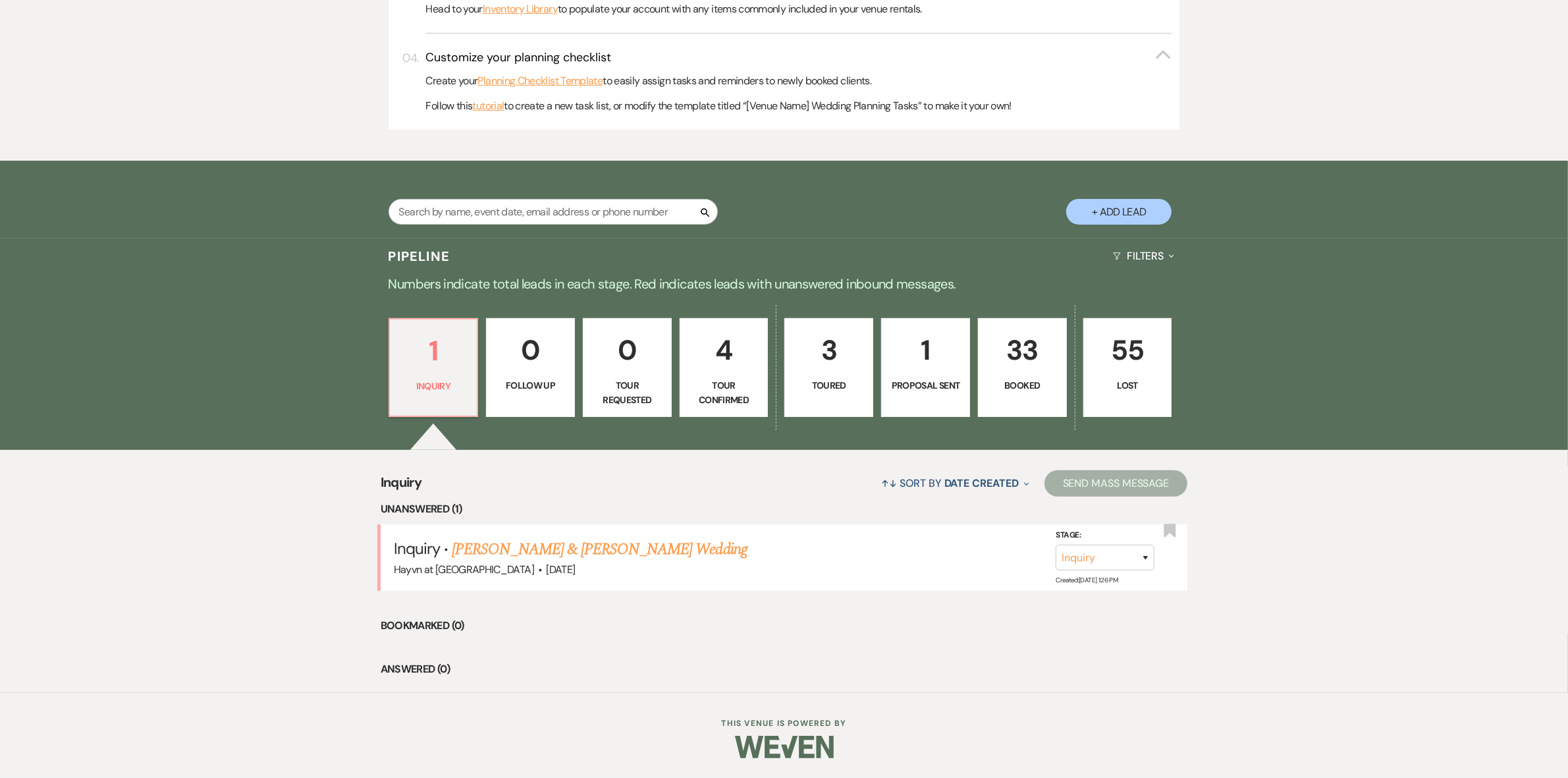
click at [1120, 221] on button "+ Add Lead" at bounding box center [1119, 211] width 105 height 25
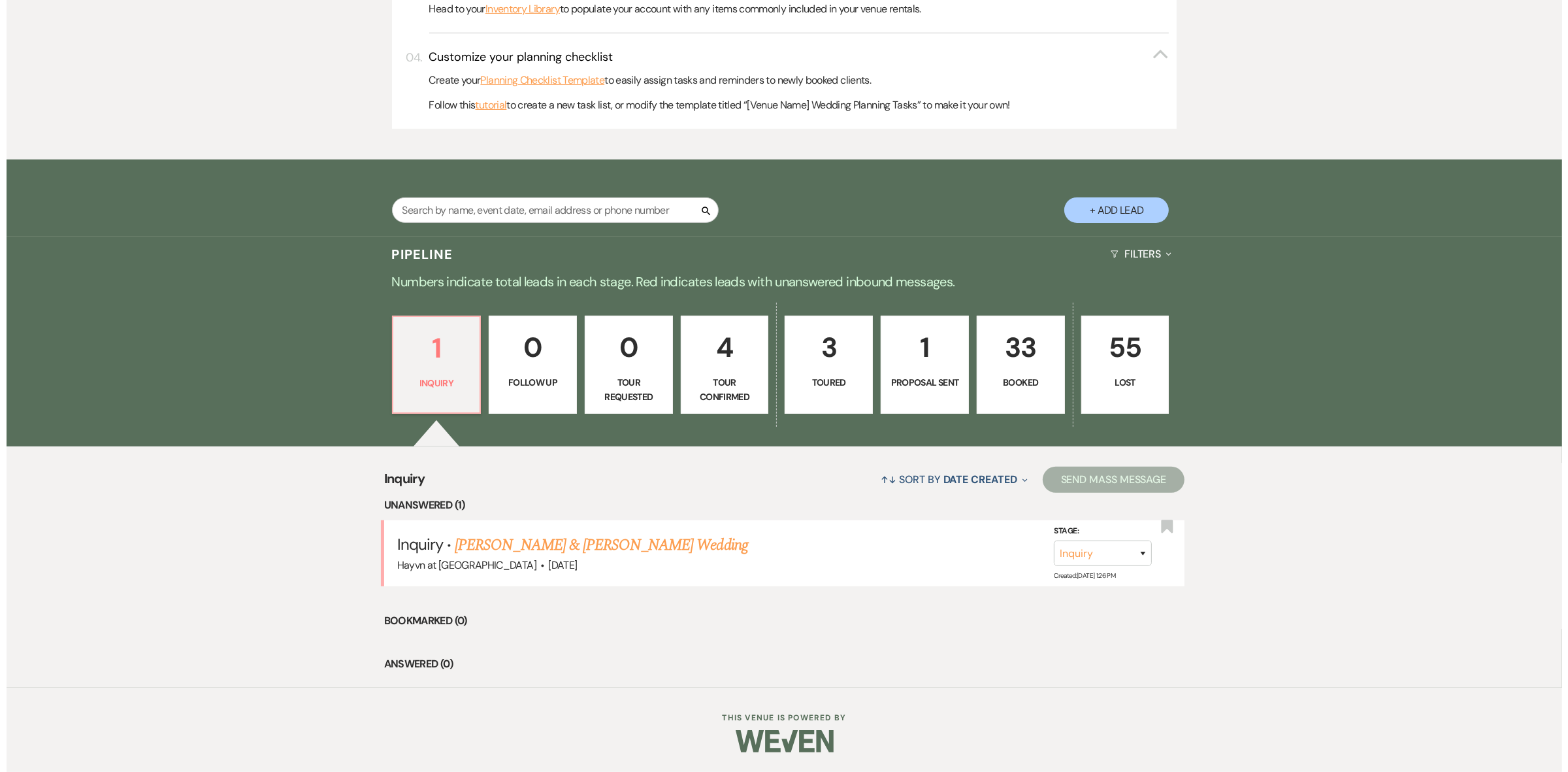
scroll to position [536, 0]
select select "844"
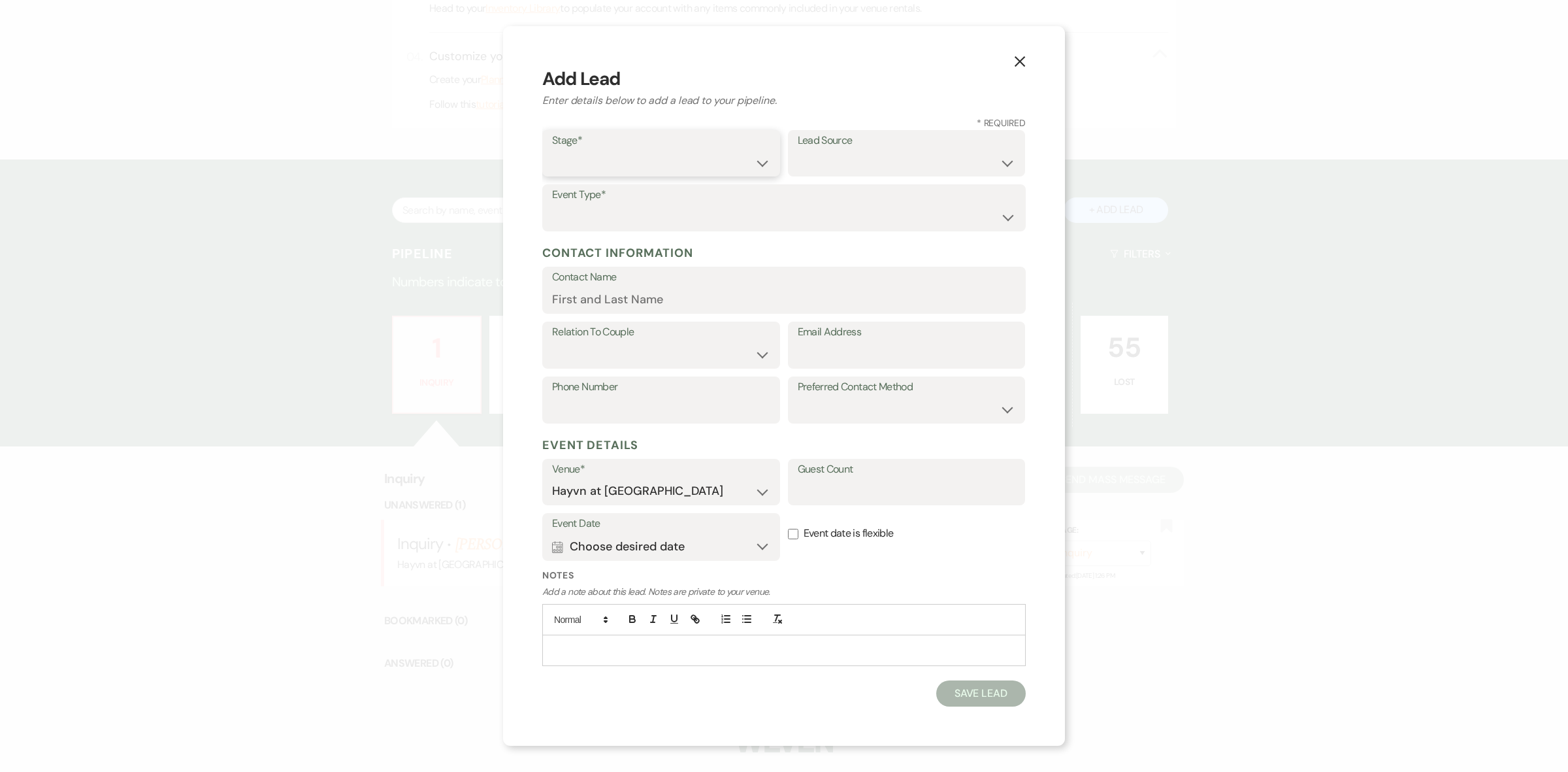
click at [583, 158] on select "Inquiry Follow Up Tour Requested Tour Confirmed Toured Proposal Sent Booked Lost" at bounding box center [661, 162] width 218 height 25
select select "7"
click at [552, 150] on select "Inquiry Follow Up Tour Requested Tour Confirmed Toured Proposal Sent Booked Lost" at bounding box center [661, 162] width 218 height 25
click at [855, 160] on select "Weven Venue Website Instagram Facebook Pinterest Google The Knot Wedding Wire H…" at bounding box center [907, 162] width 218 height 25
select select "12"
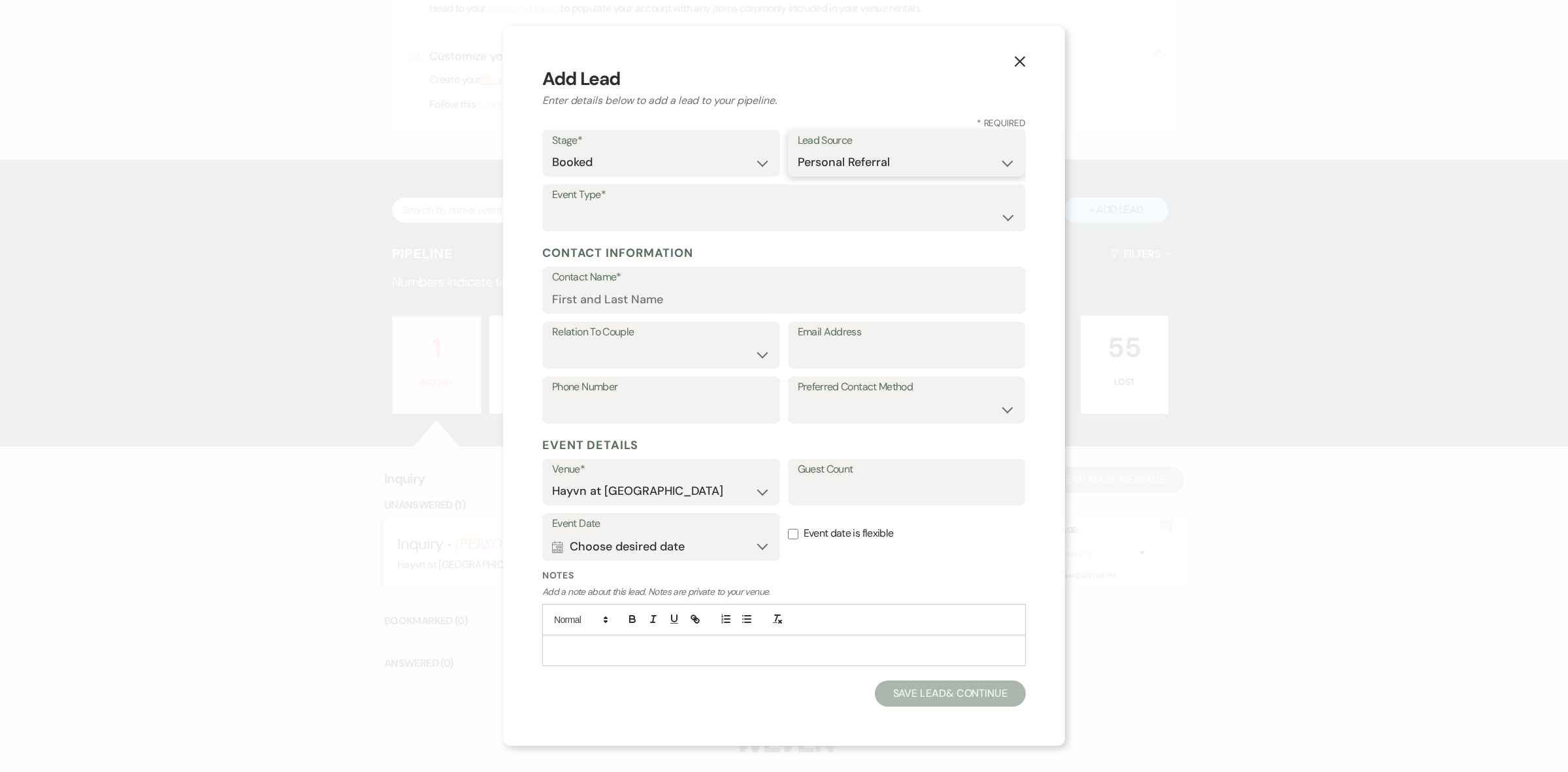
click at [798, 150] on select "Weven Venue Website Instagram Facebook Pinterest Google The Knot Wedding Wire H…" at bounding box center [907, 162] width 218 height 25
click at [639, 224] on select "Wedding Anniversary Party Baby Shower Bachelorette / Bachelor Party Birthday Pa…" at bounding box center [784, 217] width 464 height 25
select select "14"
click at [552, 205] on select "Wedding Anniversary Party Baby Shower Bachelorette / Bachelor Party Birthday Pa…" at bounding box center [784, 217] width 464 height 25
click at [619, 304] on input "Contact Name" at bounding box center [784, 300] width 464 height 25
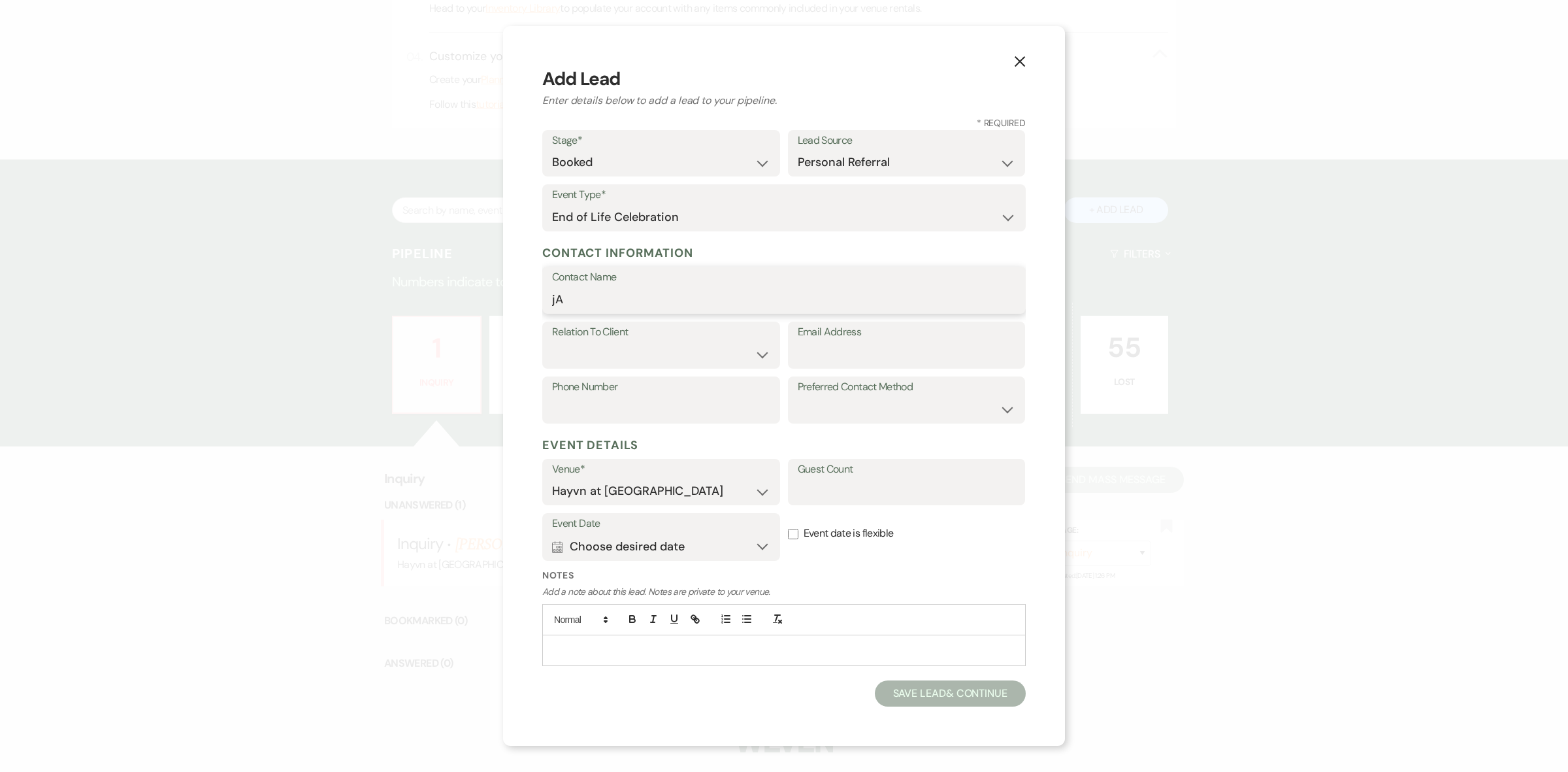
type input "j"
type input "Jack Owen"
click at [631, 352] on select "Client Event Planner Parent of Client Family Member Friend Other" at bounding box center [661, 355] width 218 height 25
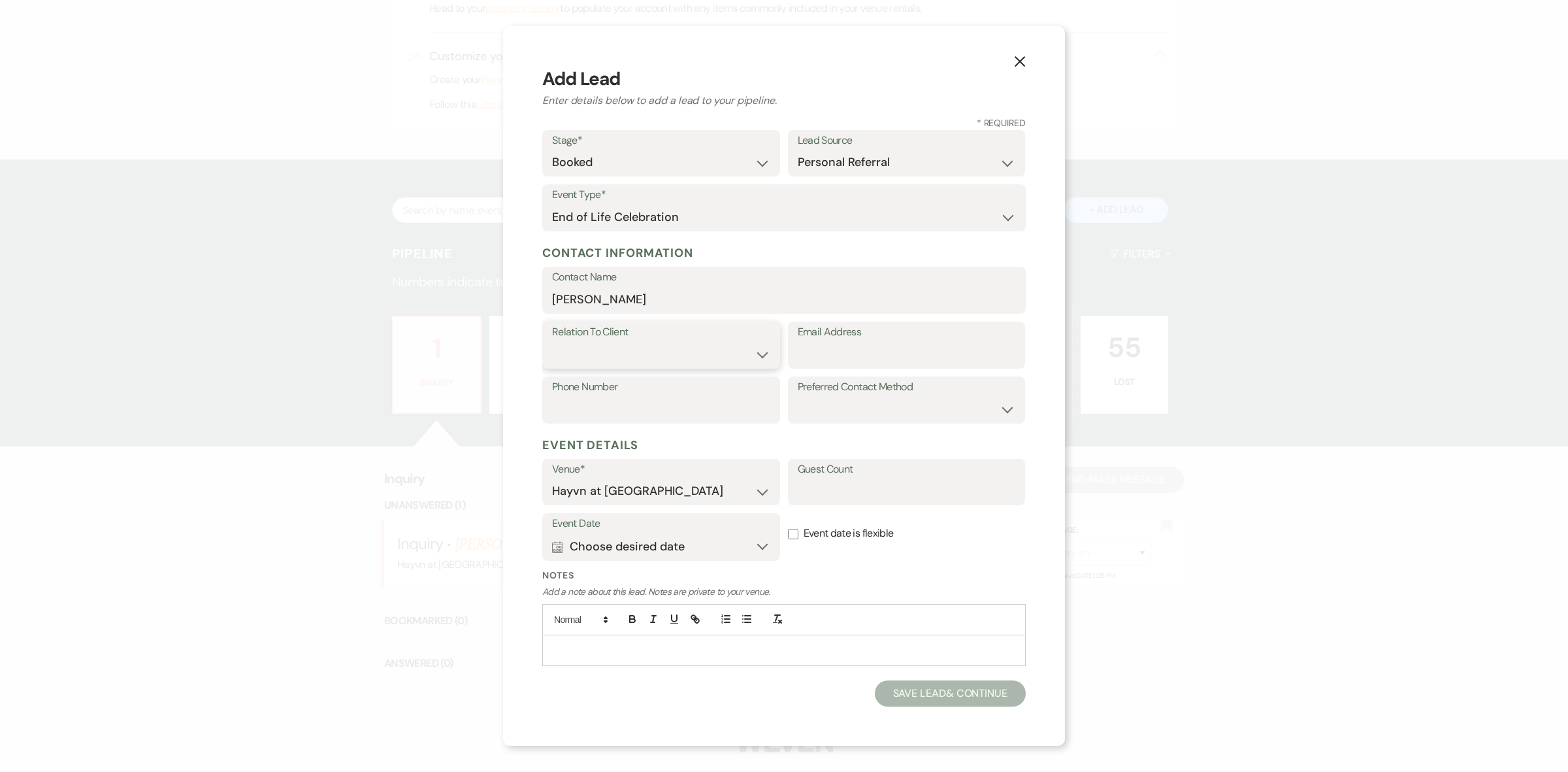
select select "1"
click at [552, 342] on select "Client Event Planner Parent of Client Family Member Friend Other" at bounding box center [661, 355] width 218 height 25
click at [868, 346] on input "Email Address" at bounding box center [907, 355] width 218 height 25
type input "W"
type input "Wi01fmaily@gmail.com"
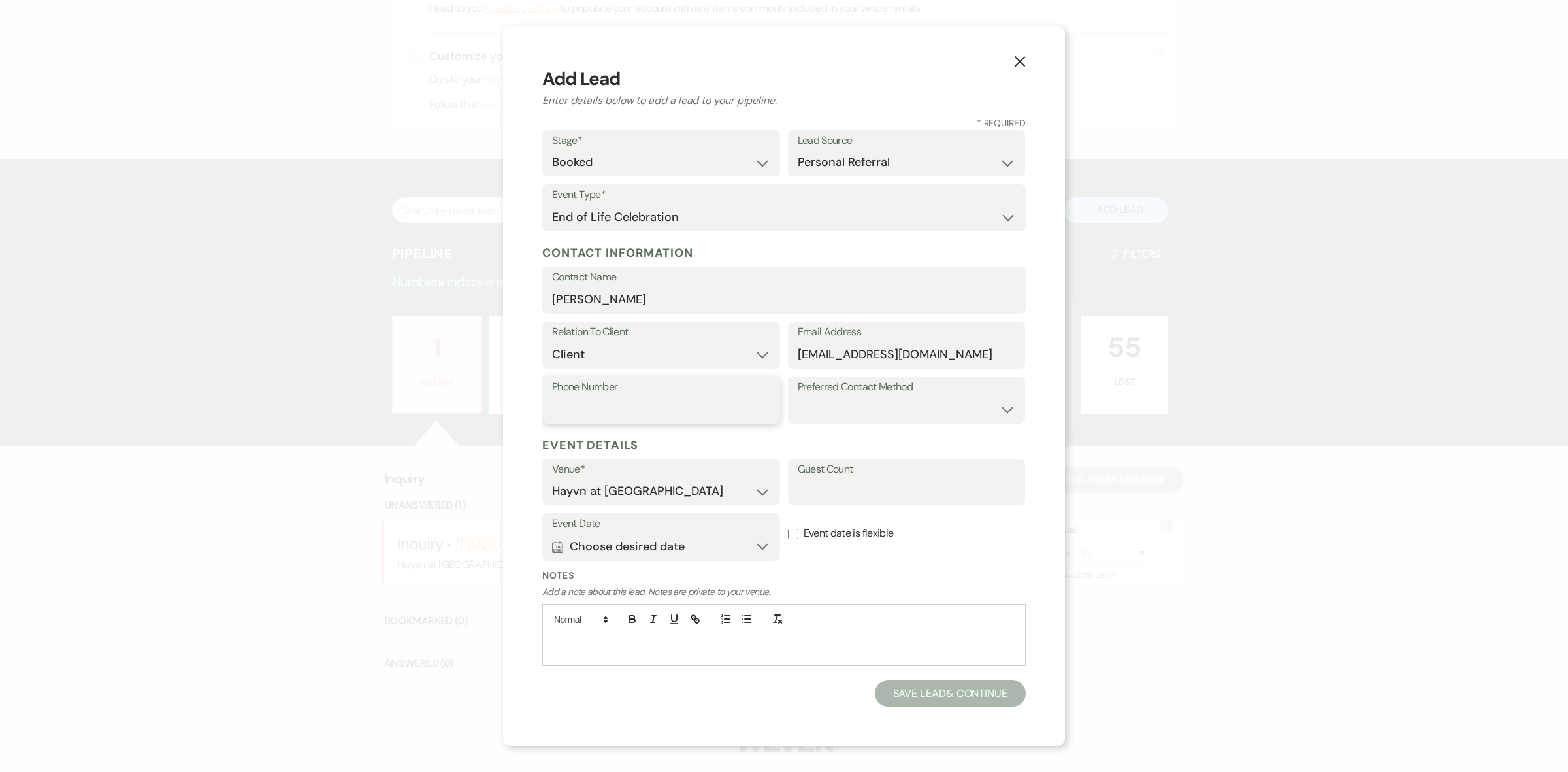
click at [761, 416] on input "Phone Number" at bounding box center [661, 410] width 218 height 25
click at [732, 402] on input "Phone Number" at bounding box center [661, 410] width 218 height 25
type input "715-308-0209"
click at [843, 397] on select "Email Phone Text" at bounding box center [907, 410] width 218 height 25
select select "text"
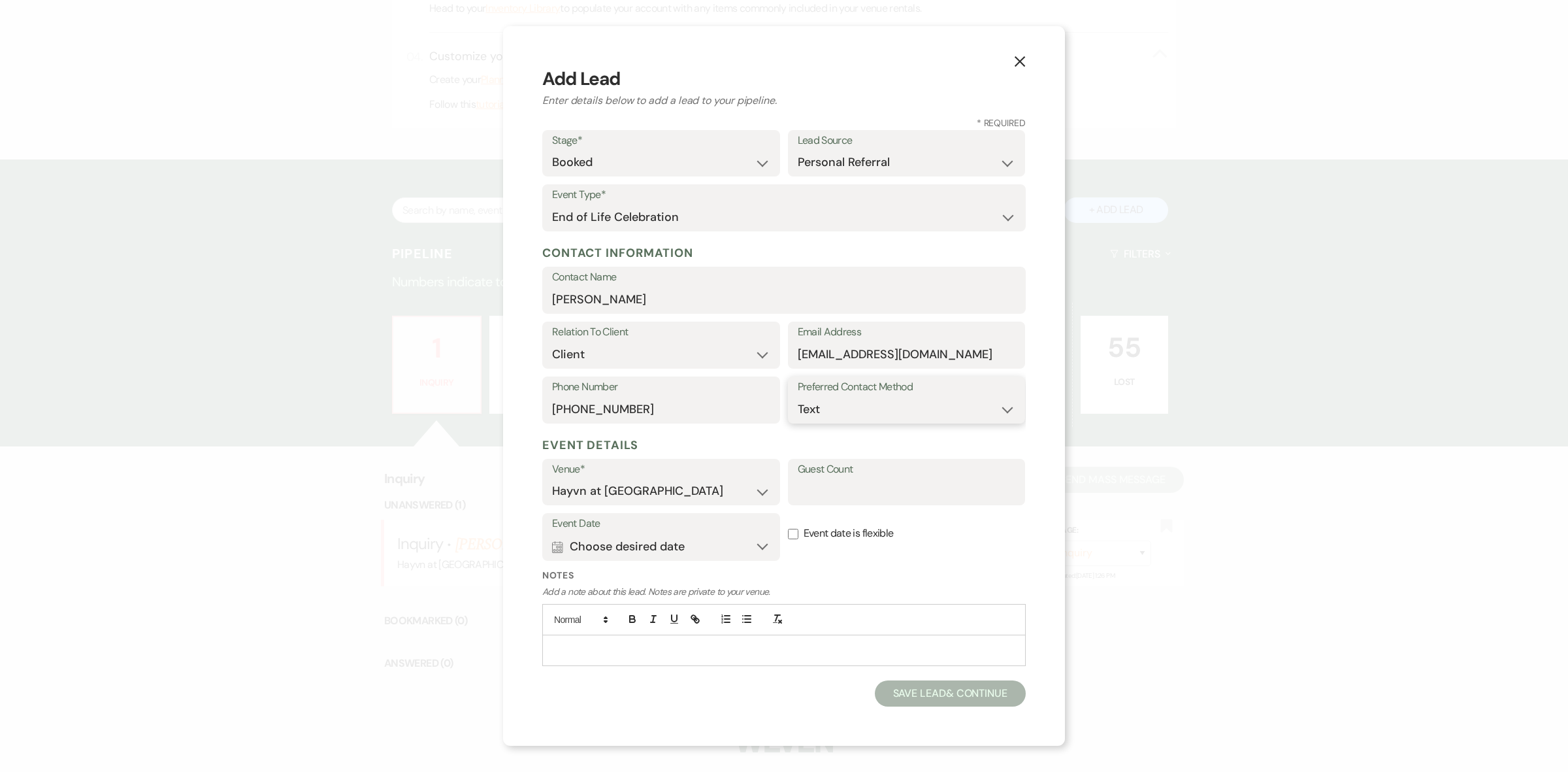
click at [798, 397] on select "Email Phone Text" at bounding box center [907, 410] width 218 height 25
click at [709, 540] on button "Calendar Choose desired date Expand" at bounding box center [661, 546] width 218 height 26
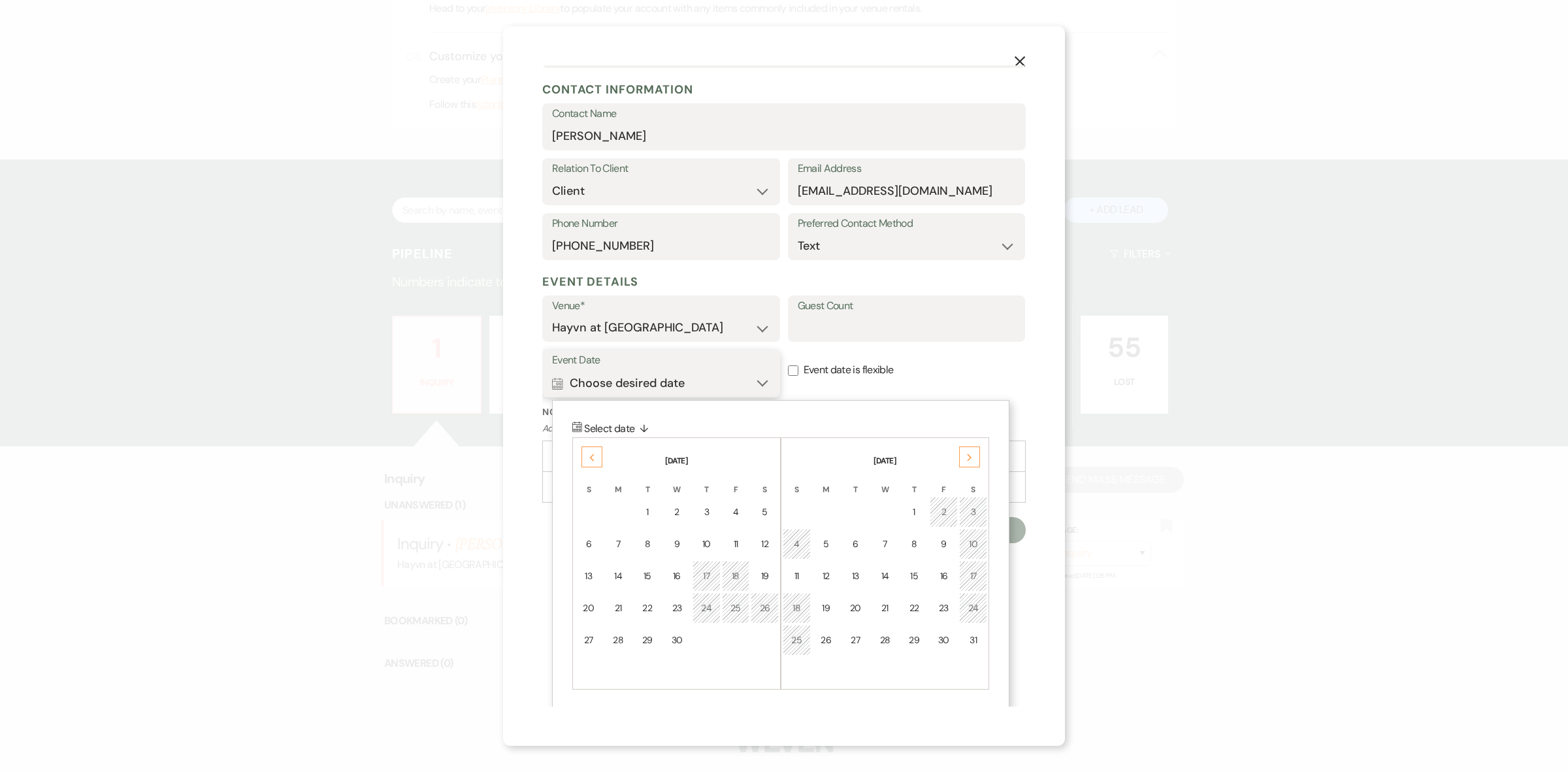
scroll to position [164, 0]
click at [968, 449] on div "Next" at bounding box center [970, 456] width 21 height 21
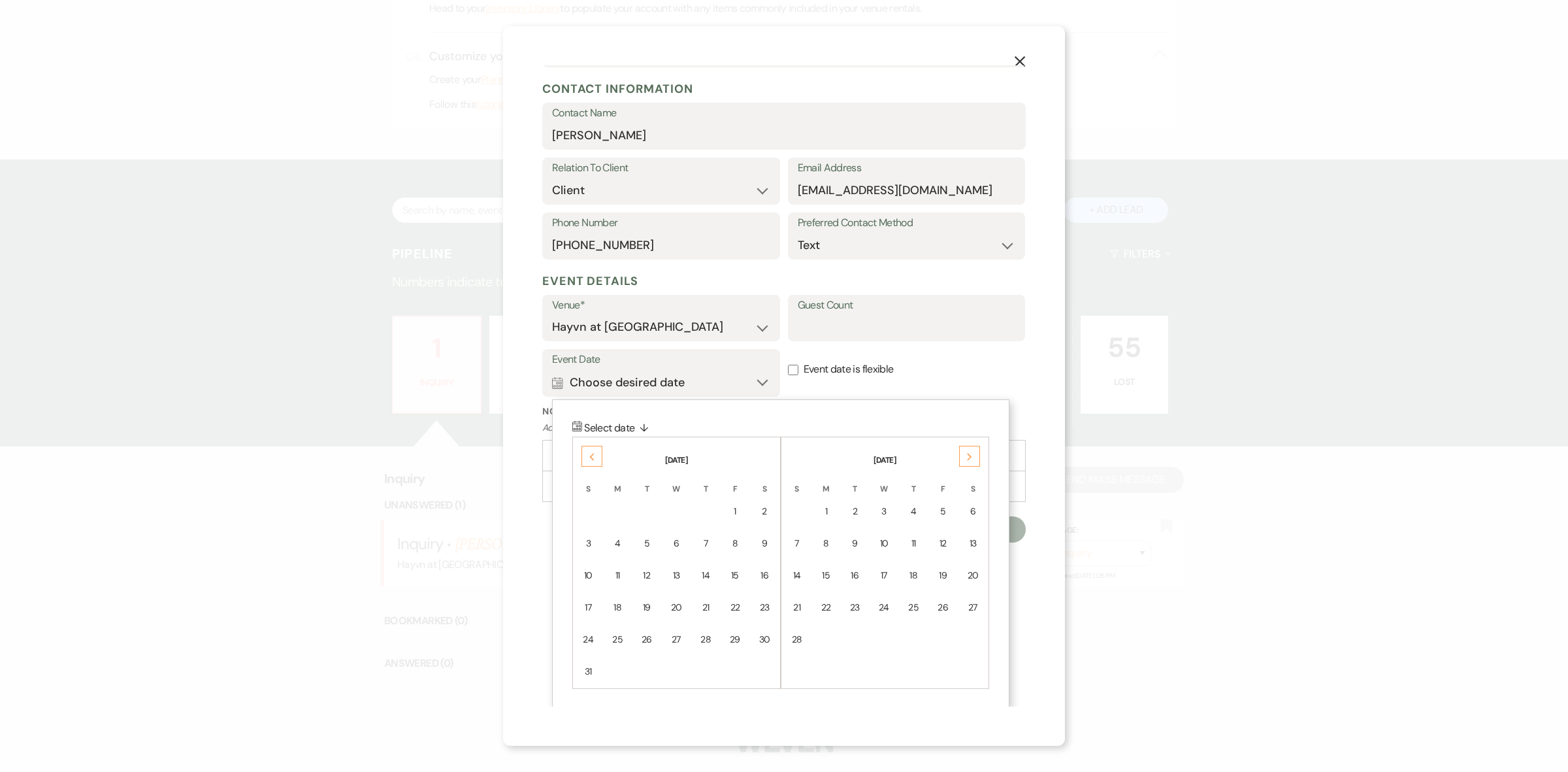
click at [598, 462] on div "Previous" at bounding box center [592, 456] width 21 height 21
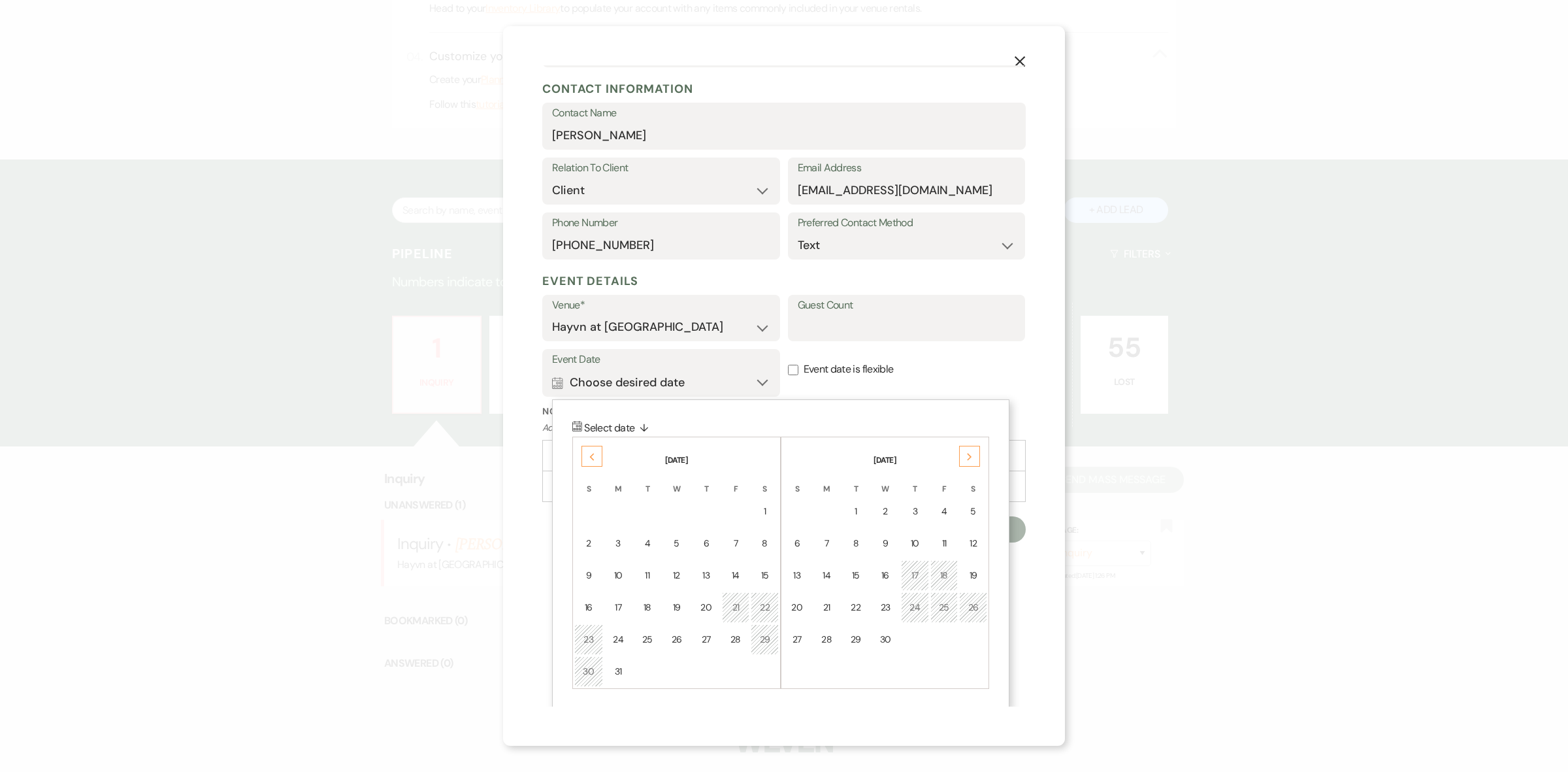
click at [598, 462] on div "Previous" at bounding box center [592, 456] width 21 height 21
click at [589, 544] on div "3" at bounding box center [587, 543] width 11 height 14
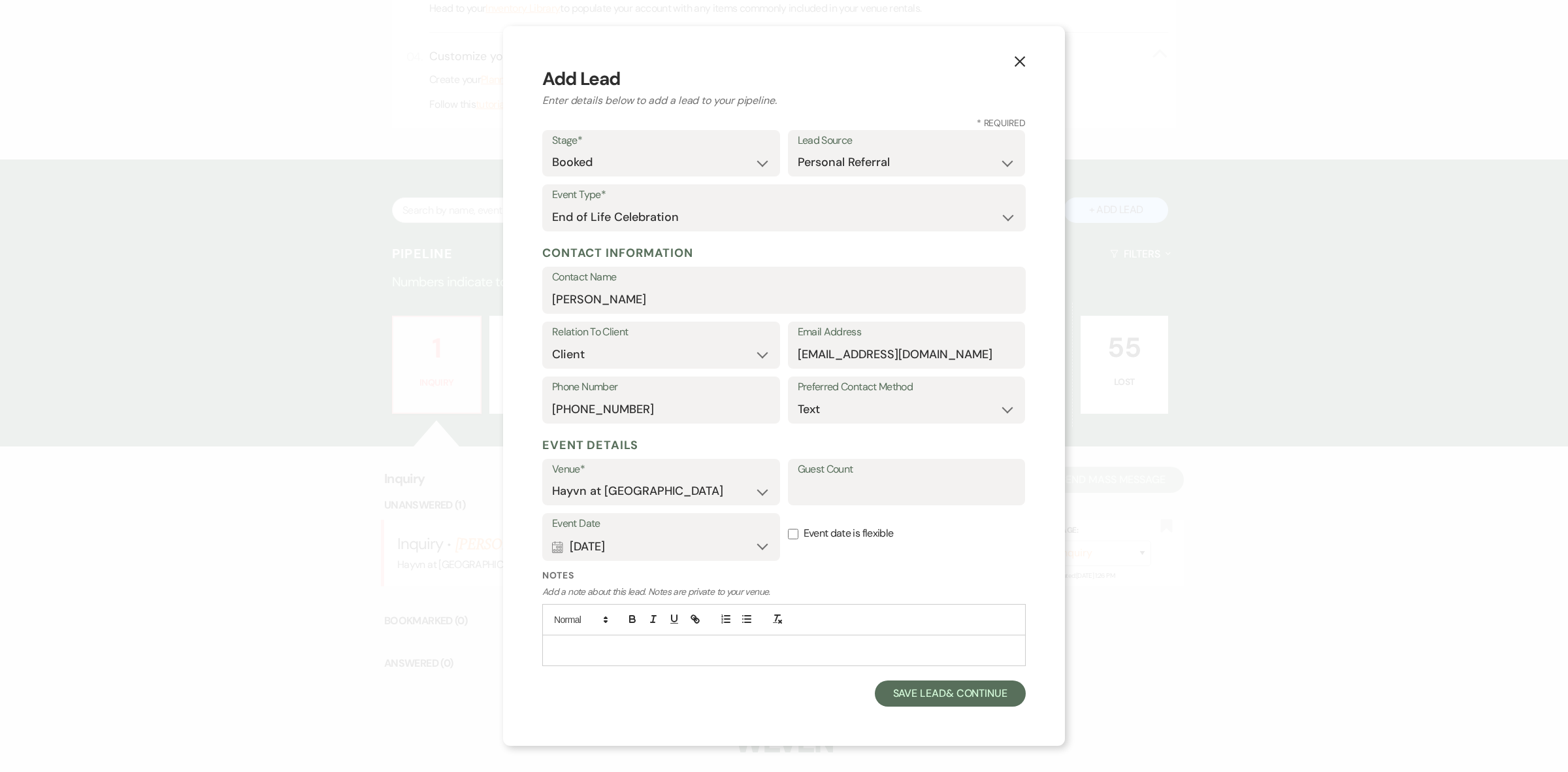
scroll to position [0, 0]
click at [953, 695] on button "Save Lead & Continue" at bounding box center [951, 693] width 151 height 26
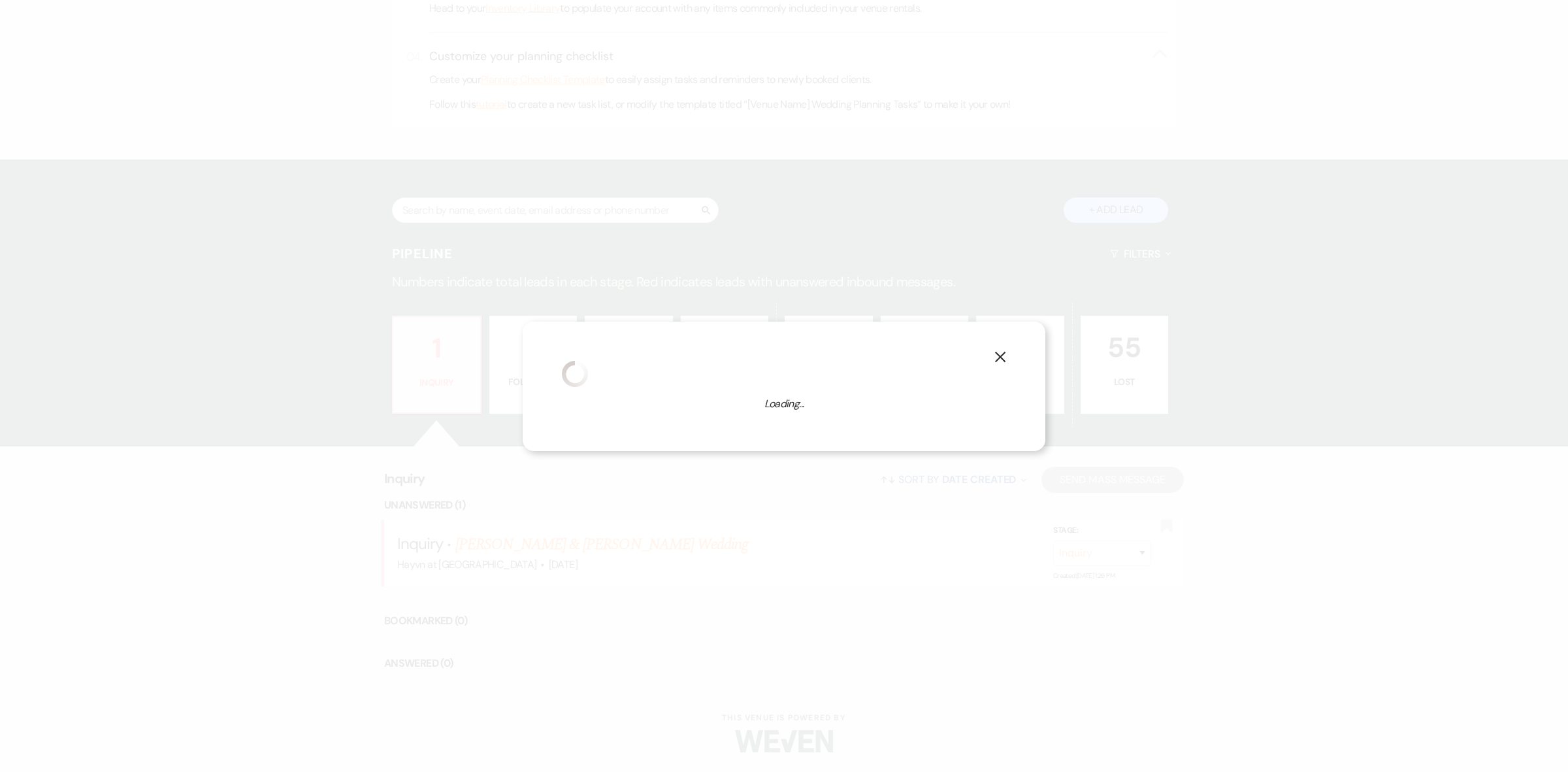
select select "14"
select select "844"
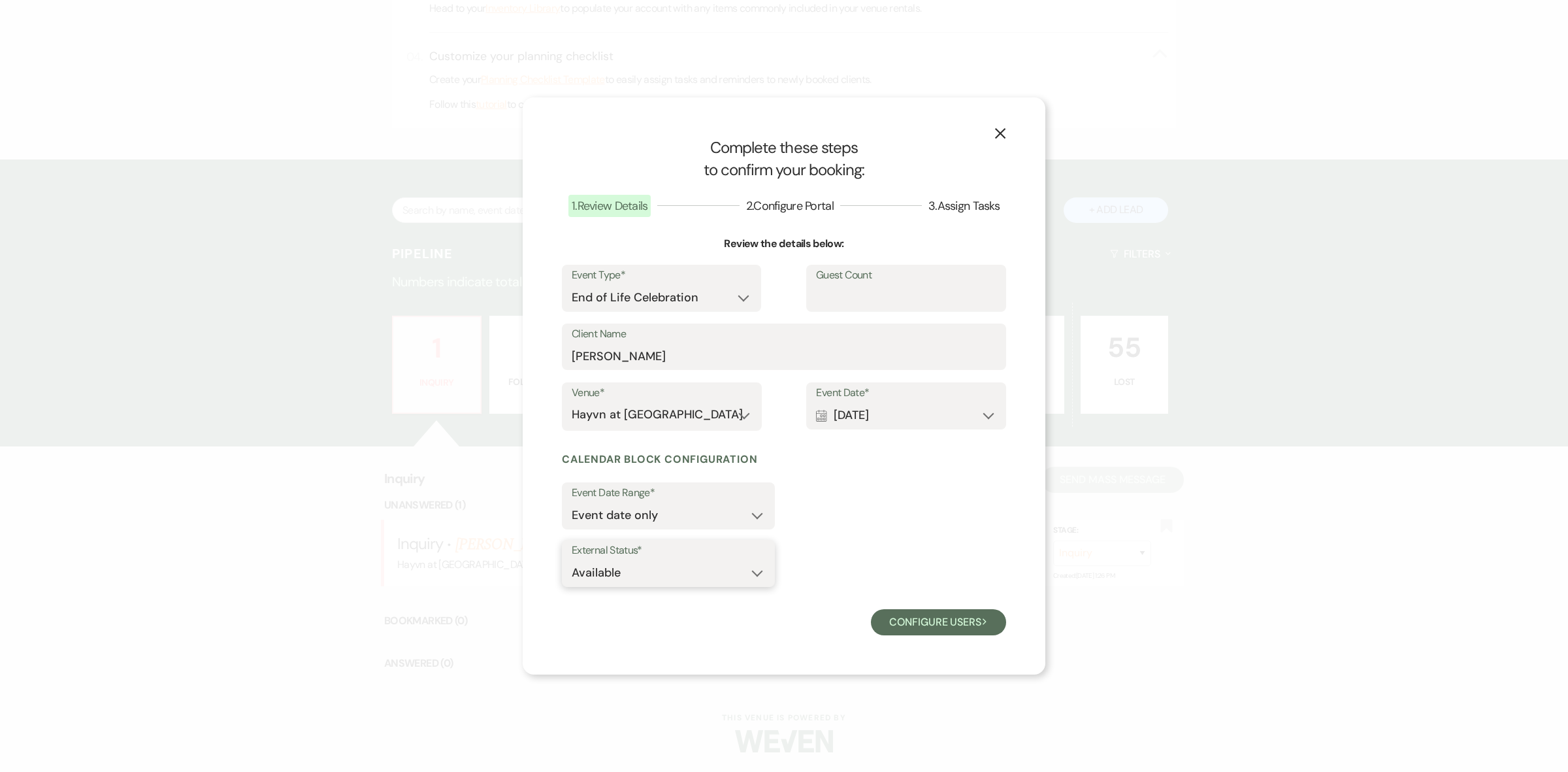
click at [756, 567] on select "Available Unavailable" at bounding box center [669, 573] width 193 height 25
select select "false"
click at [572, 560] on select "Available Unavailable" at bounding box center [669, 573] width 193 height 25
click at [914, 616] on button "Configure users Next" at bounding box center [939, 621] width 135 height 26
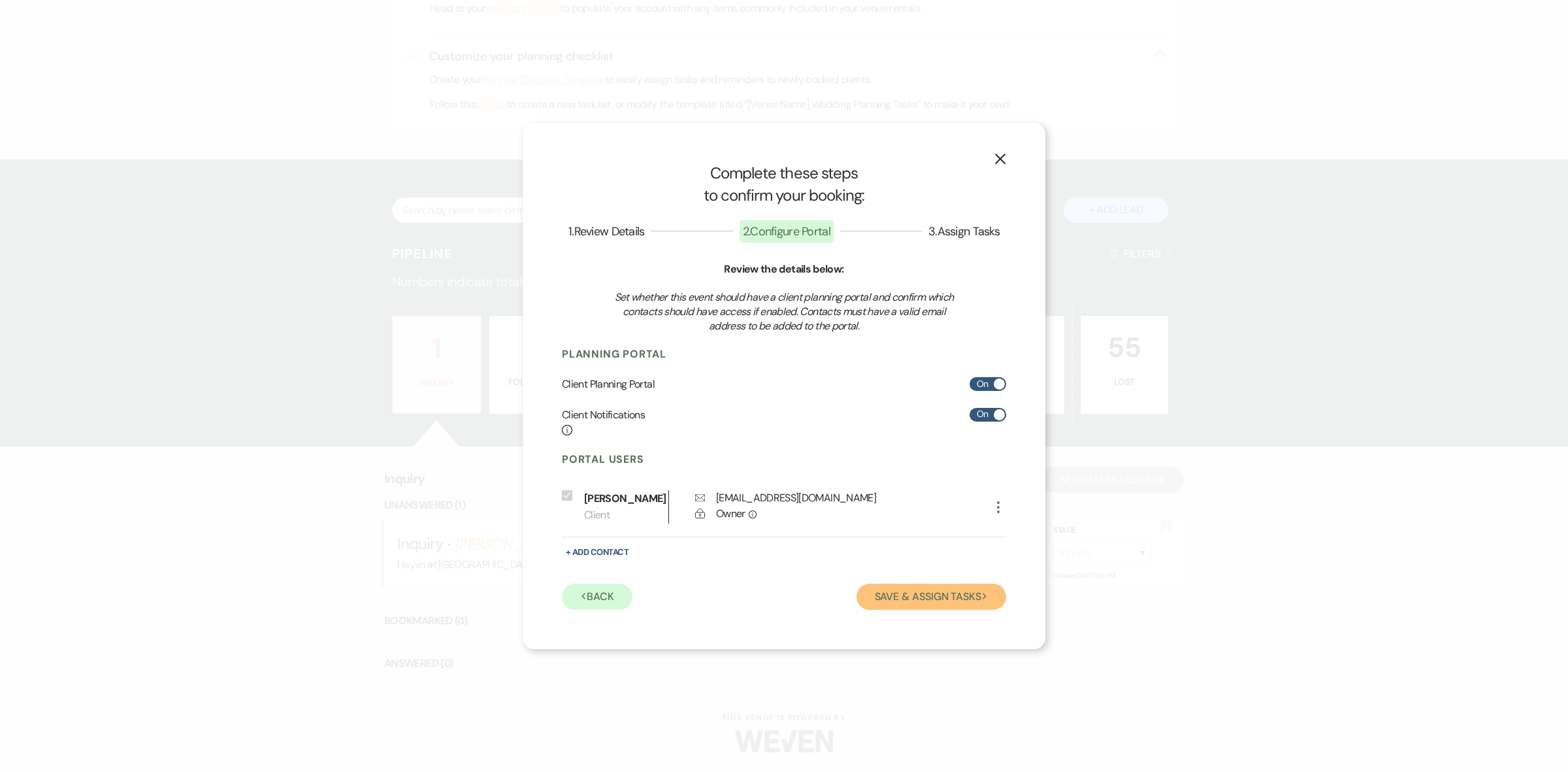
click at [912, 595] on button "Save & Assign Tasks Next" at bounding box center [931, 596] width 150 height 26
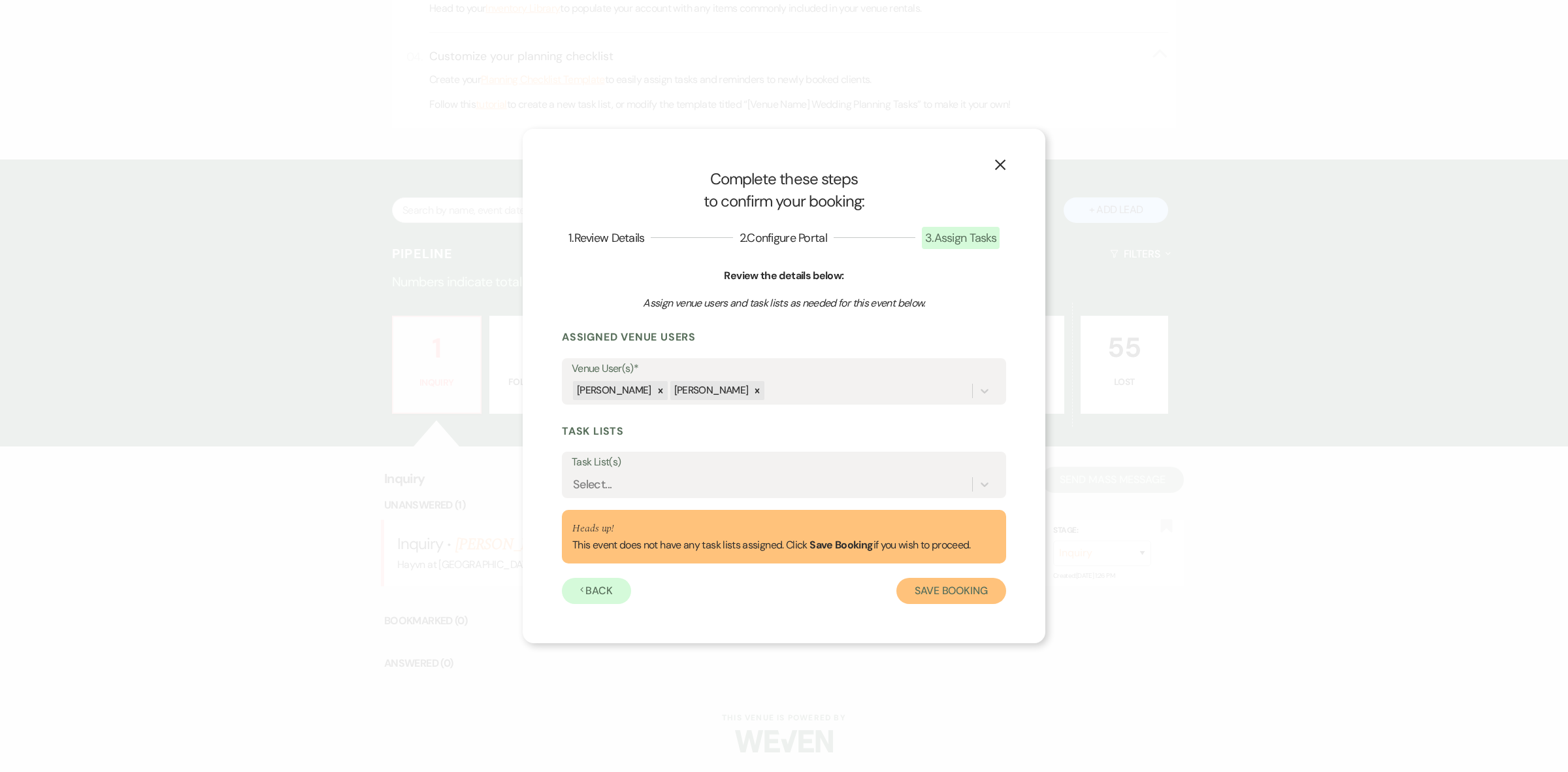
click at [929, 589] on button "Save Booking" at bounding box center [952, 590] width 110 height 26
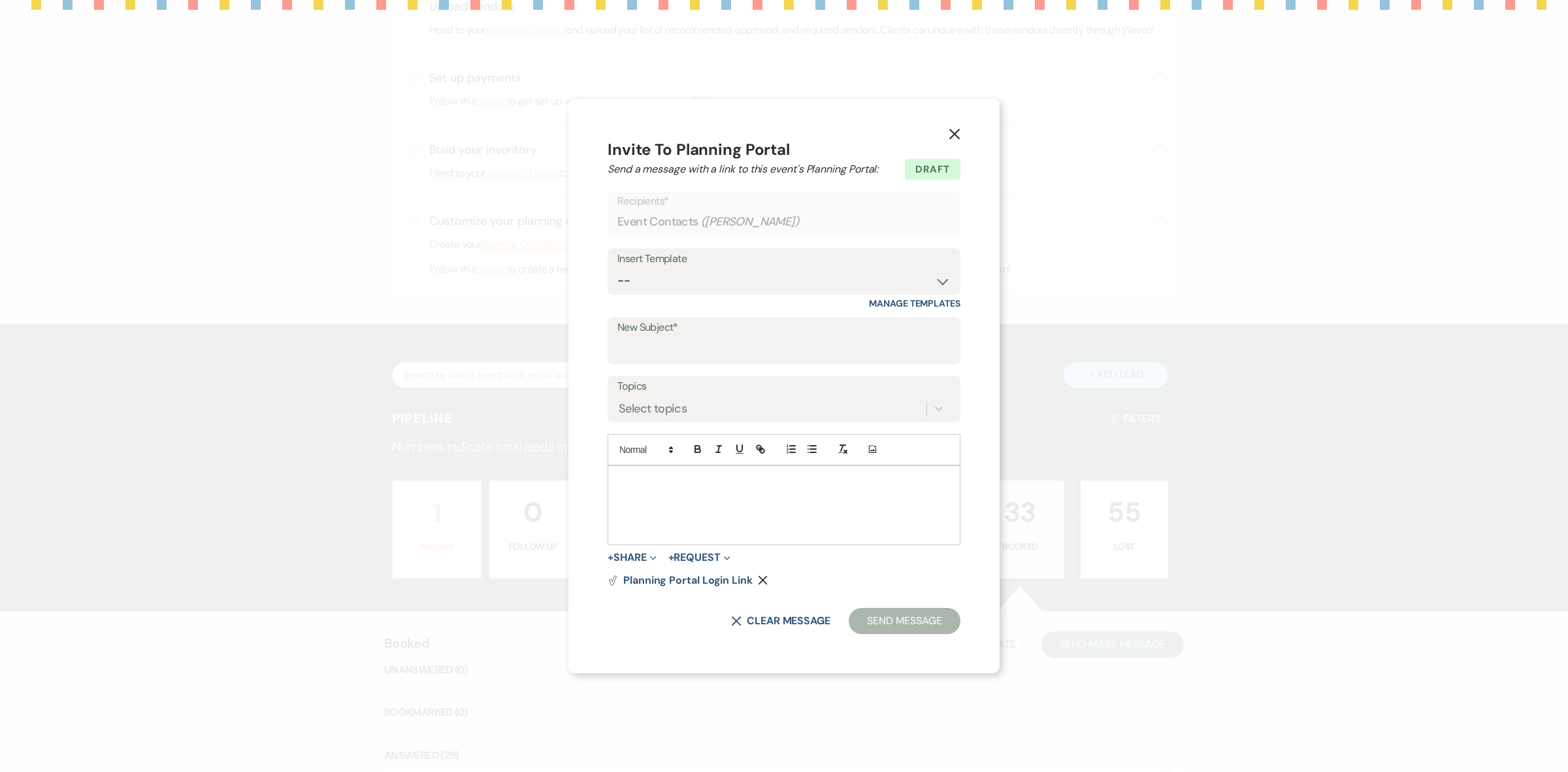
scroll to position [536, 0]
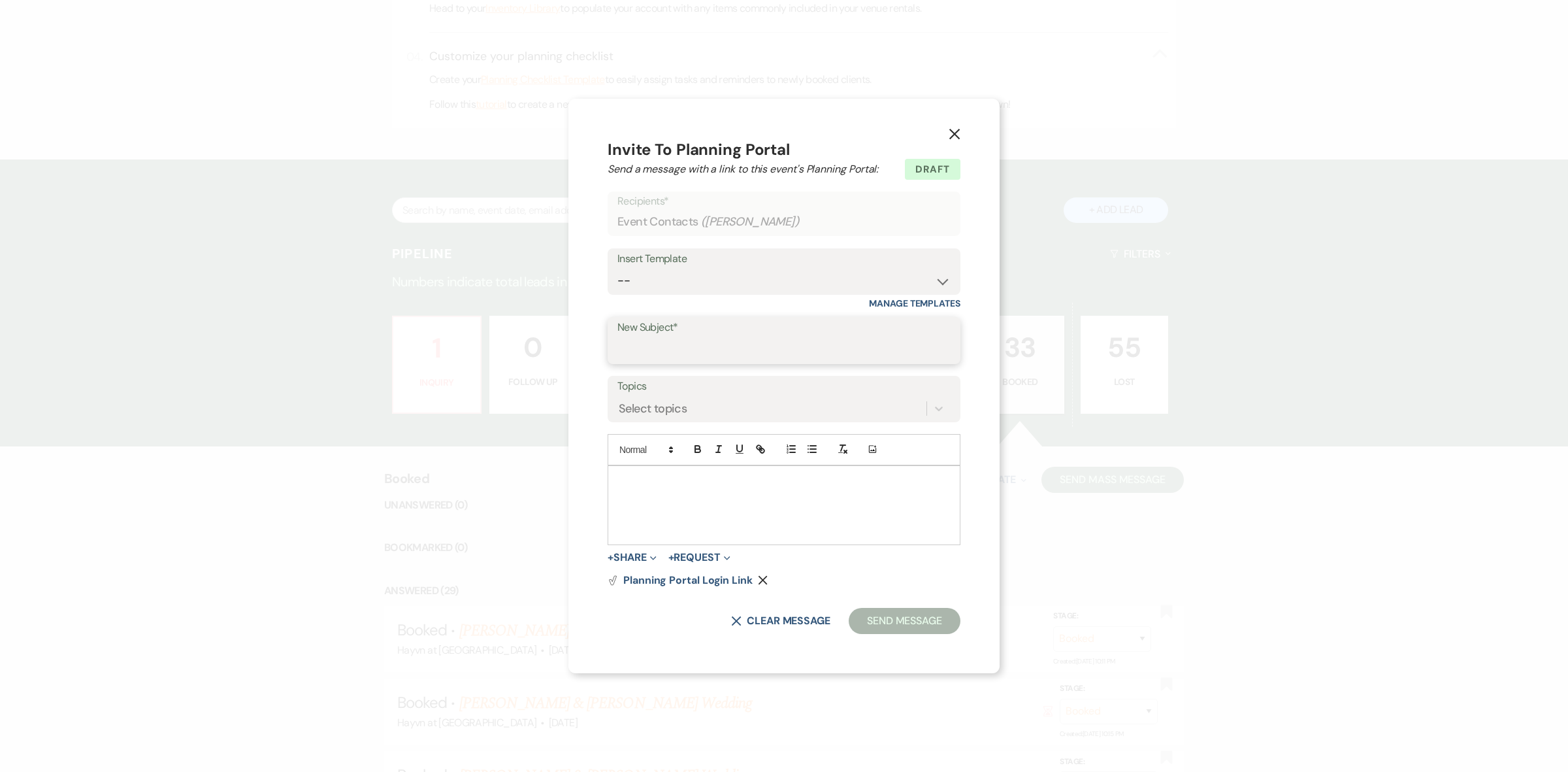
click at [681, 347] on input "New Subject*" at bounding box center [784, 350] width 333 height 25
drag, startPoint x: 665, startPoint y: 353, endPoint x: 534, endPoint y: 352, distance: 131.0
click at [534, 352] on div "X Invite To Planning Portal Send a message with a link to this event's Planning…" at bounding box center [784, 386] width 1568 height 772
type input "Event Portal + Contract"
click at [643, 481] on p at bounding box center [784, 480] width 332 height 14
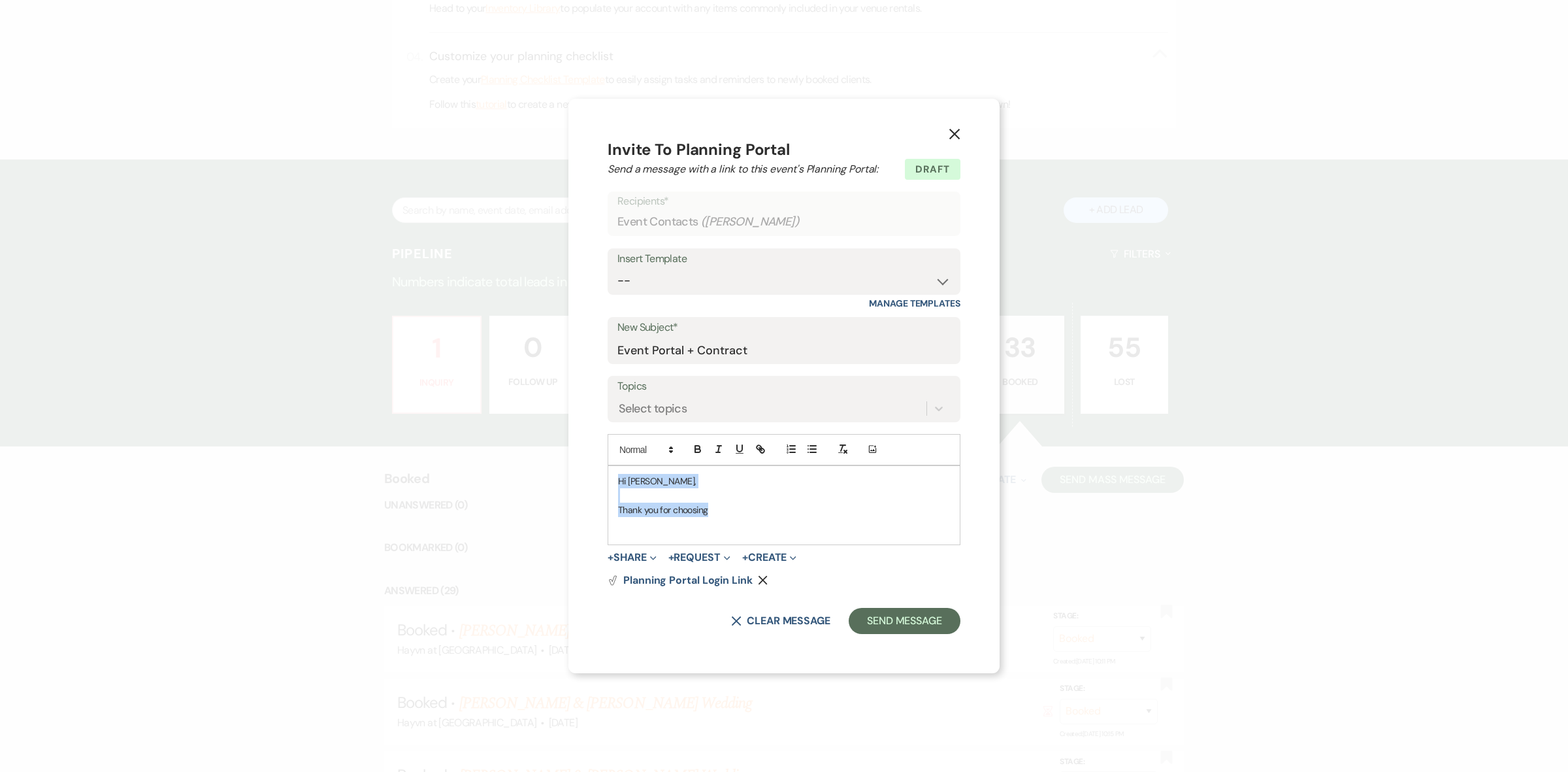
drag, startPoint x: 716, startPoint y: 513, endPoint x: 574, endPoint y: 436, distance: 161.5
click at [574, 436] on div "X Invite To Planning Portal Send a message with a link to this event's Planning…" at bounding box center [784, 386] width 431 height 574
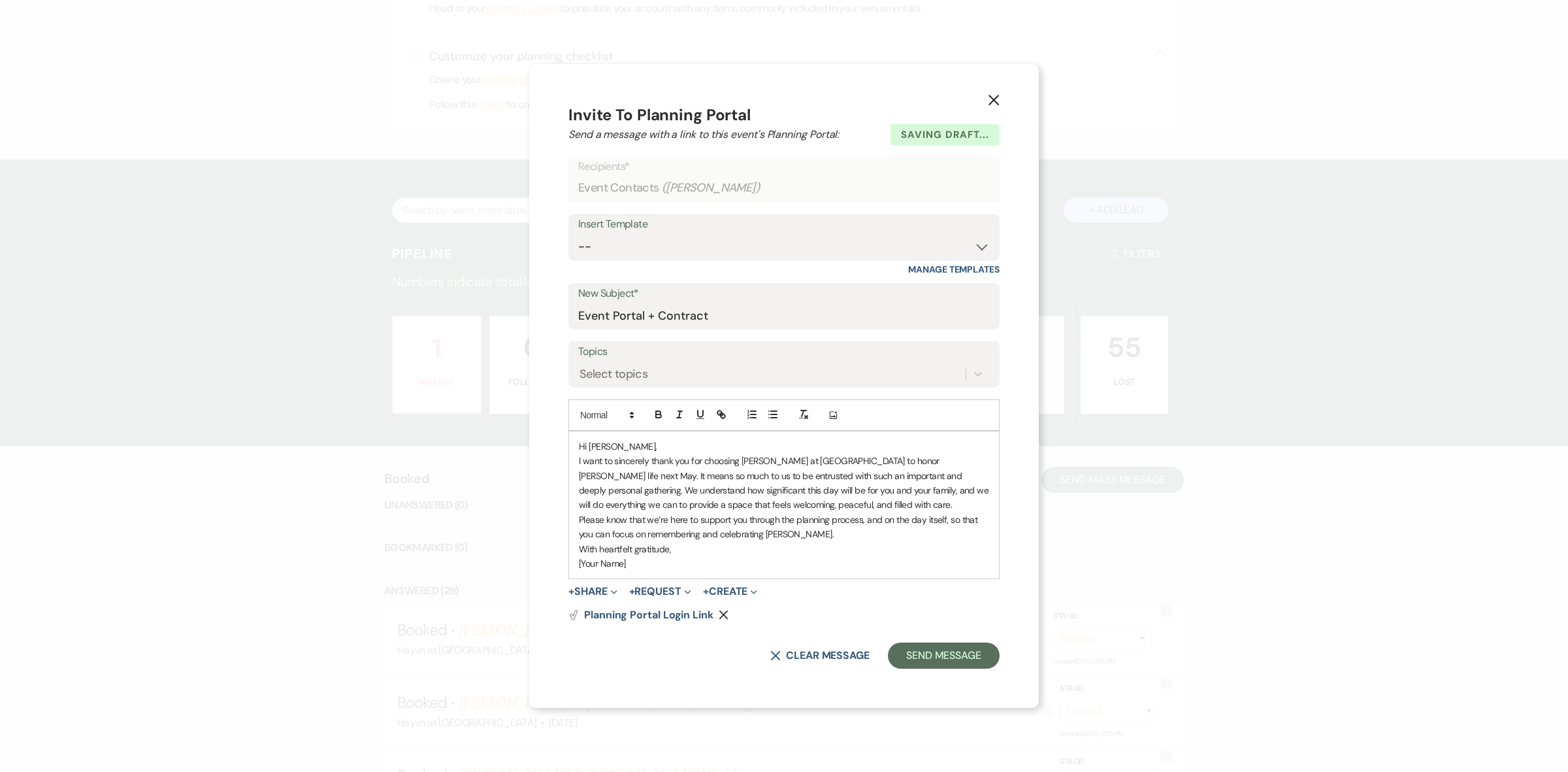
click at [776, 508] on p "I want to sincerely thank you for choosing Hayvn at Hay River to honor Kelly’s …" at bounding box center [784, 482] width 411 height 59
click at [647, 449] on p "Hi Jack," at bounding box center [784, 445] width 411 height 14
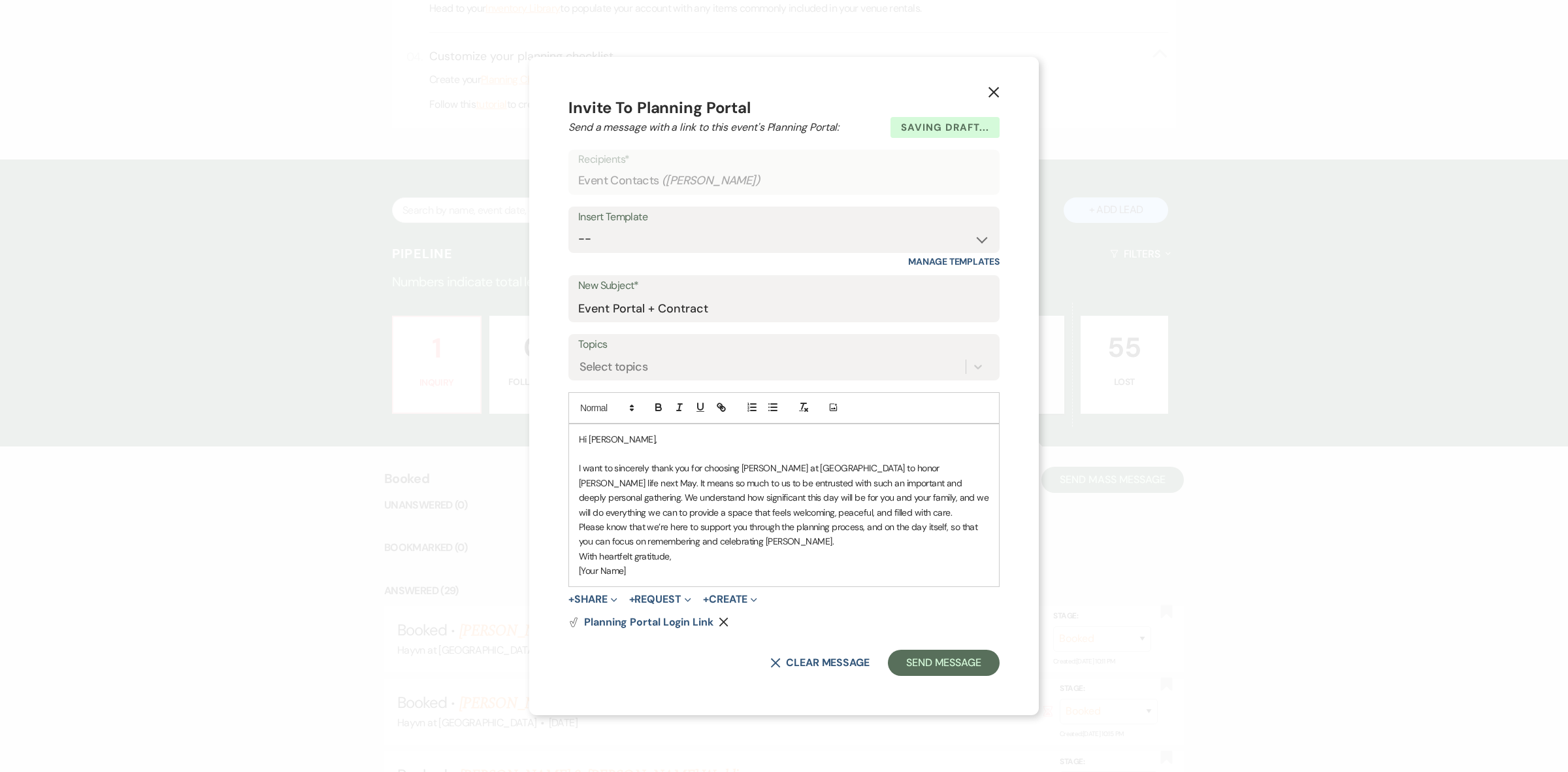
click at [783, 511] on p "I want to sincerely thank you for choosing Hayvn at Hay River to honor Kelly’s …" at bounding box center [784, 490] width 411 height 59
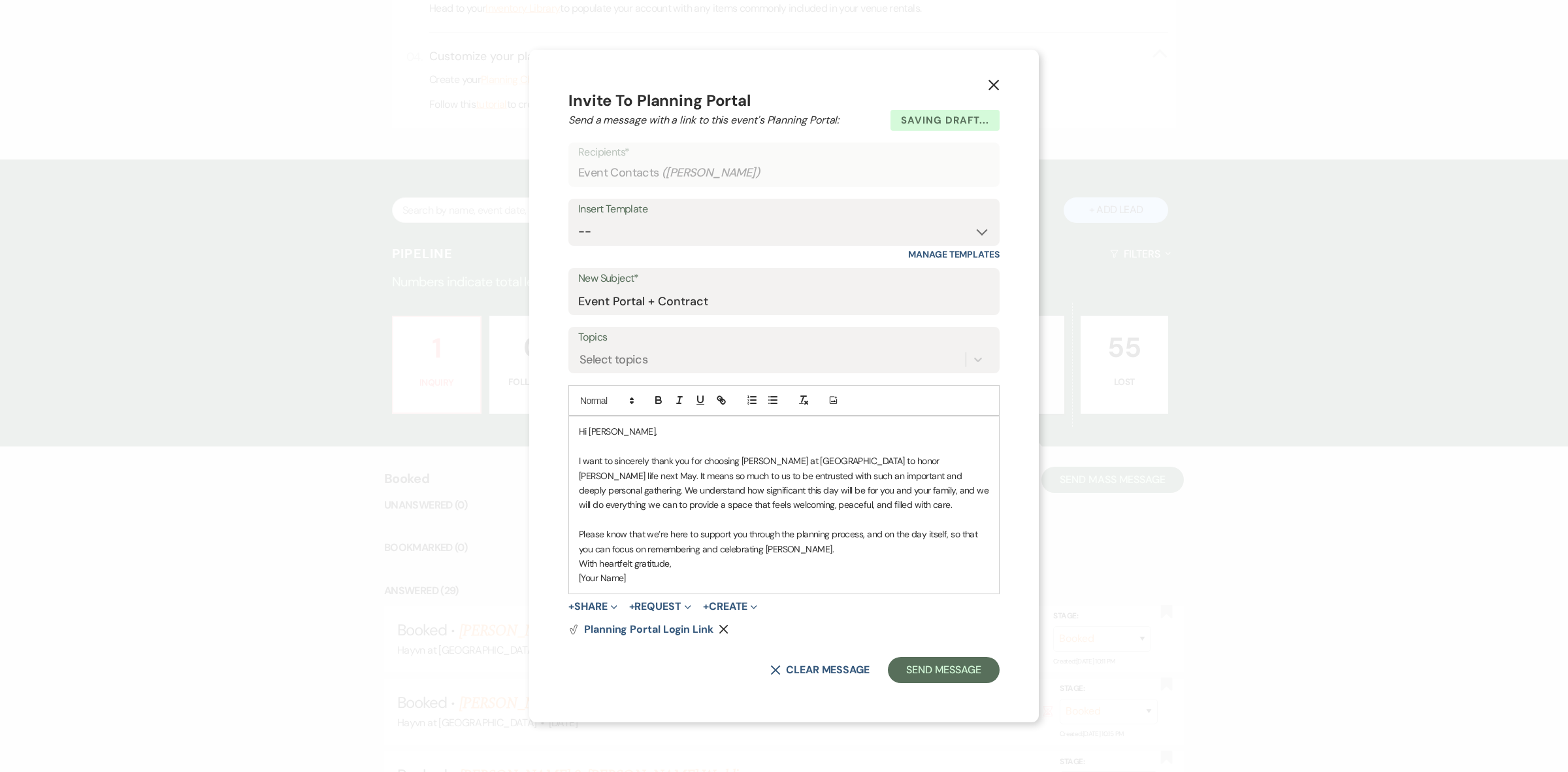
click at [801, 553] on p "Please know that we’re here to support you through the planning process, and on…" at bounding box center [784, 541] width 411 height 29
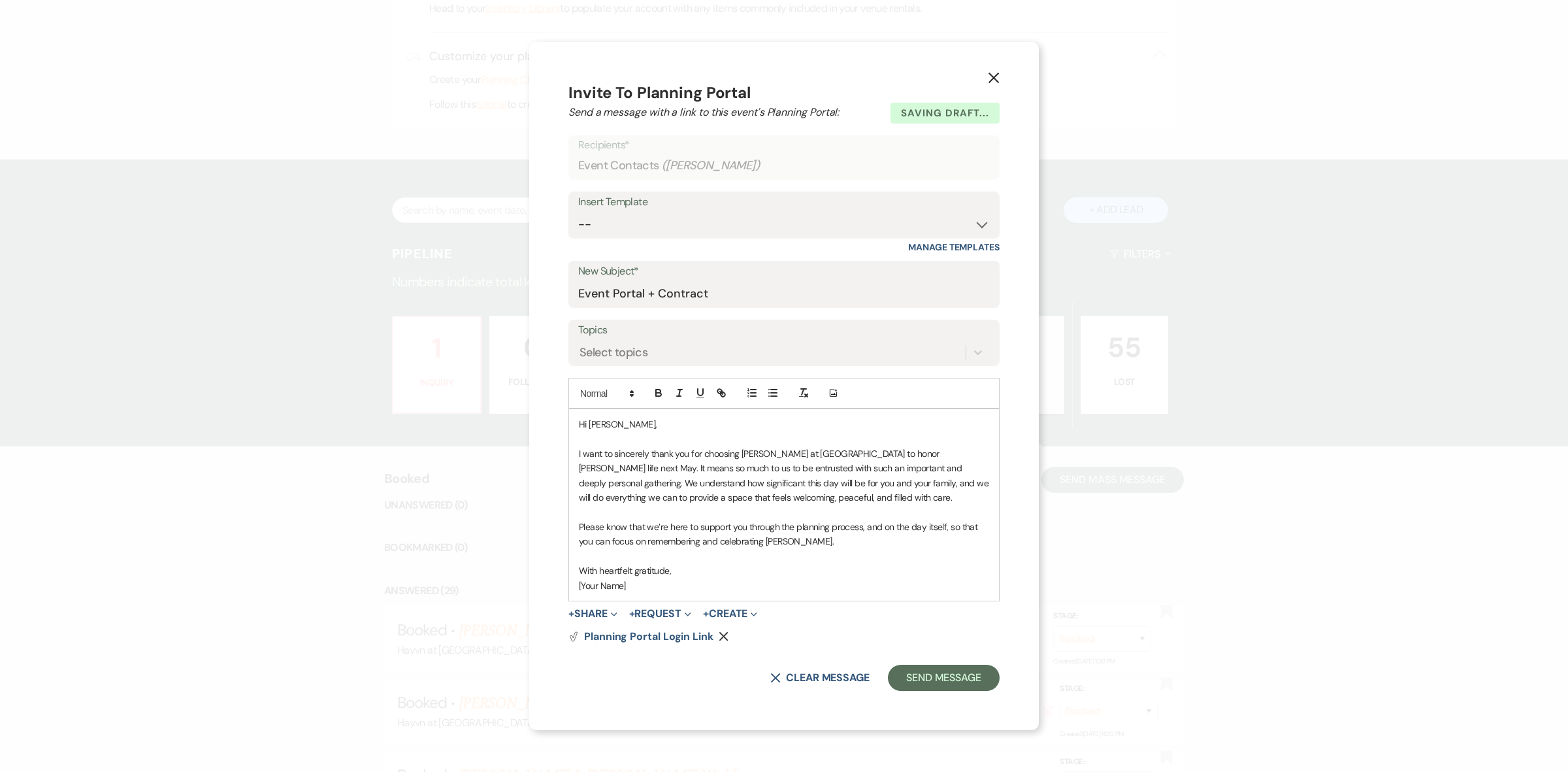
drag, startPoint x: 653, startPoint y: 585, endPoint x: 562, endPoint y: 592, distance: 91.3
click at [562, 592] on div "X Invite To Planning Portal Send a message with a link to this event's Planning…" at bounding box center [784, 385] width 510 height 687
click at [720, 635] on icon "Remove" at bounding box center [724, 636] width 10 height 10
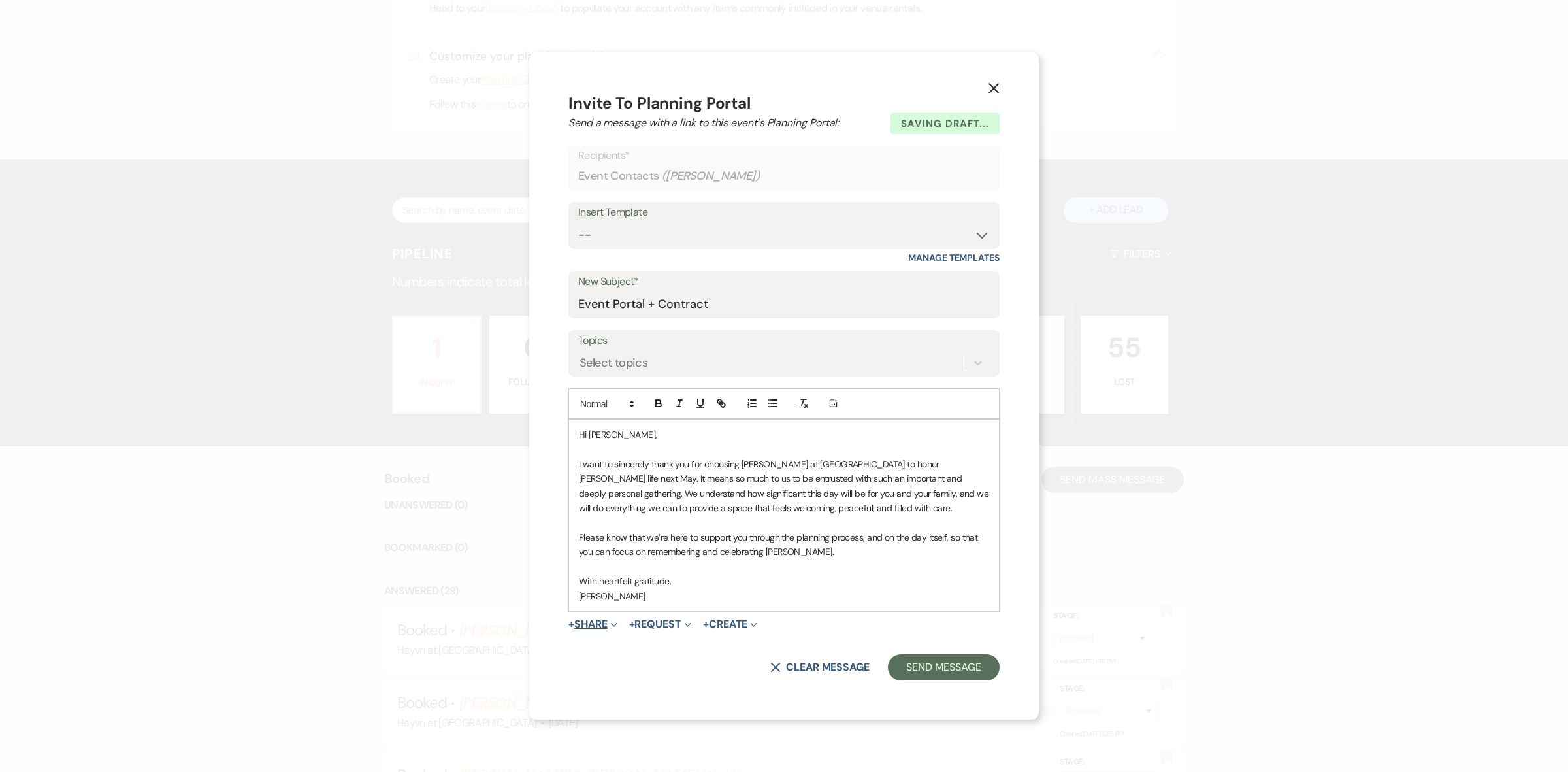
click at [601, 628] on button "+ Share Expand" at bounding box center [592, 623] width 49 height 11
click at [619, 649] on span "Doc Upload Documents" at bounding box center [621, 650] width 73 height 14
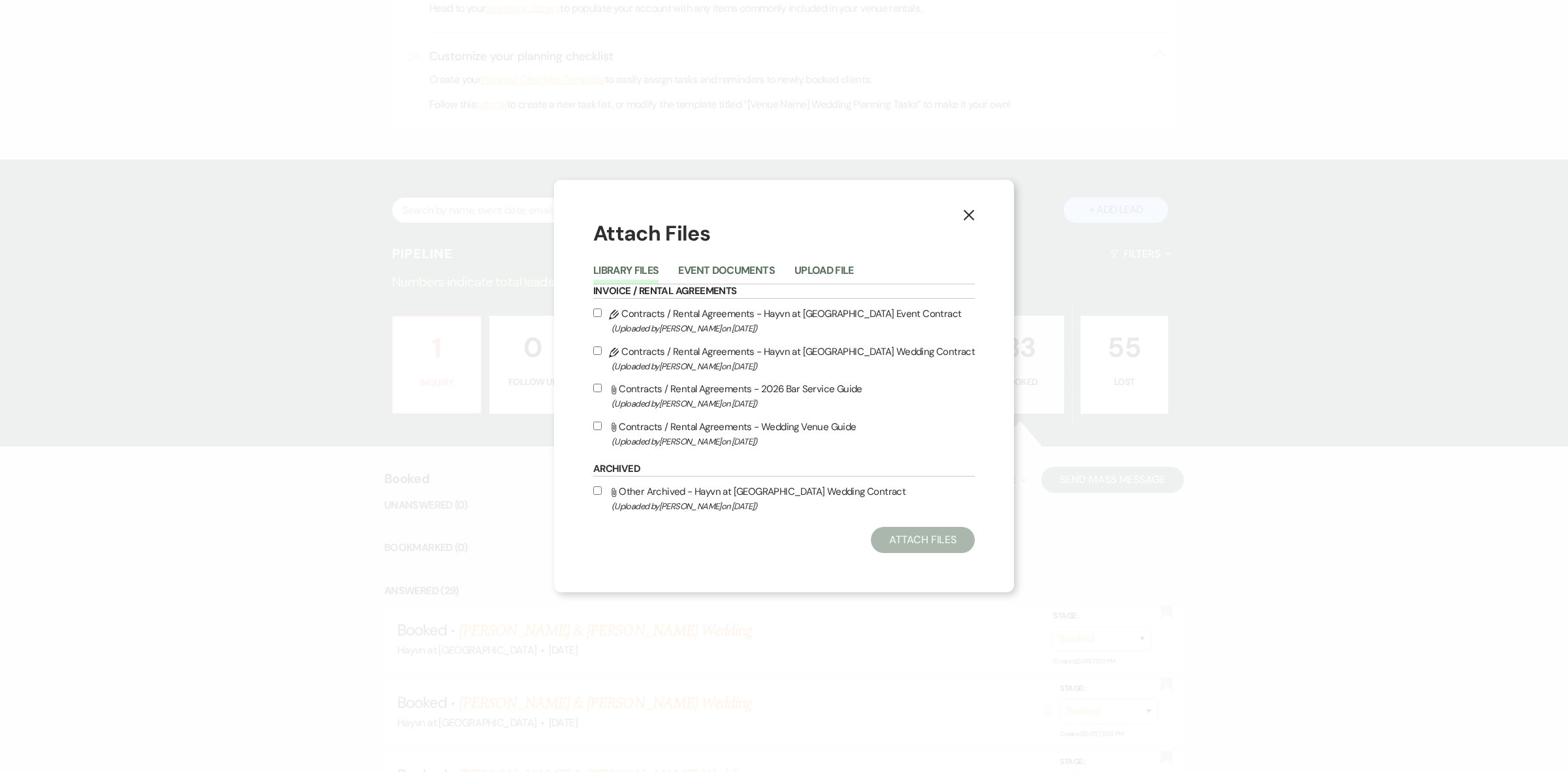
click at [609, 315] on label "Pencil Contracts / Rental Agreements - Hayvn at Hay River Event Contract (Uploa…" at bounding box center [784, 321] width 382 height 31
click at [602, 315] on input "Pencil Contracts / Rental Agreements - Hayvn at Hay River Event Contract (Uploa…" at bounding box center [597, 312] width 9 height 9
checkbox input "true"
click at [913, 537] on button "Attach Files" at bounding box center [924, 539] width 104 height 26
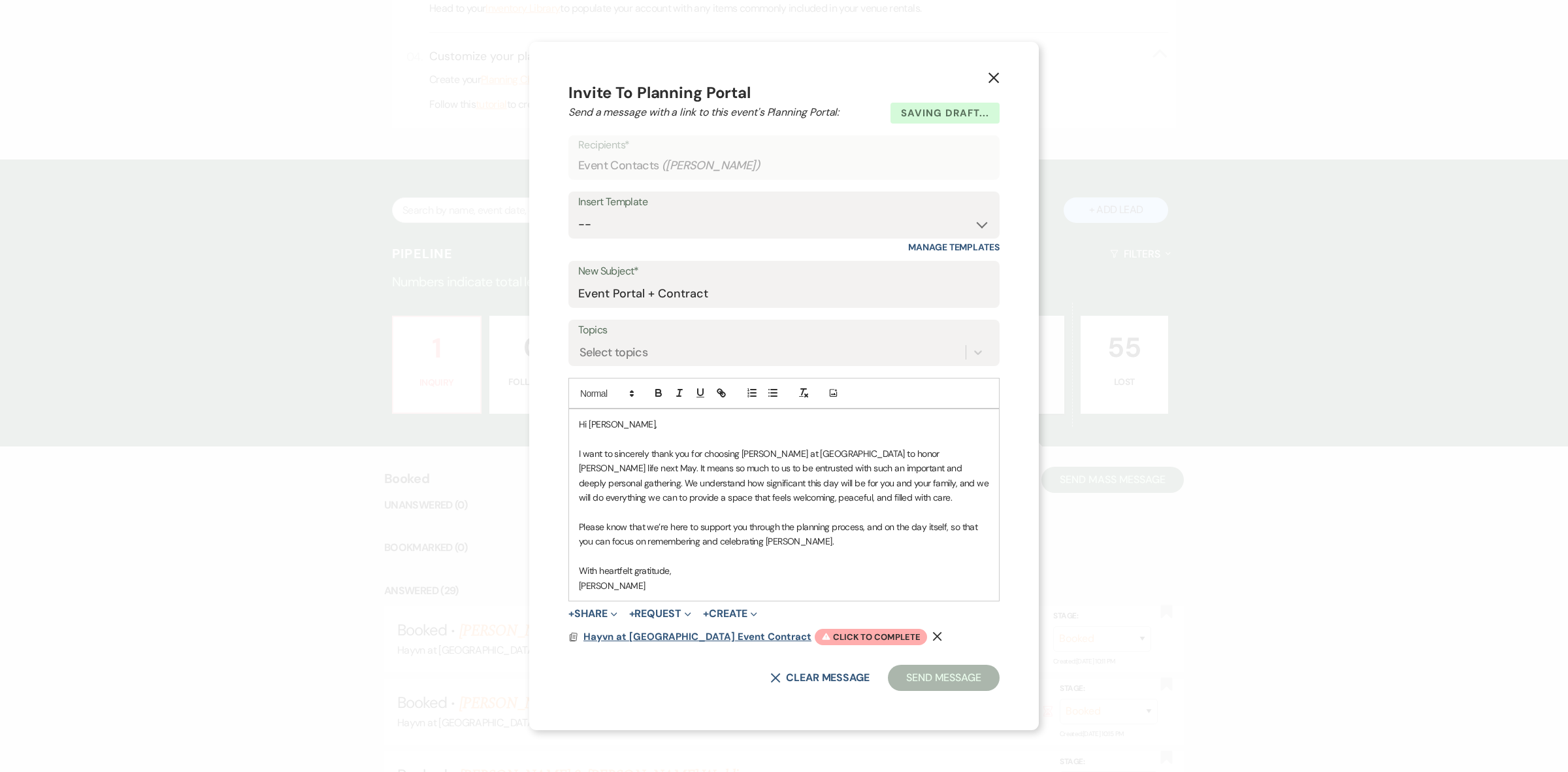
click at [665, 638] on span "Hayvn at Hay River Event Contract" at bounding box center [698, 637] width 228 height 14
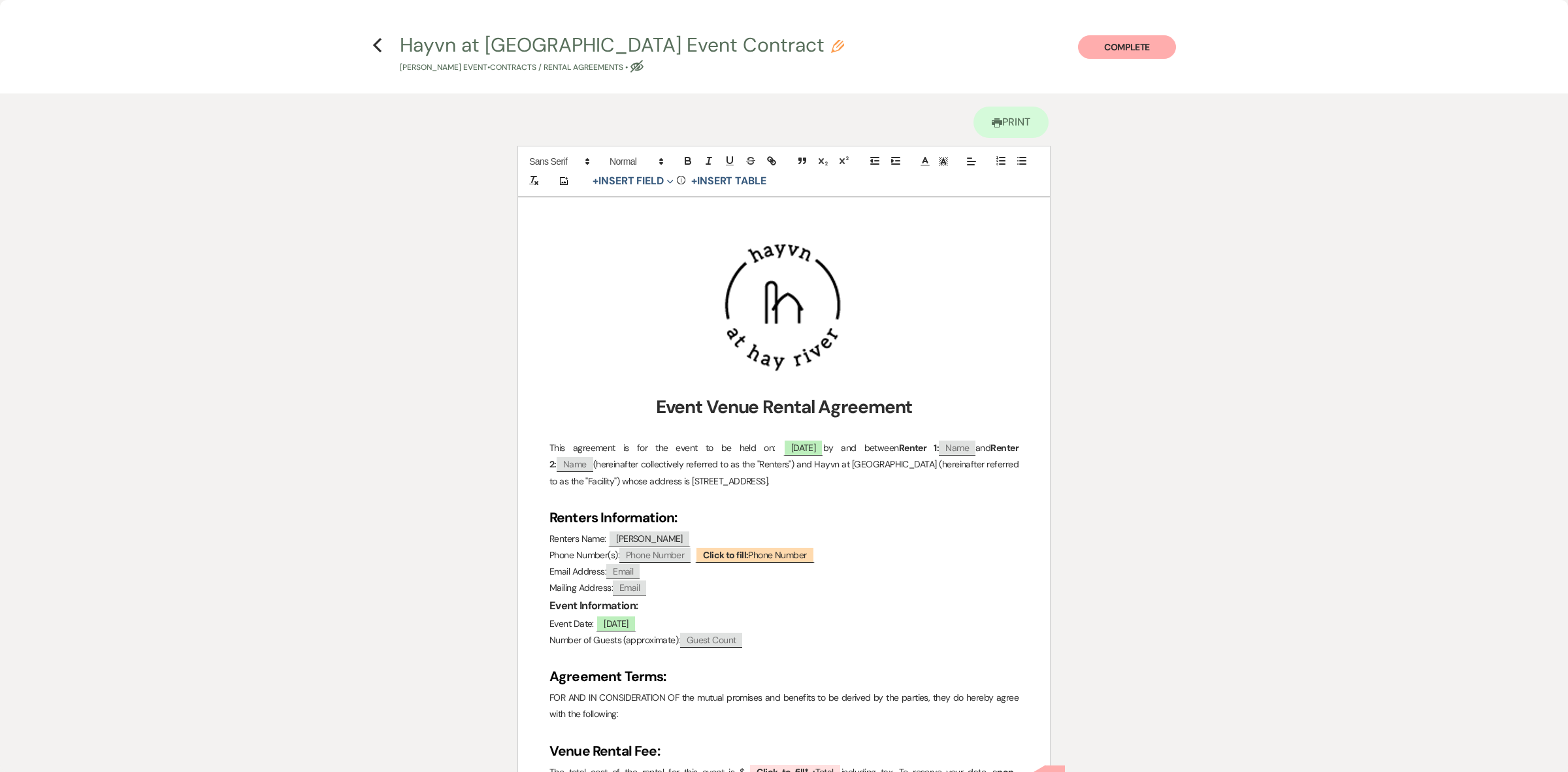
scroll to position [163, 0]
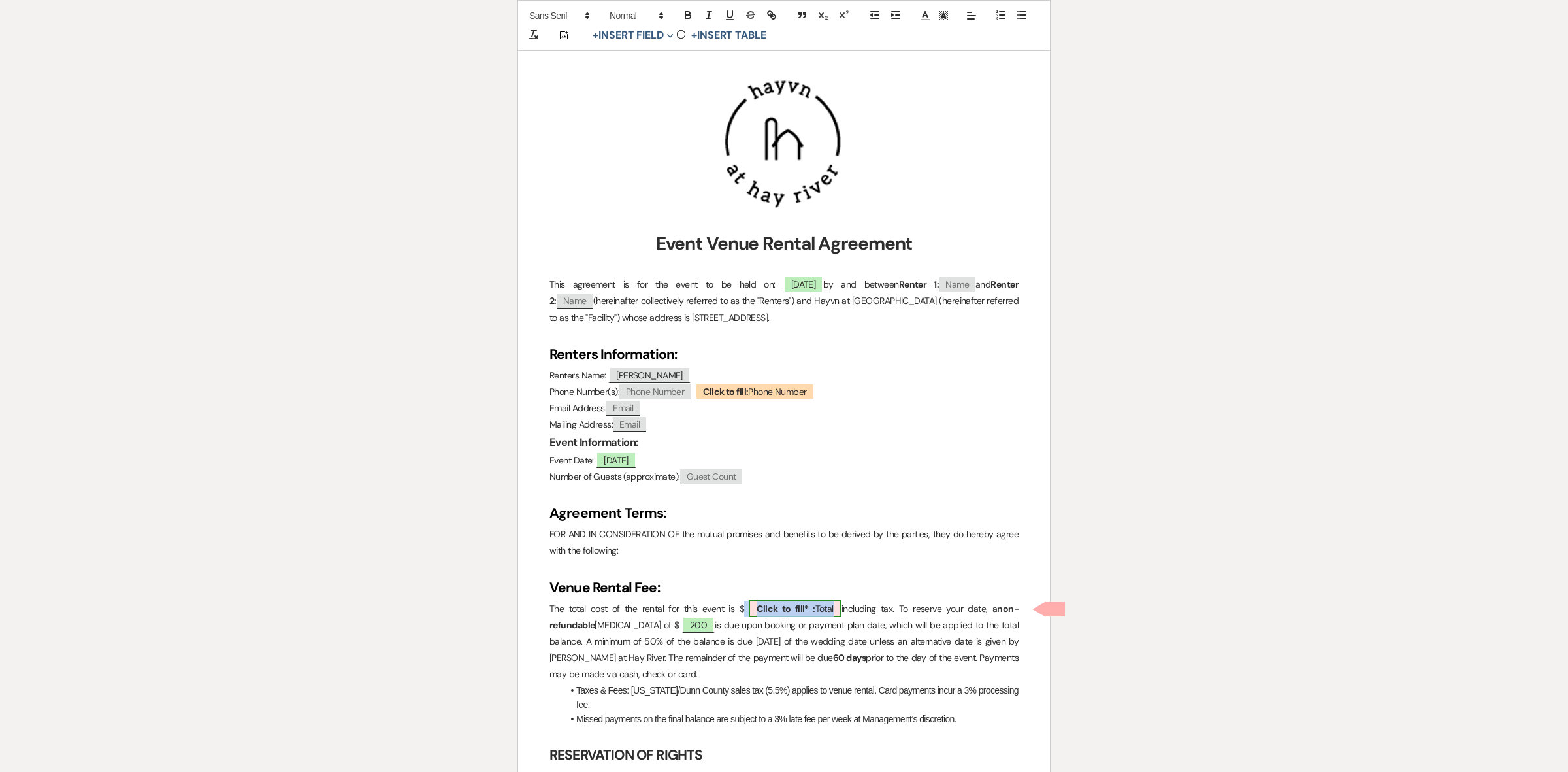
click at [825, 605] on span "Click to fill* : Total" at bounding box center [795, 609] width 93 height 17
select select "owner"
select select "Total"
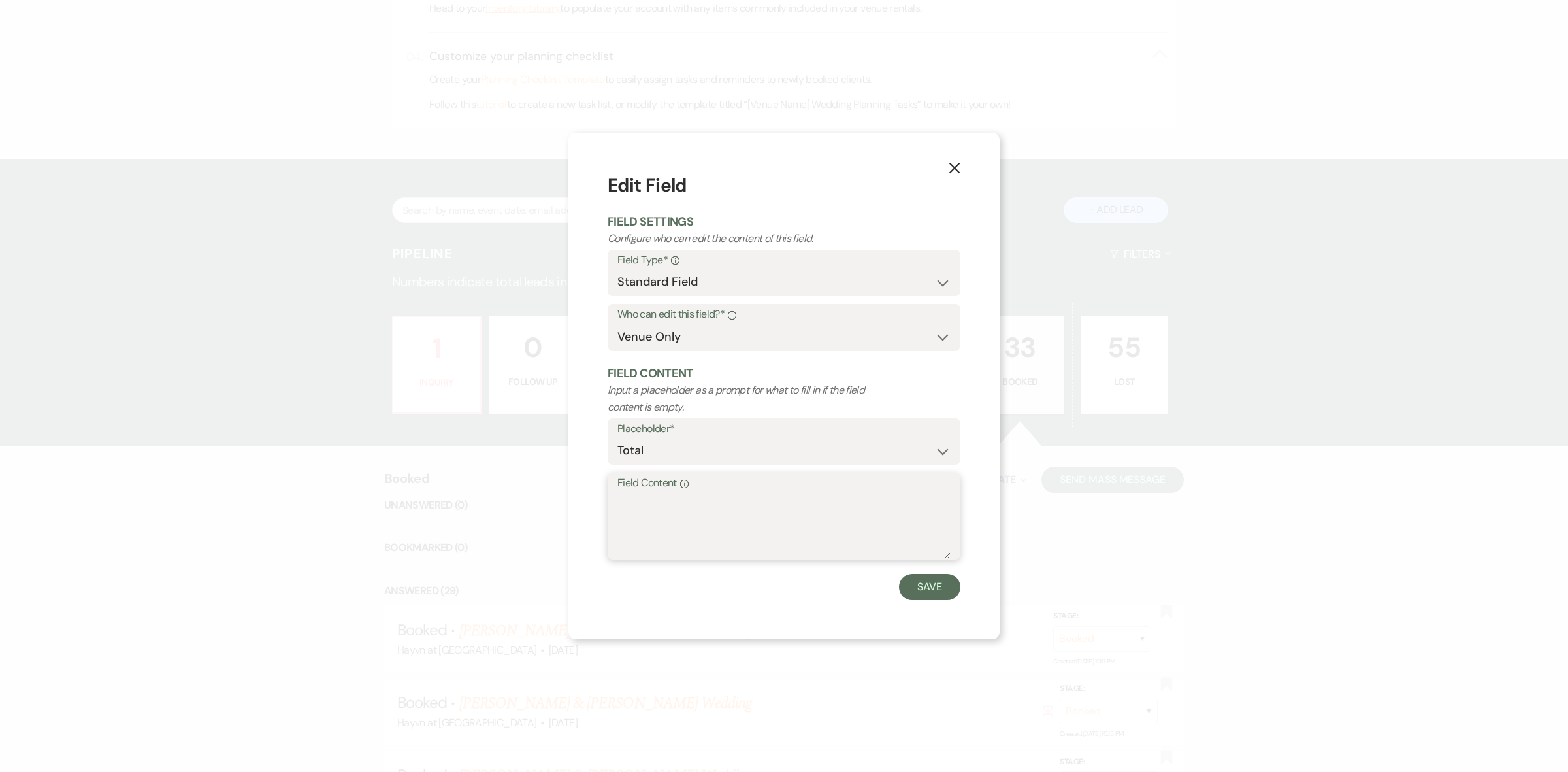
click at [683, 501] on textarea "Field Content Info" at bounding box center [784, 526] width 333 height 66
type textarea "1266"
click at [927, 581] on button "Save" at bounding box center [930, 586] width 62 height 26
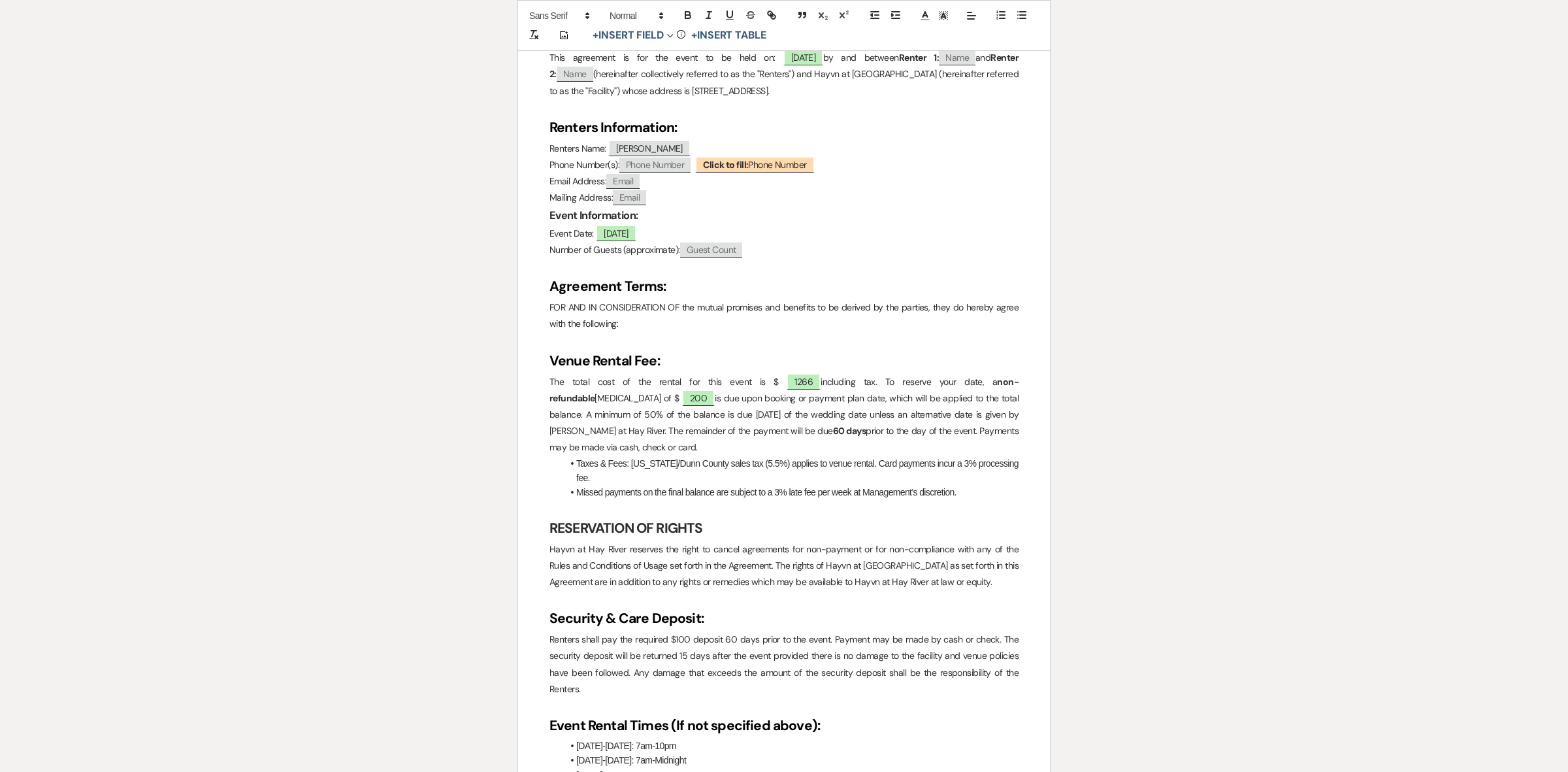
scroll to position [409, 0]
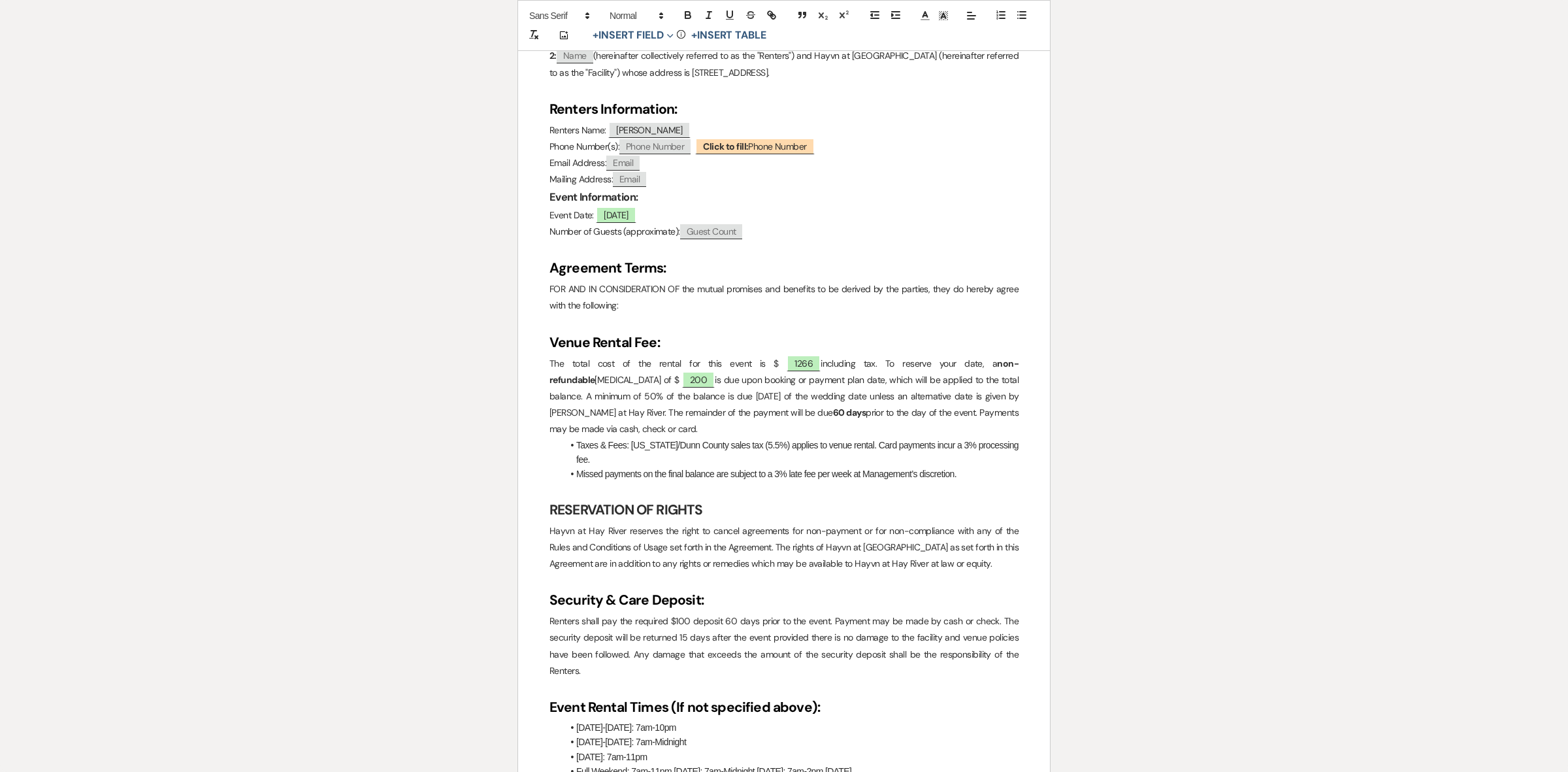
click at [833, 413] on strong "60 days" at bounding box center [849, 413] width 33 height 12
click at [833, 415] on strong "60 days" at bounding box center [849, 413] width 33 height 12
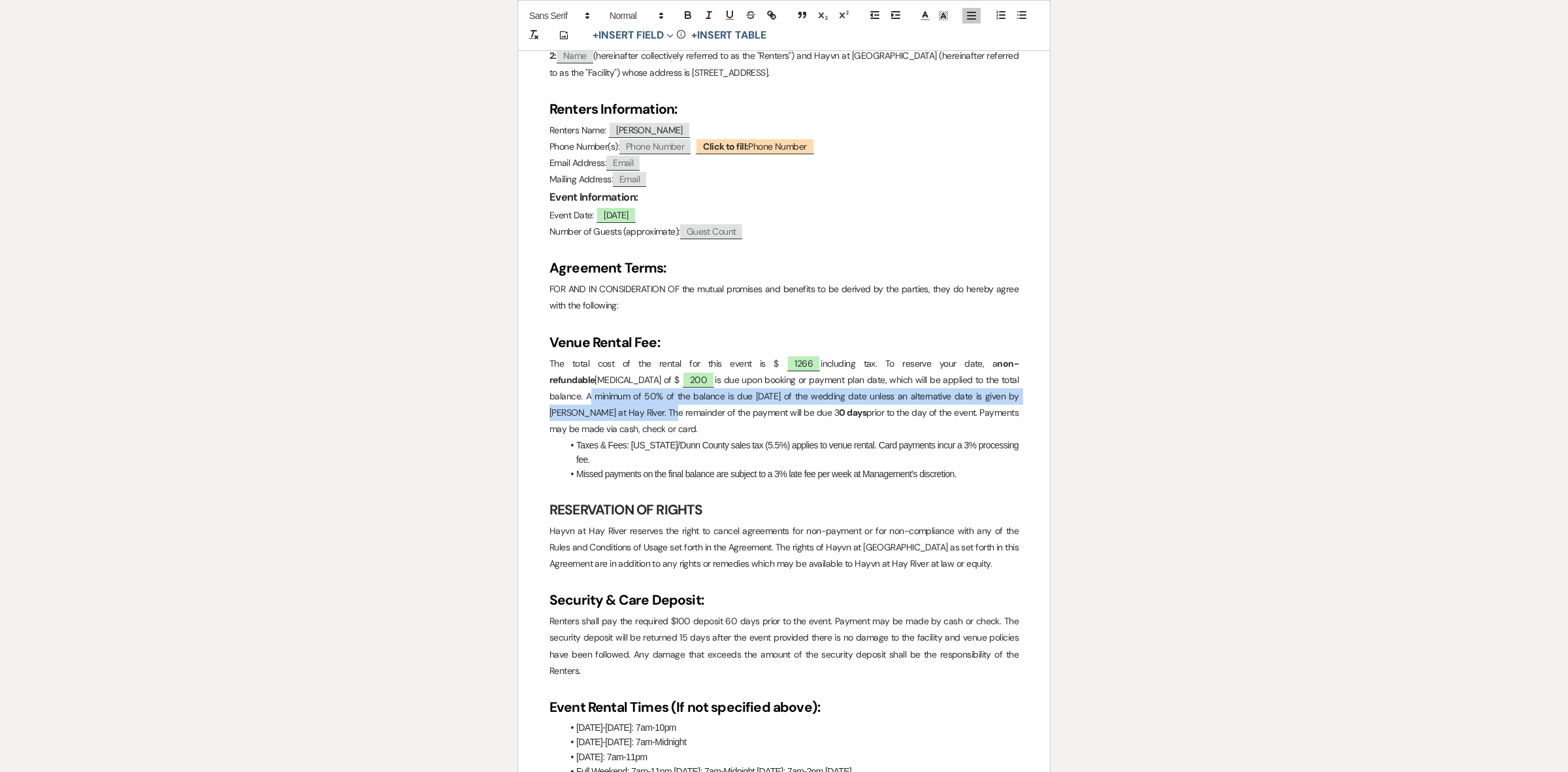
drag, startPoint x: 1005, startPoint y: 394, endPoint x: 918, endPoint y: 377, distance: 88.6
click at [918, 377] on p "The total cost of the rental for this event is $ 1266 including tax. To reserve…" at bounding box center [784, 396] width 470 height 82
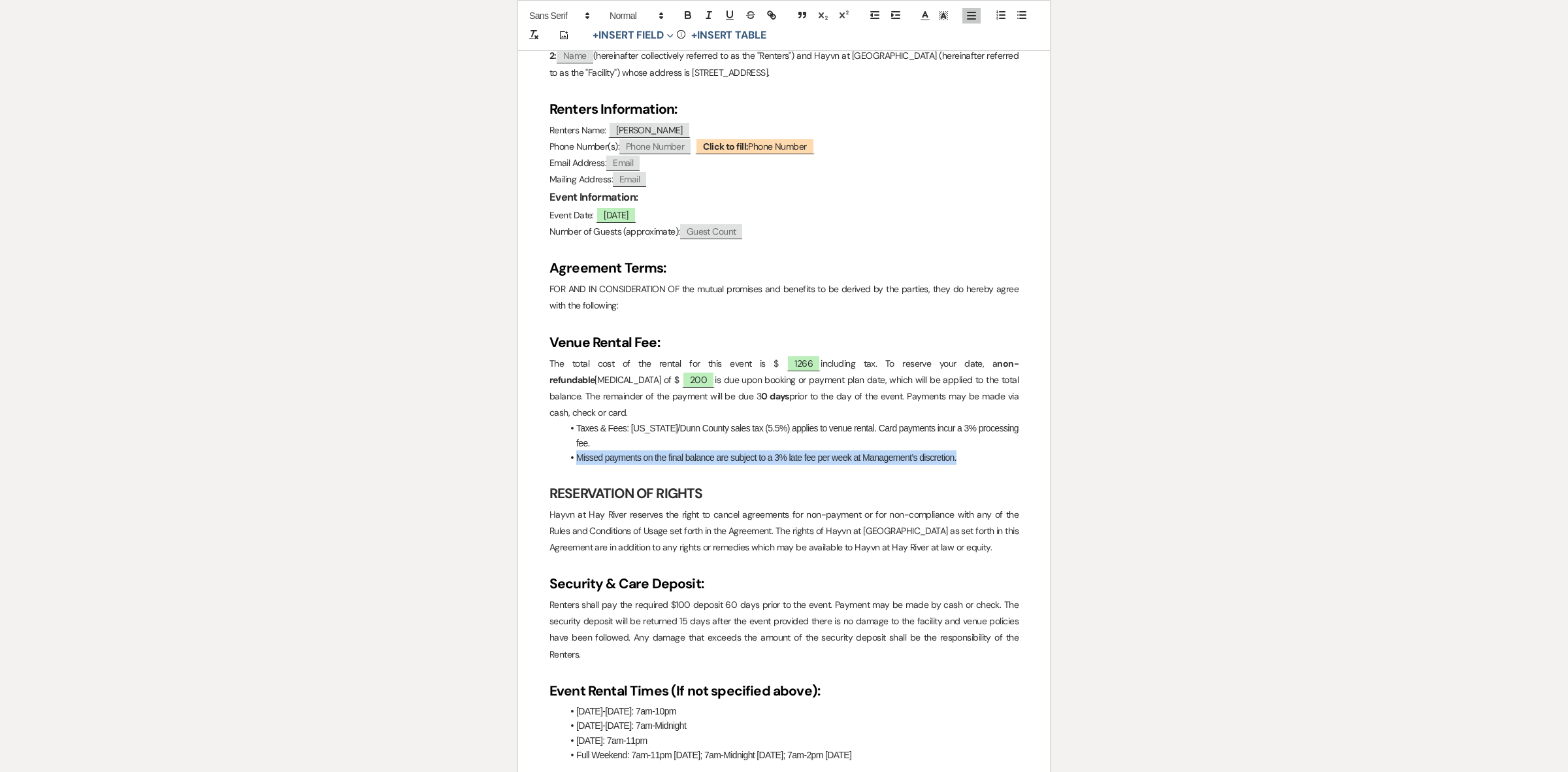
drag, startPoint x: 962, startPoint y: 440, endPoint x: 534, endPoint y: 443, distance: 428.0
click at [687, 466] on p at bounding box center [784, 473] width 470 height 16
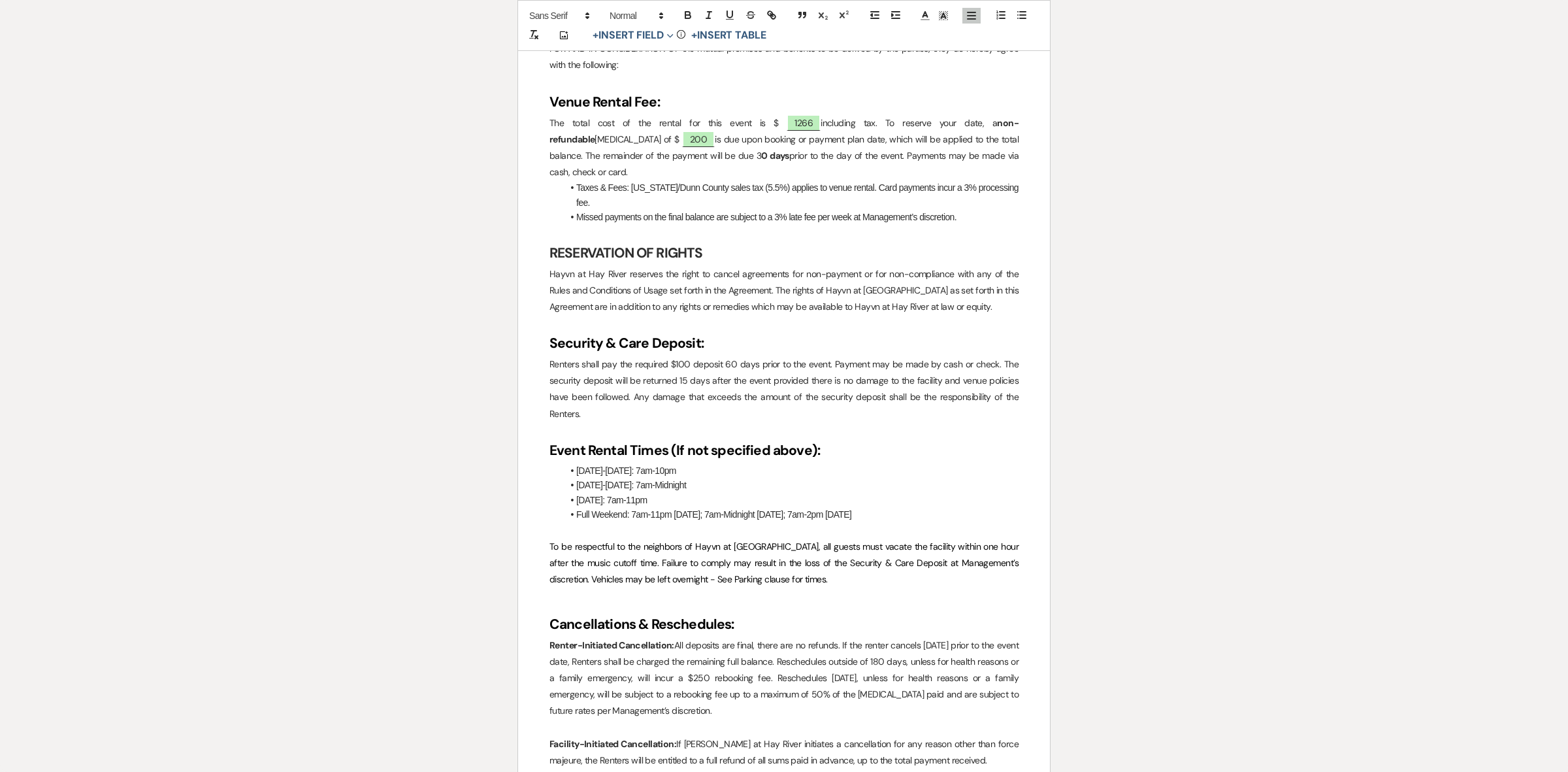
scroll to position [653, 0]
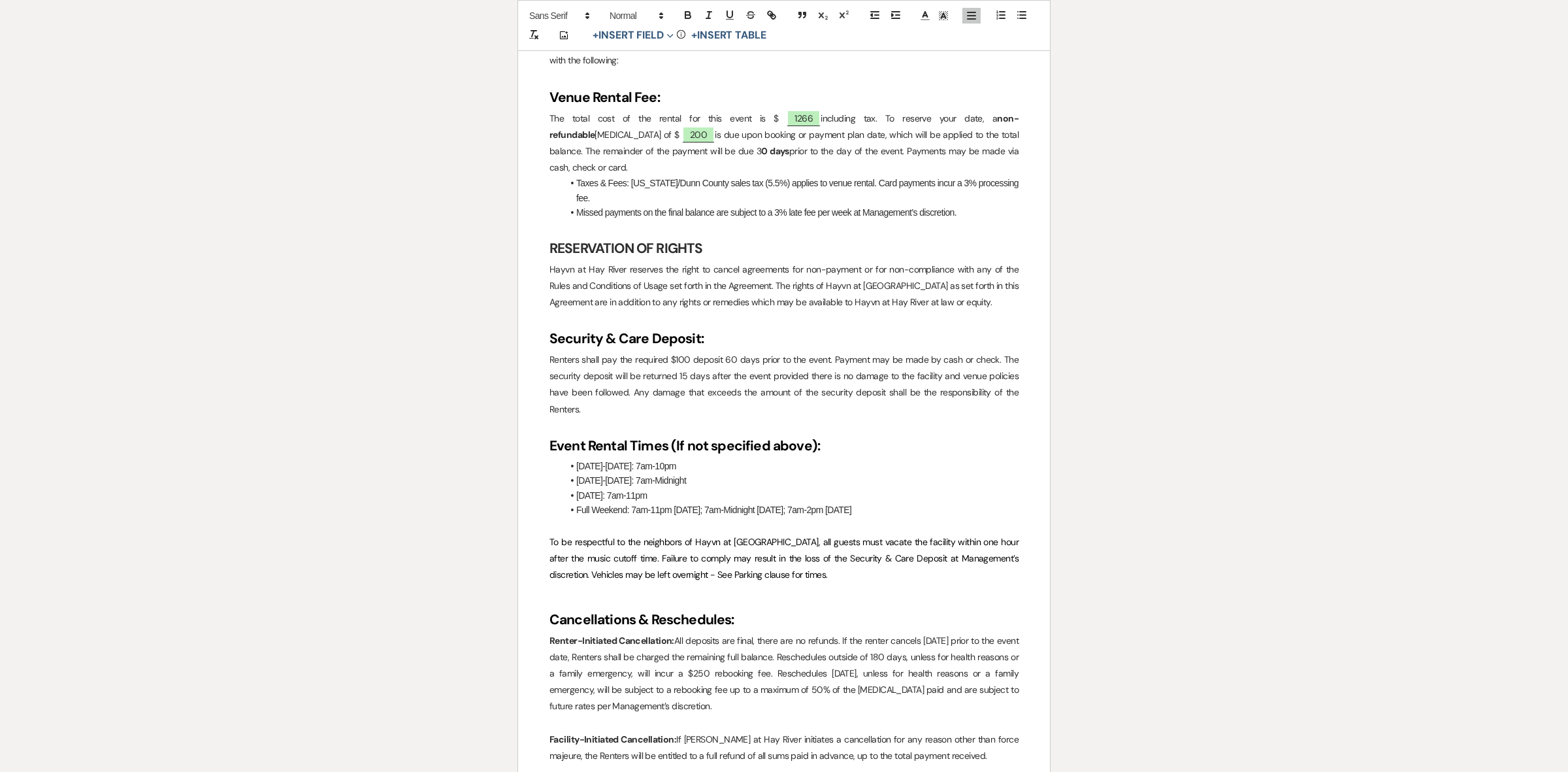
click at [732, 352] on p "Renters shall pay the required $100 deposit 60 days prior to the event. Payment…" at bounding box center [784, 385] width 470 height 66
click at [679, 352] on p "Renters shall pay the required $100 deposit 30 days prior to the event. Payment…" at bounding box center [784, 385] width 470 height 66
click at [831, 352] on p "Renters shall pay the required $500 deposit 30 days prior to the event. Payment…" at bounding box center [784, 385] width 470 height 66
click at [842, 327] on h2 "Security & Care Deposit:" at bounding box center [784, 339] width 470 height 25
click at [918, 417] on p at bounding box center [784, 425] width 470 height 16
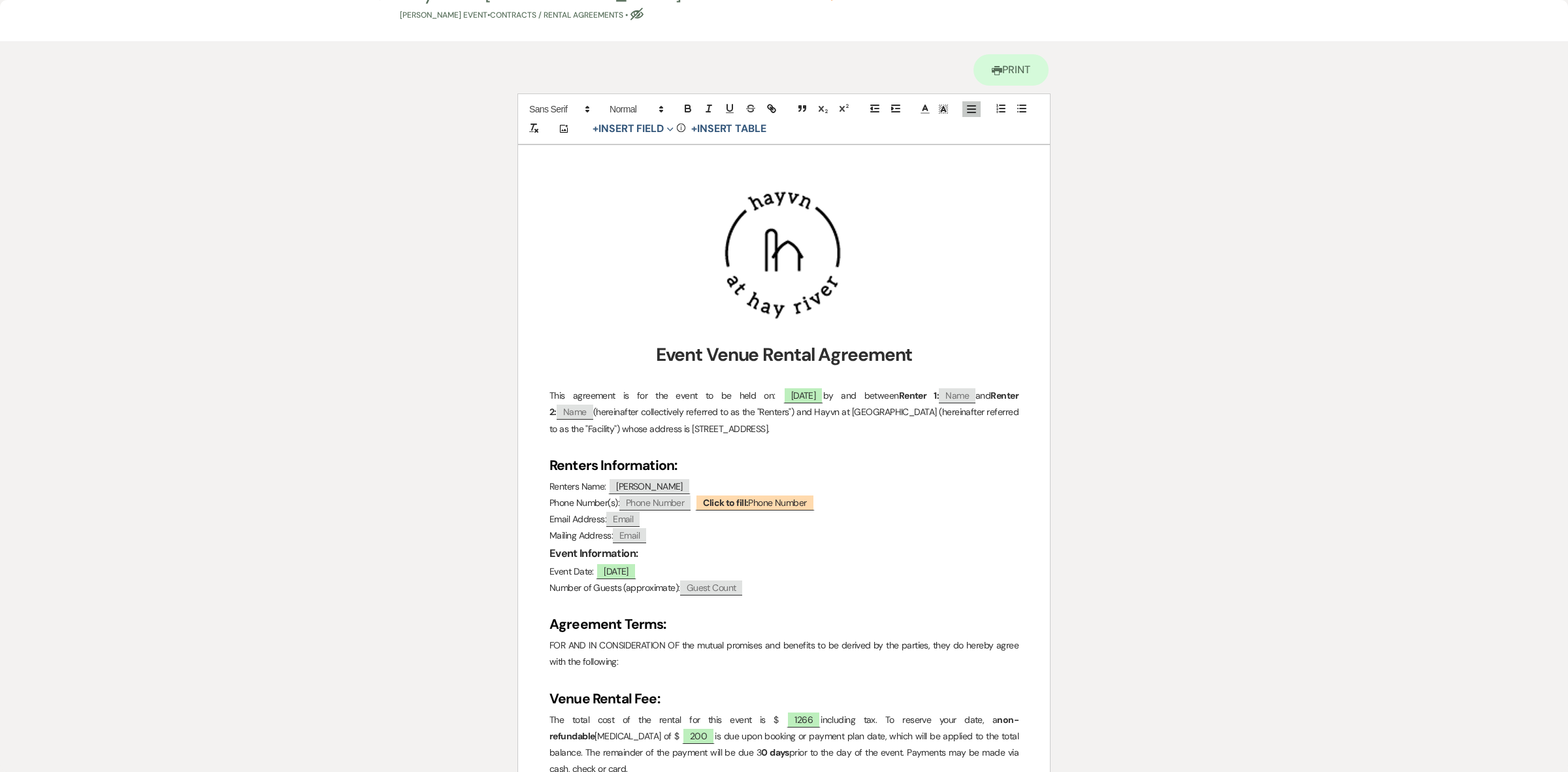
scroll to position [0, 0]
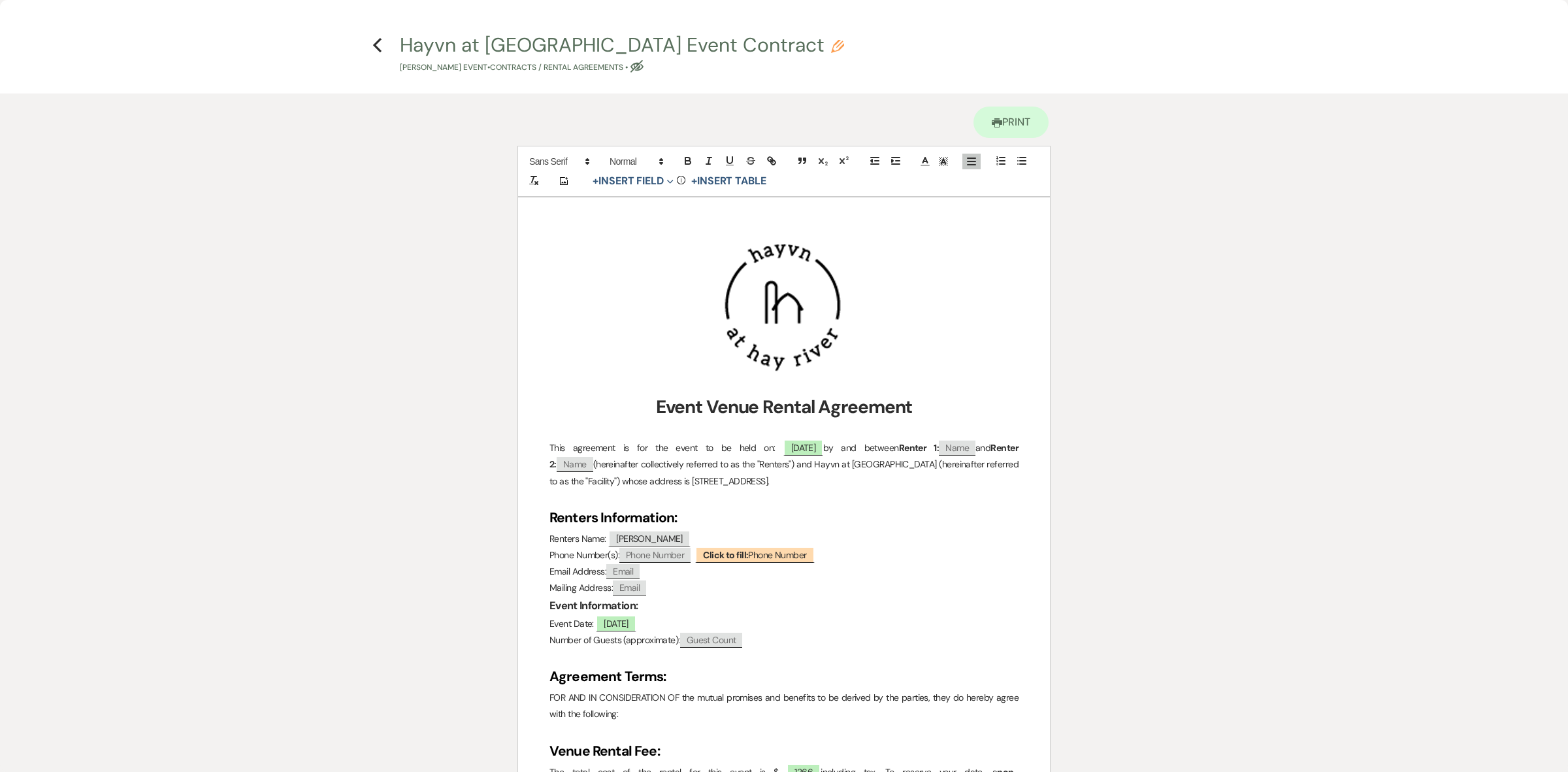
click at [378, 43] on icon "Previous" at bounding box center [378, 45] width 10 height 15
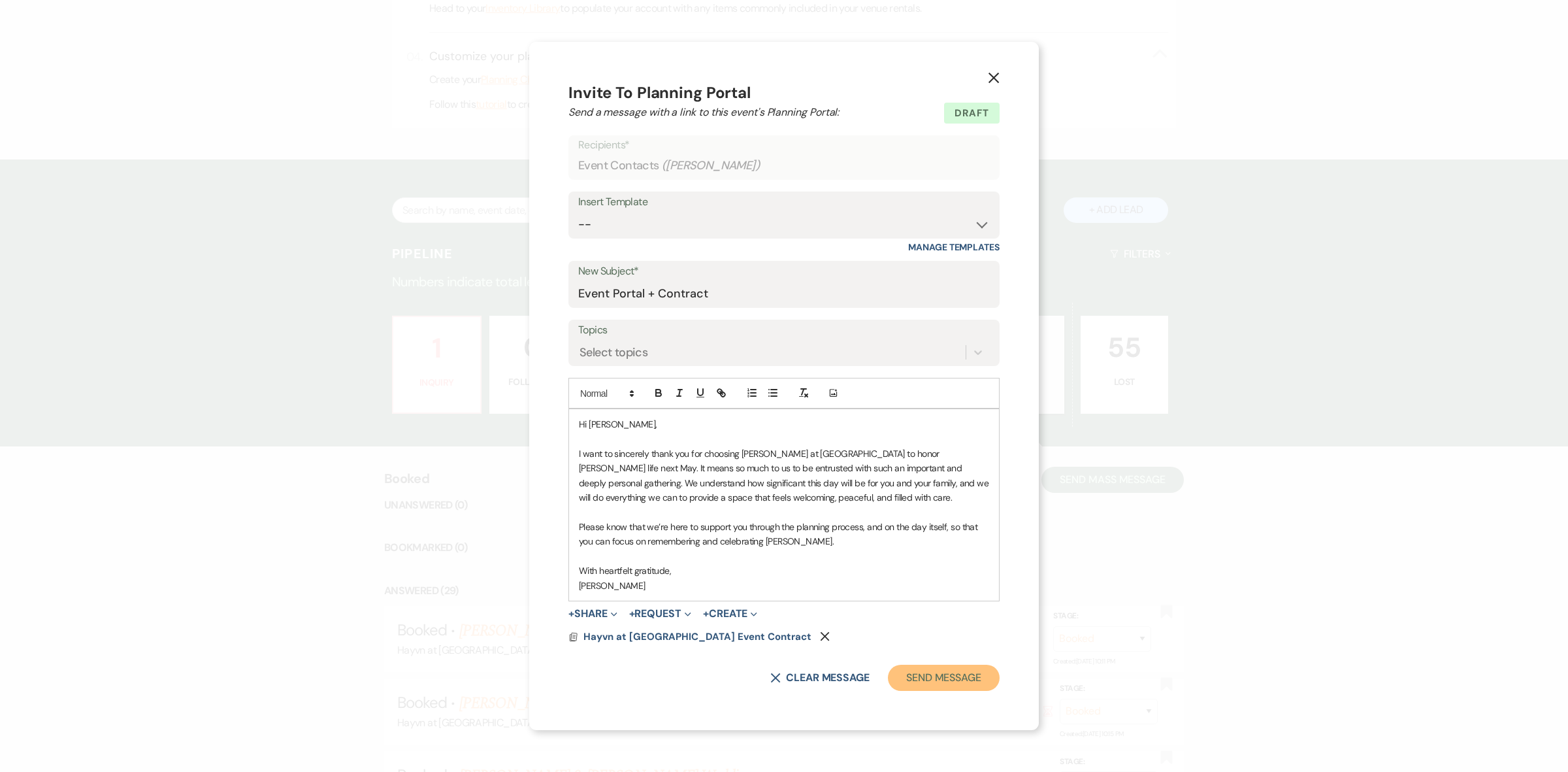
click at [938, 679] on button "Send Message" at bounding box center [944, 677] width 112 height 26
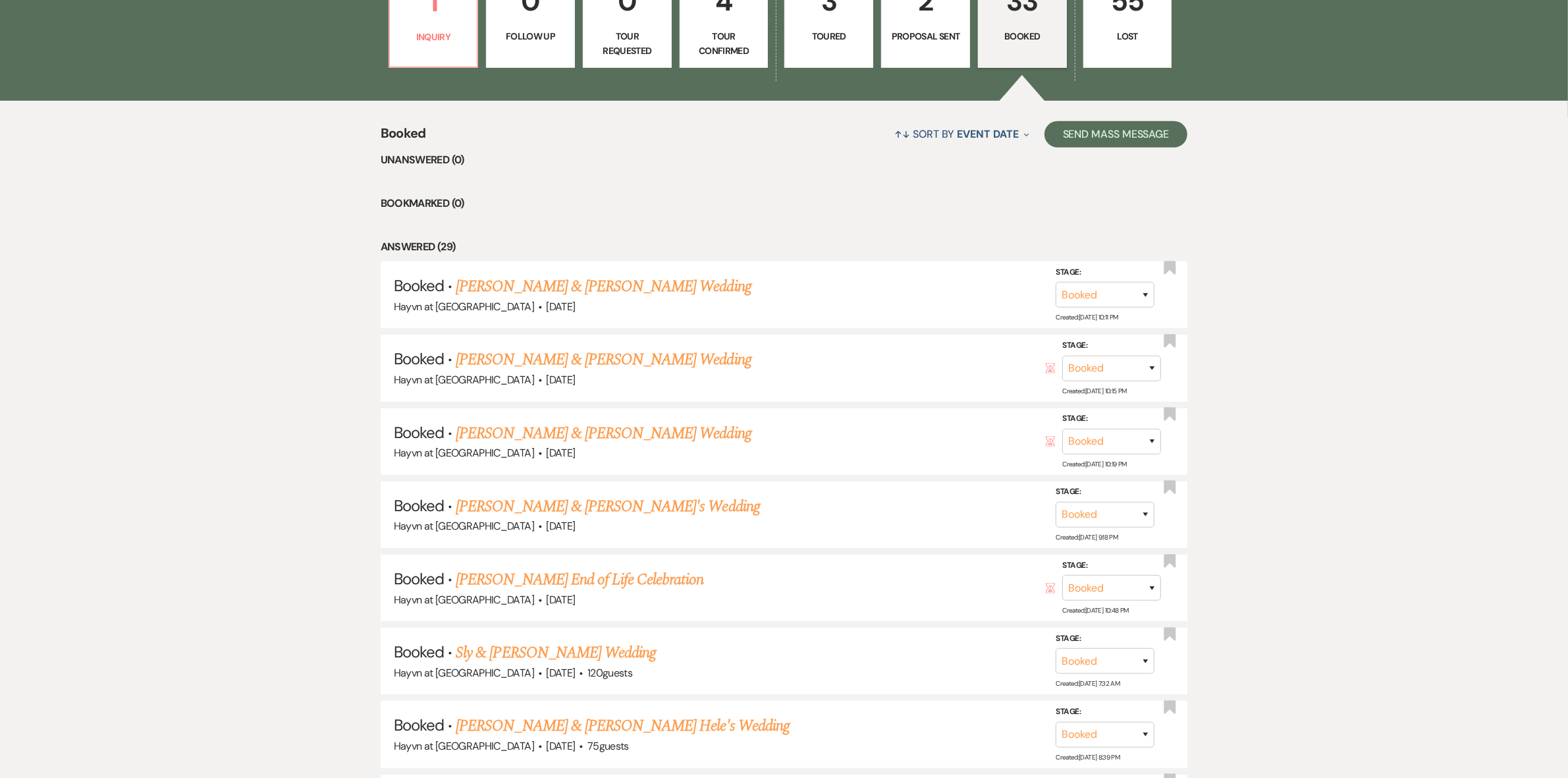
scroll to position [1032, 0]
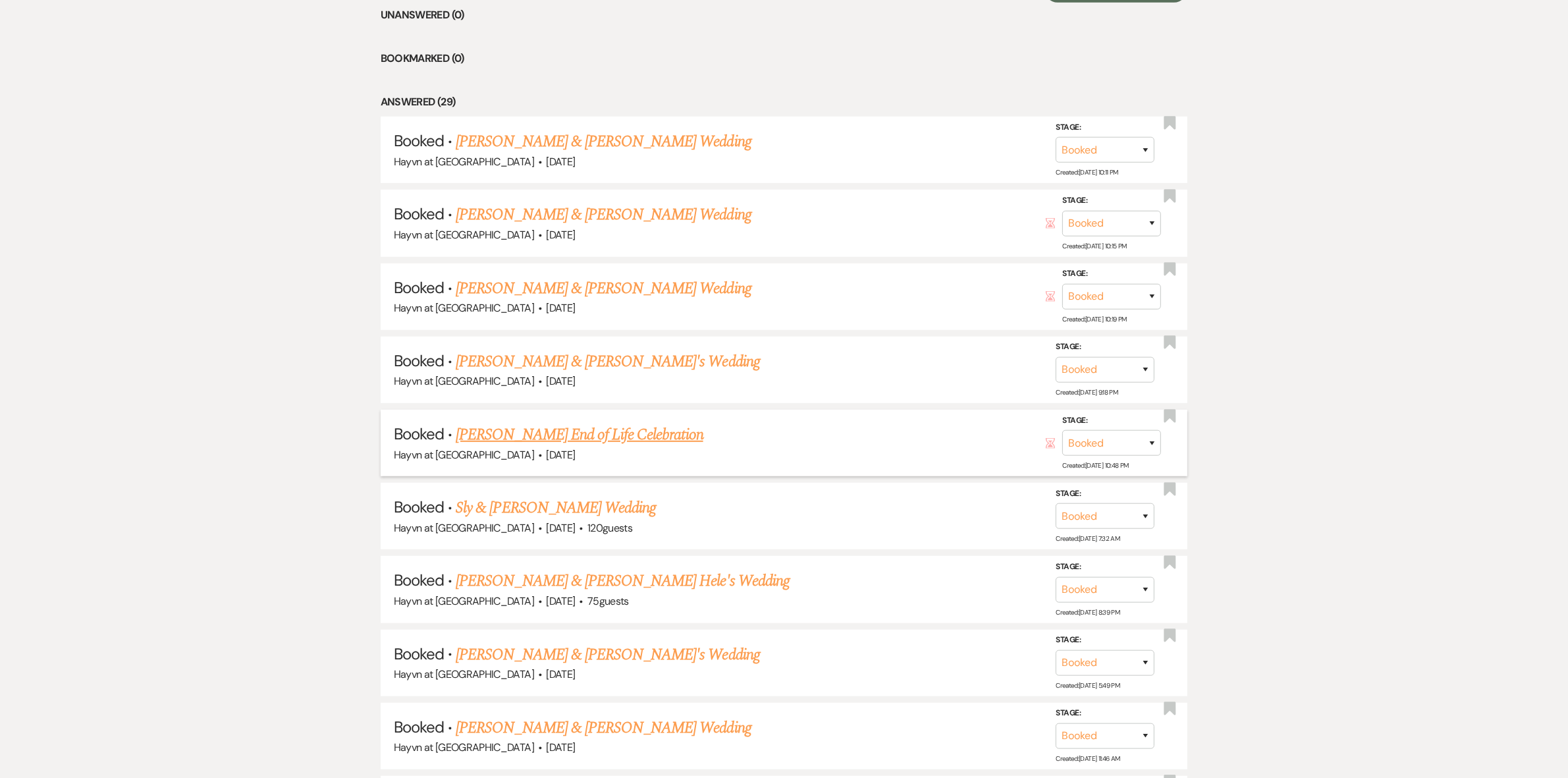
click at [648, 433] on link "Jack Owen's End of Life Celebration" at bounding box center [579, 434] width 247 height 23
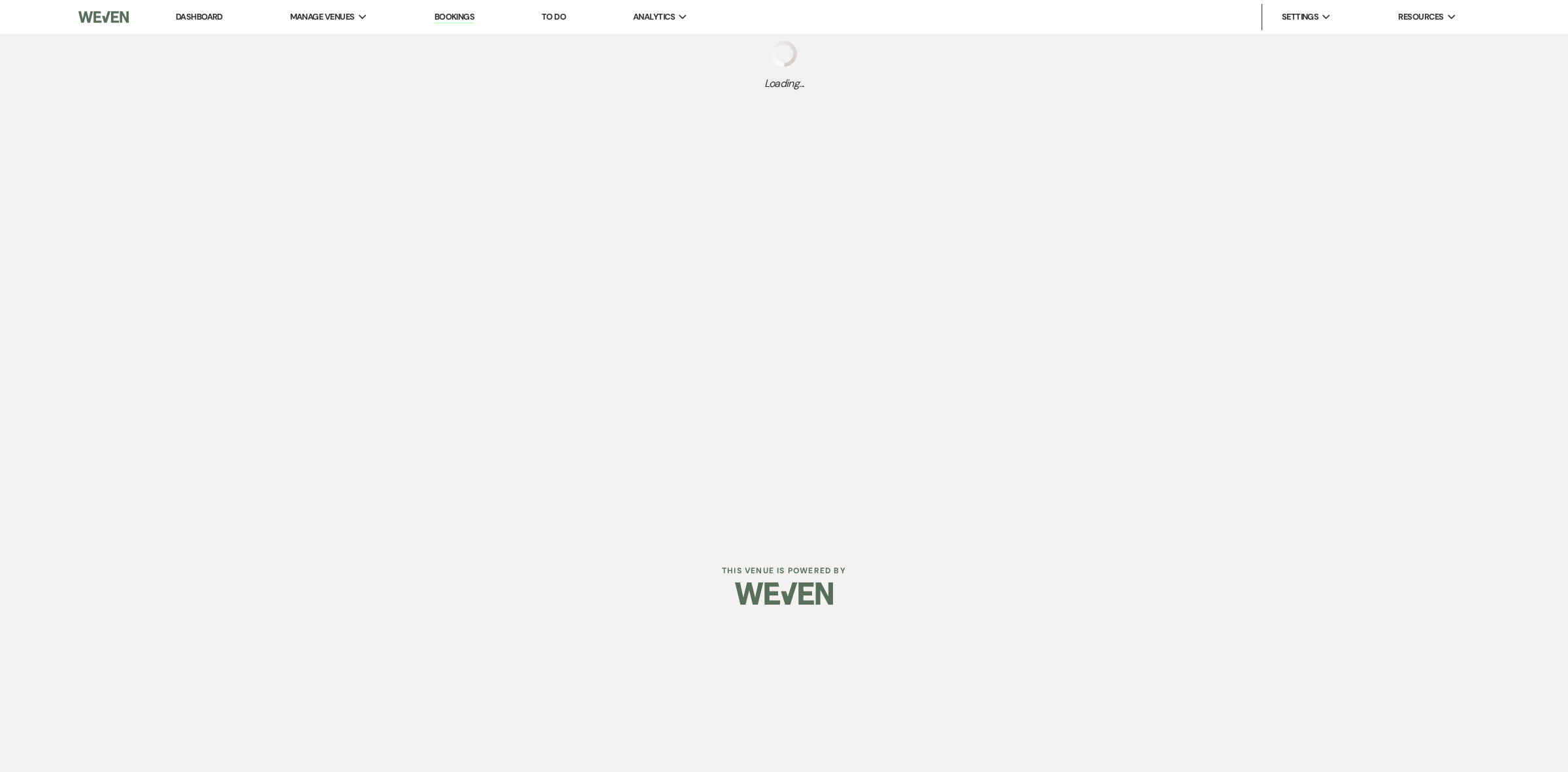
select select "12"
select select "14"
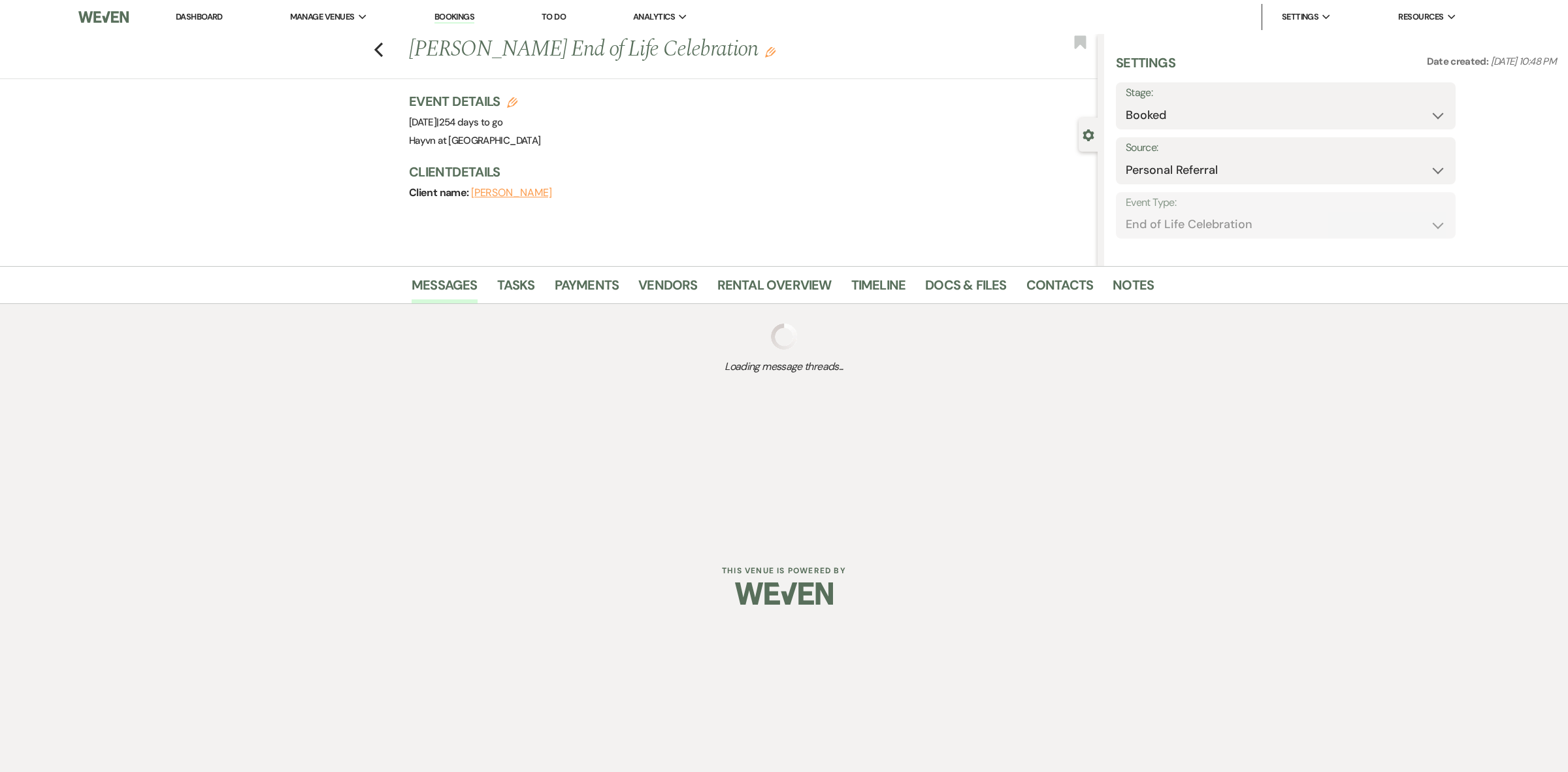
select select "14"
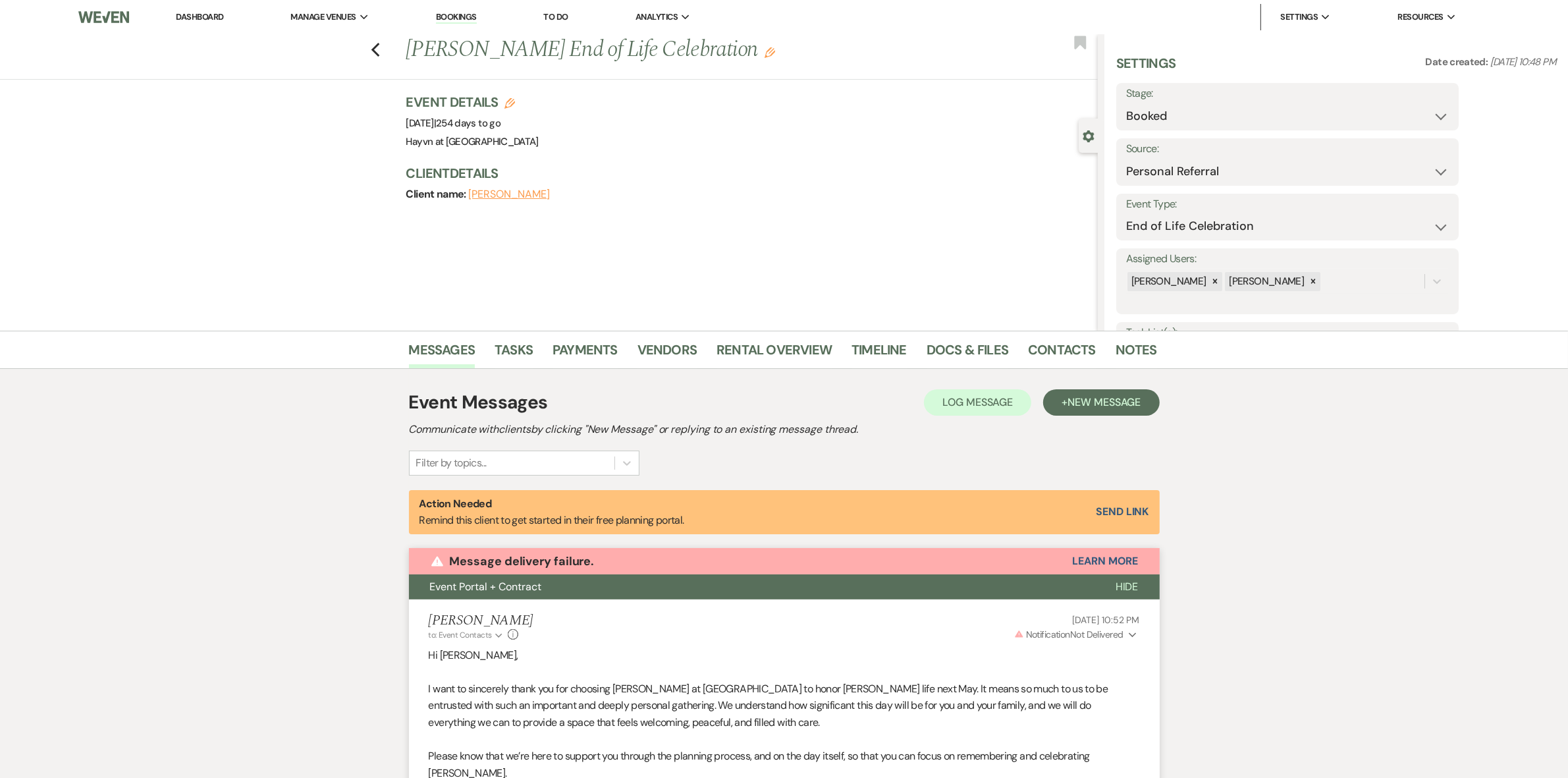
click at [515, 99] on icon "Edit" at bounding box center [509, 103] width 11 height 11
select select "844"
select select "false"
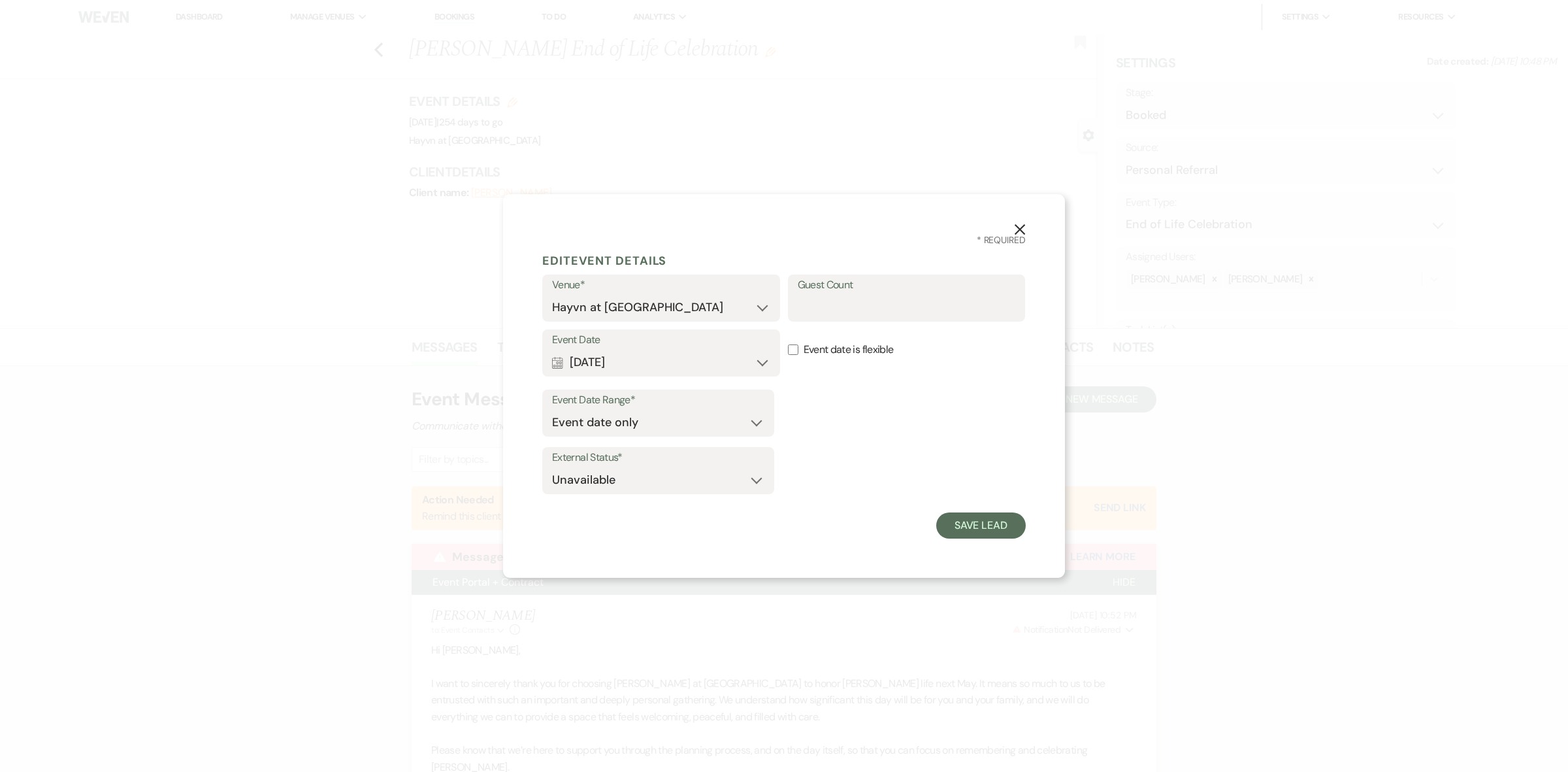
click at [1016, 224] on use "button" at bounding box center [1019, 229] width 11 height 11
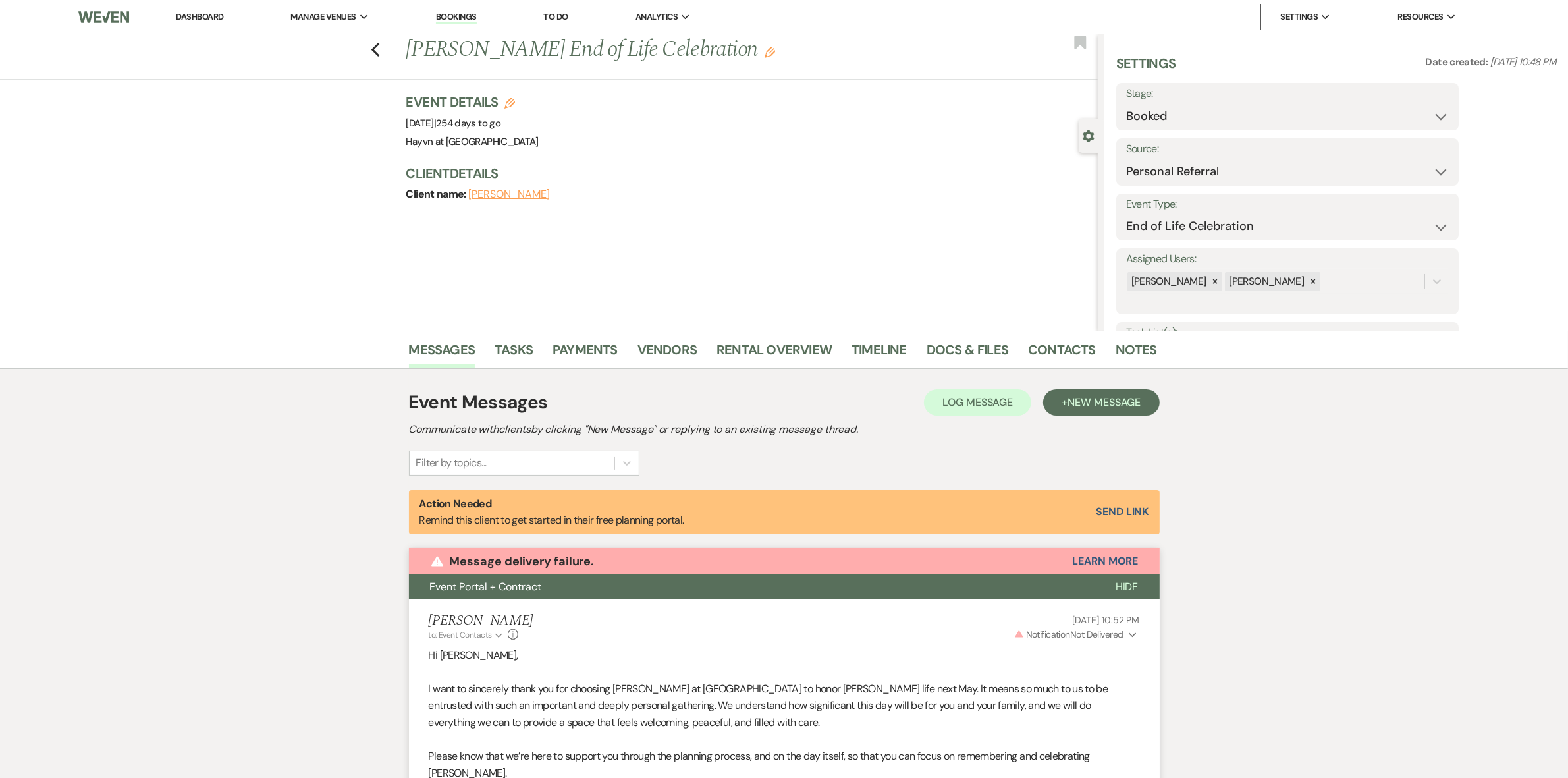
click at [1092, 130] on button "Gear Settings" at bounding box center [1089, 135] width 12 height 13
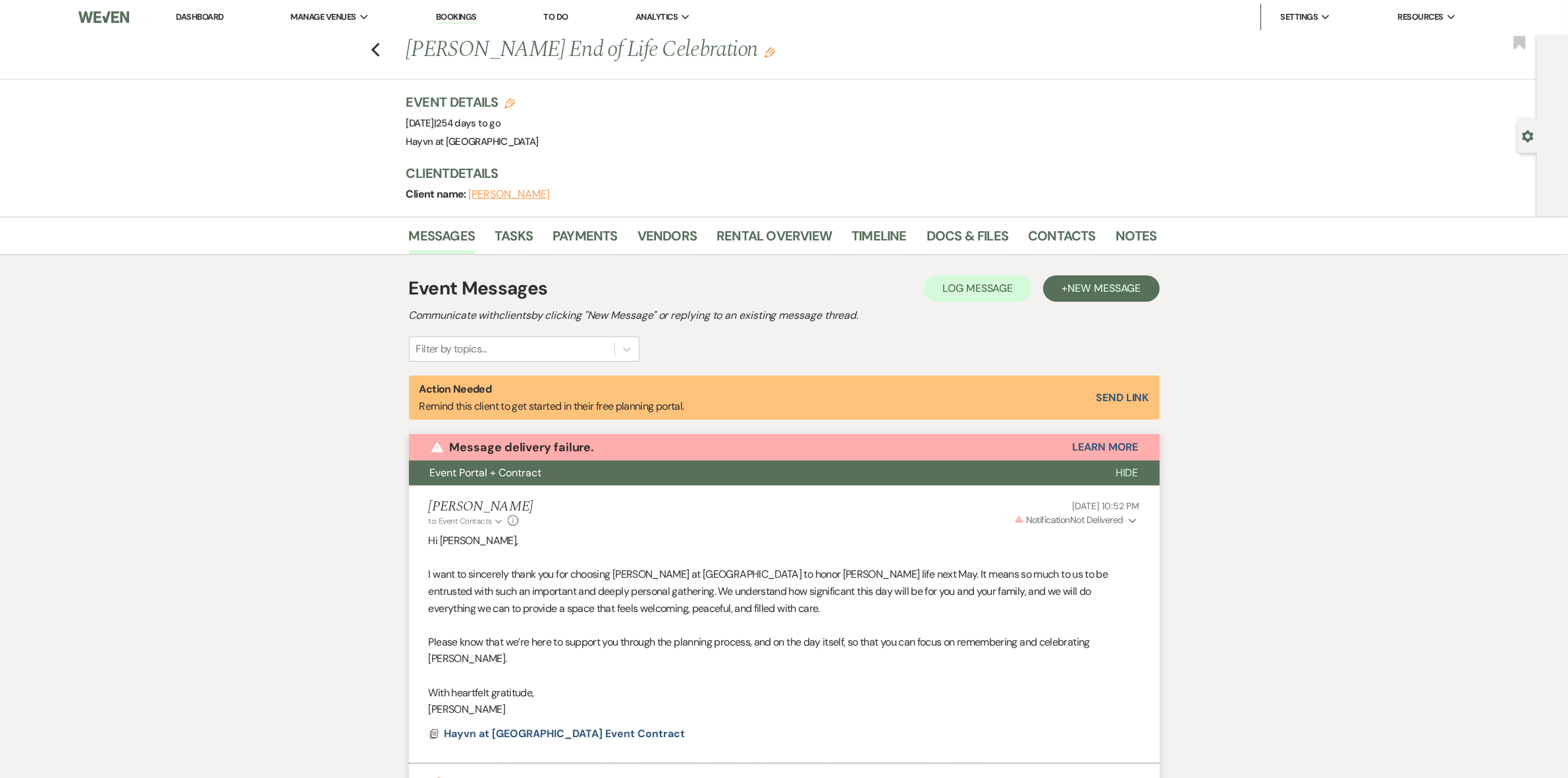
click at [1525, 133] on use "button" at bounding box center [1527, 136] width 11 height 12
select select "12"
select select "14"
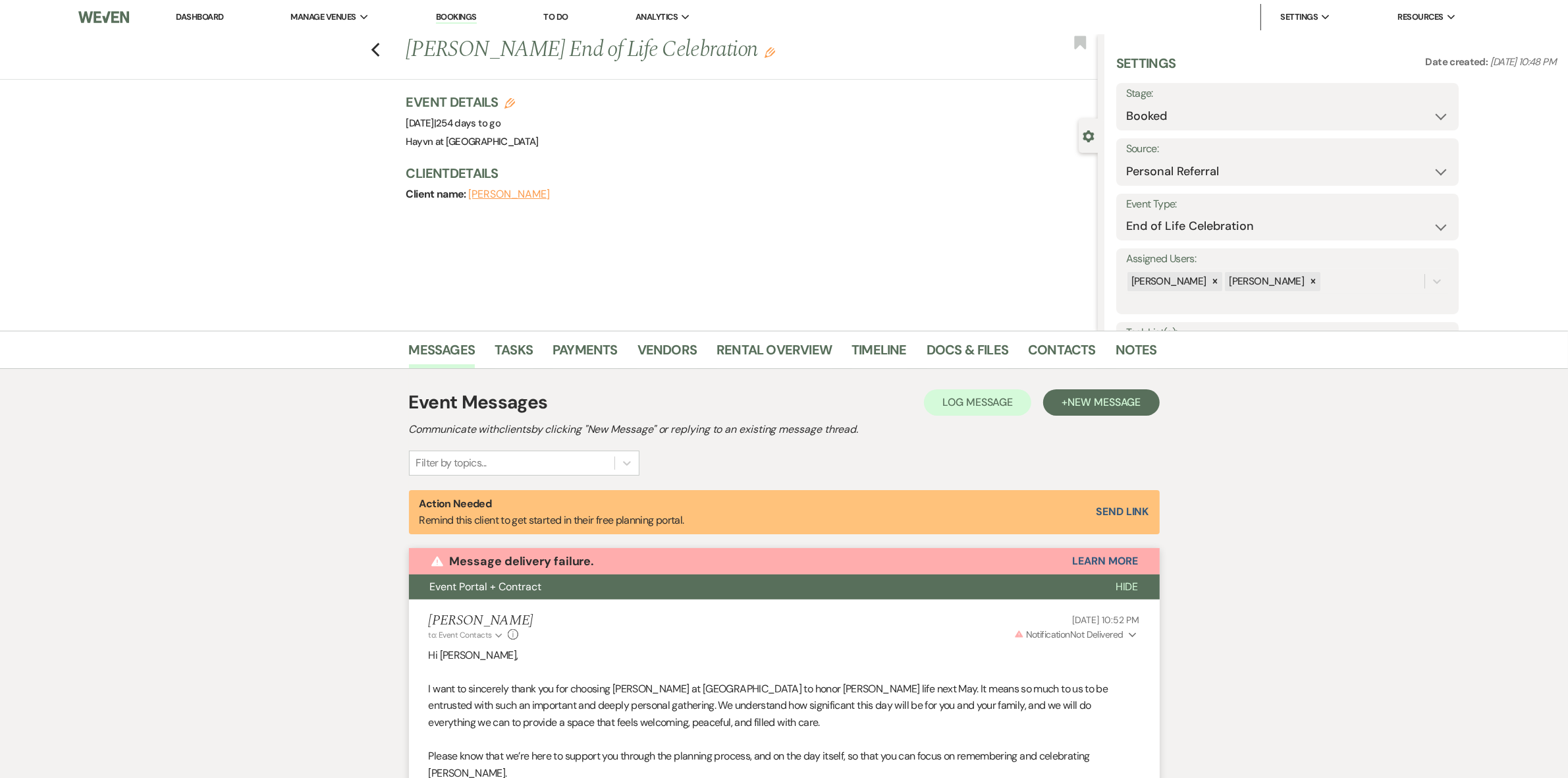
click at [512, 196] on button "Jack Owen" at bounding box center [509, 194] width 82 height 11
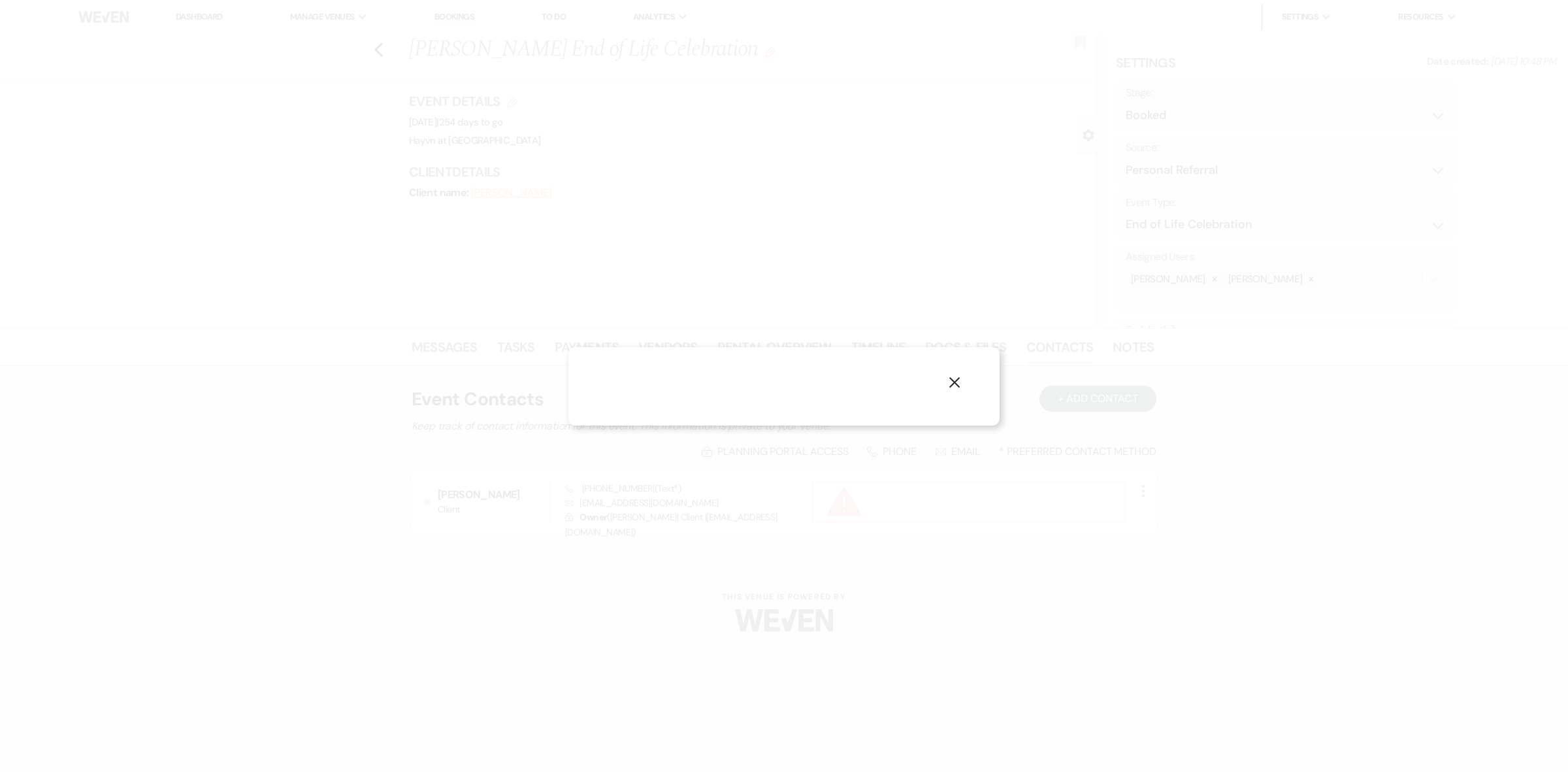
select select "1"
select select "text"
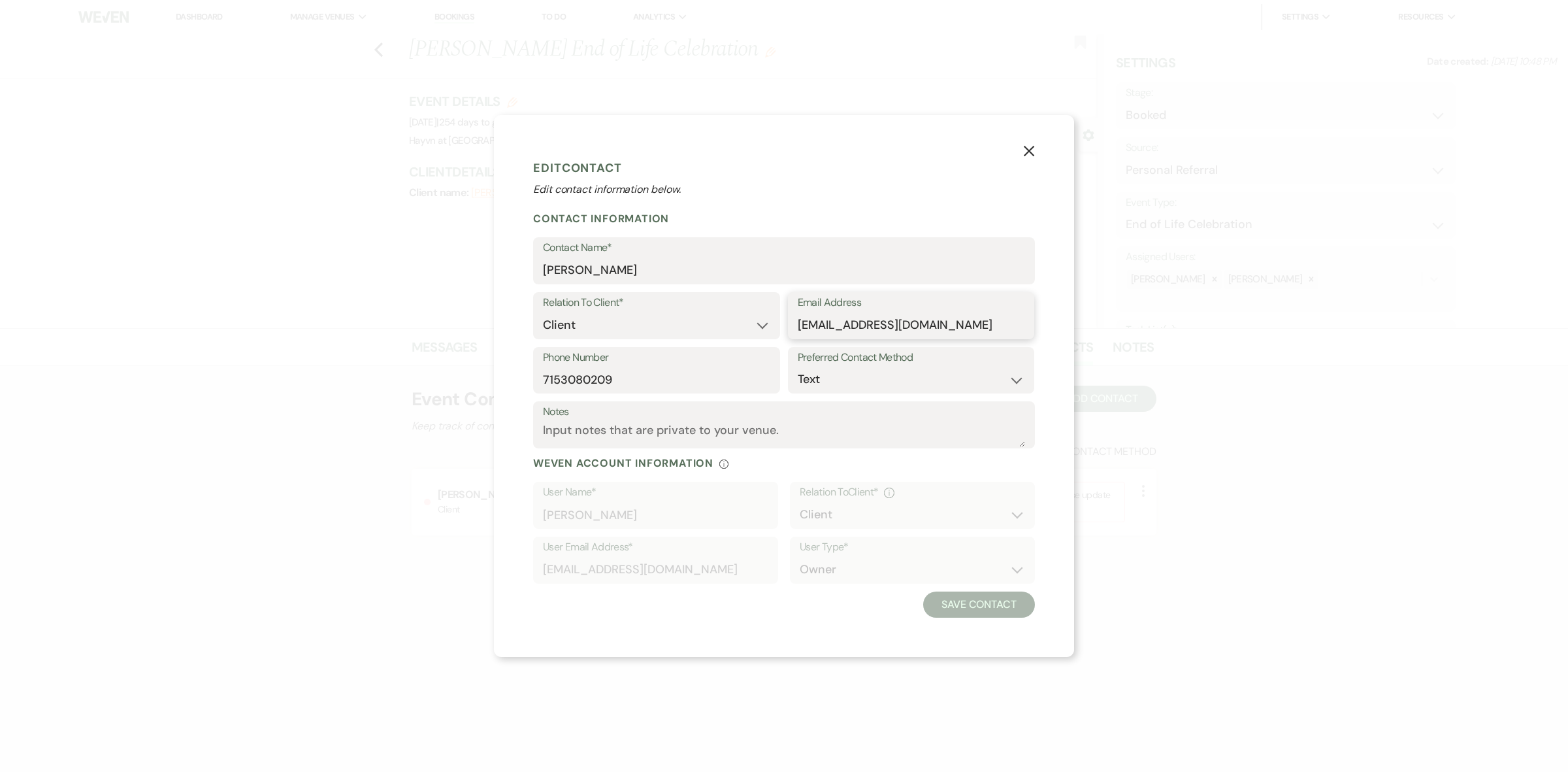
click at [829, 327] on input "Wi01fmaily@gmail.com" at bounding box center [911, 325] width 227 height 25
click at [854, 328] on input "Wi01famaily@gmail.com" at bounding box center [911, 325] width 227 height 25
click at [818, 329] on input "Wi01family@gmail.com" at bounding box center [911, 325] width 227 height 25
type input "Wi01family@gmail.com"
click at [961, 596] on button "Save Contact" at bounding box center [980, 604] width 112 height 26
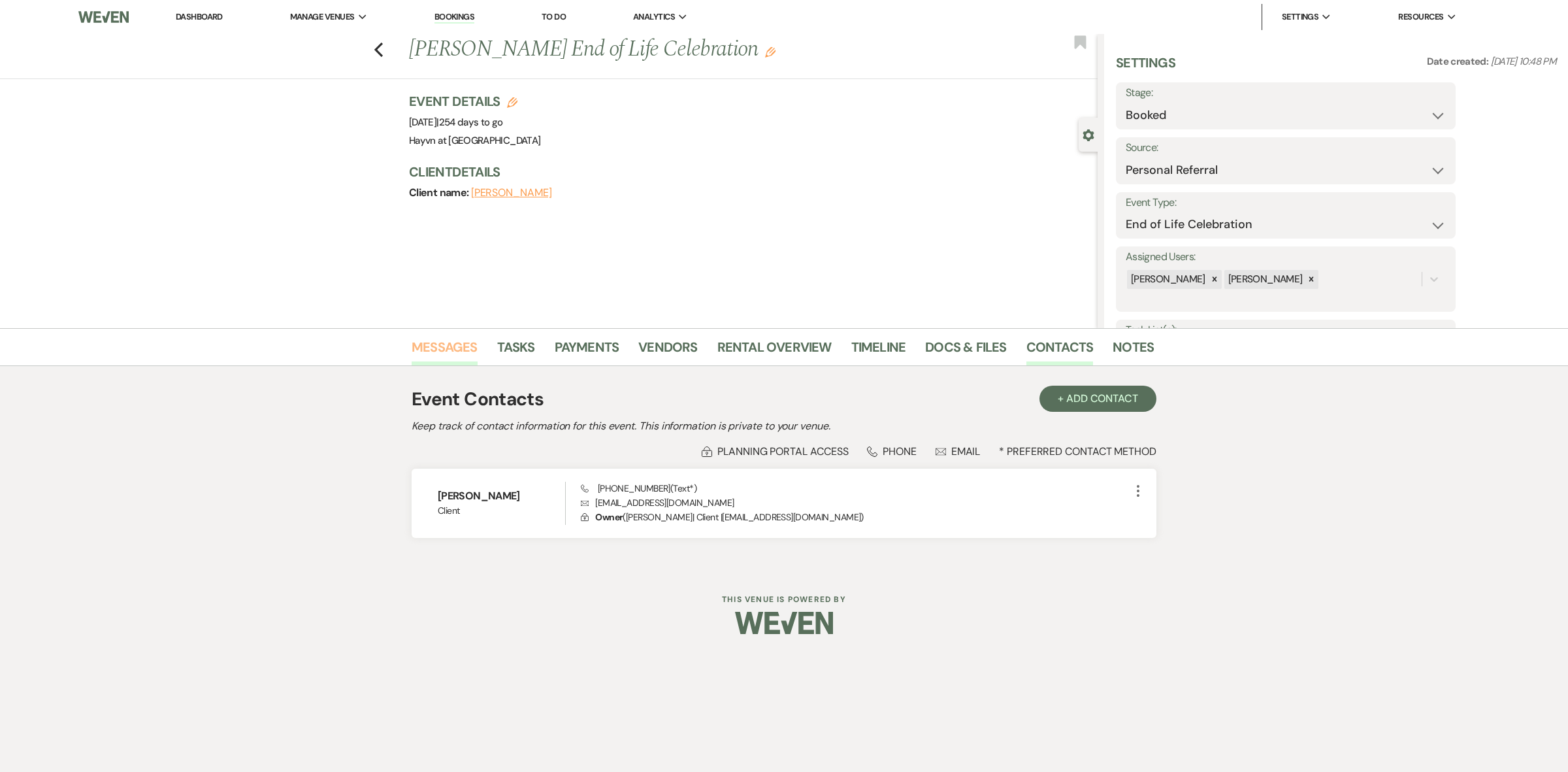
click at [452, 351] on link "Messages" at bounding box center [444, 351] width 66 height 29
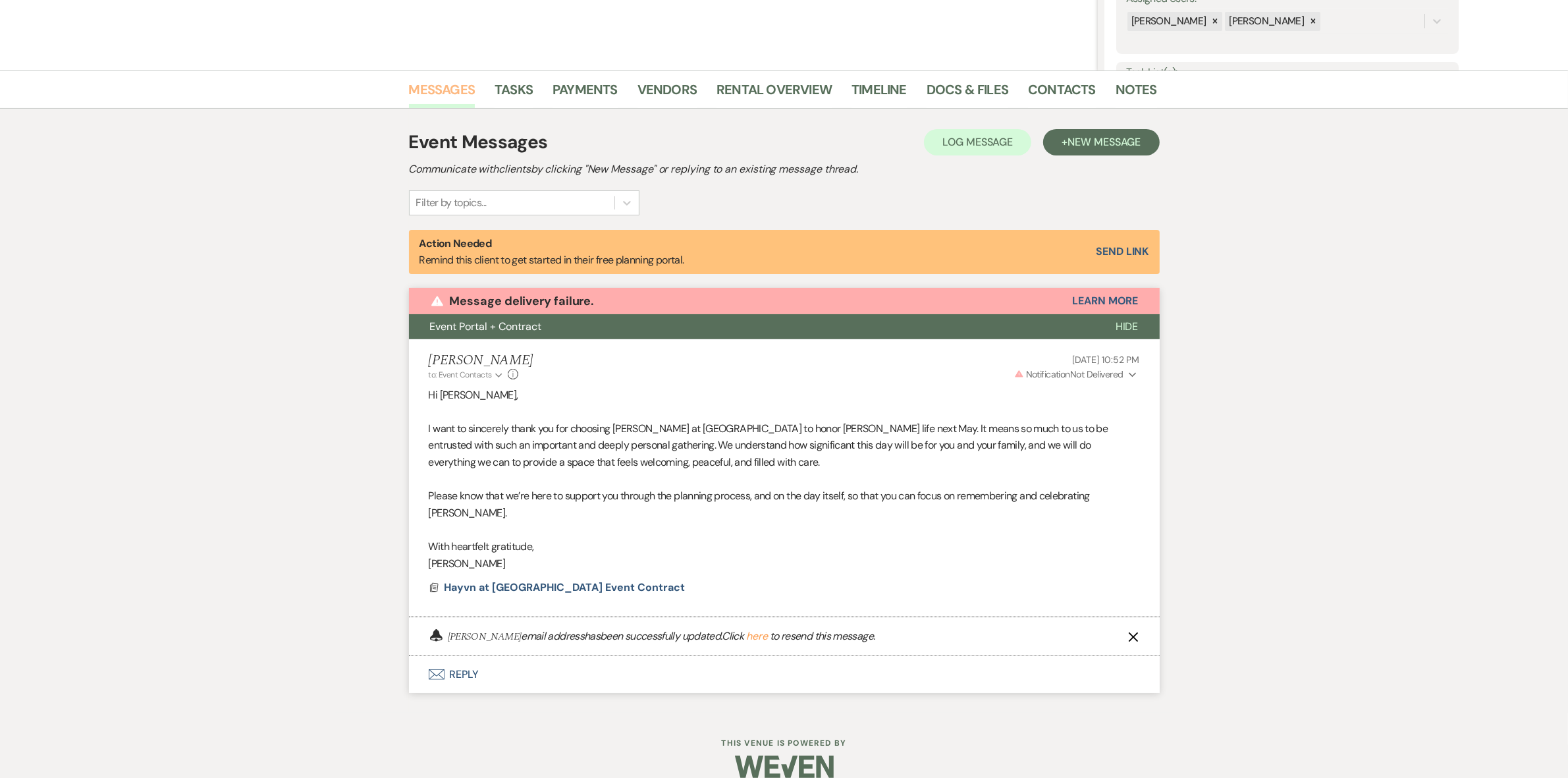
scroll to position [262, 0]
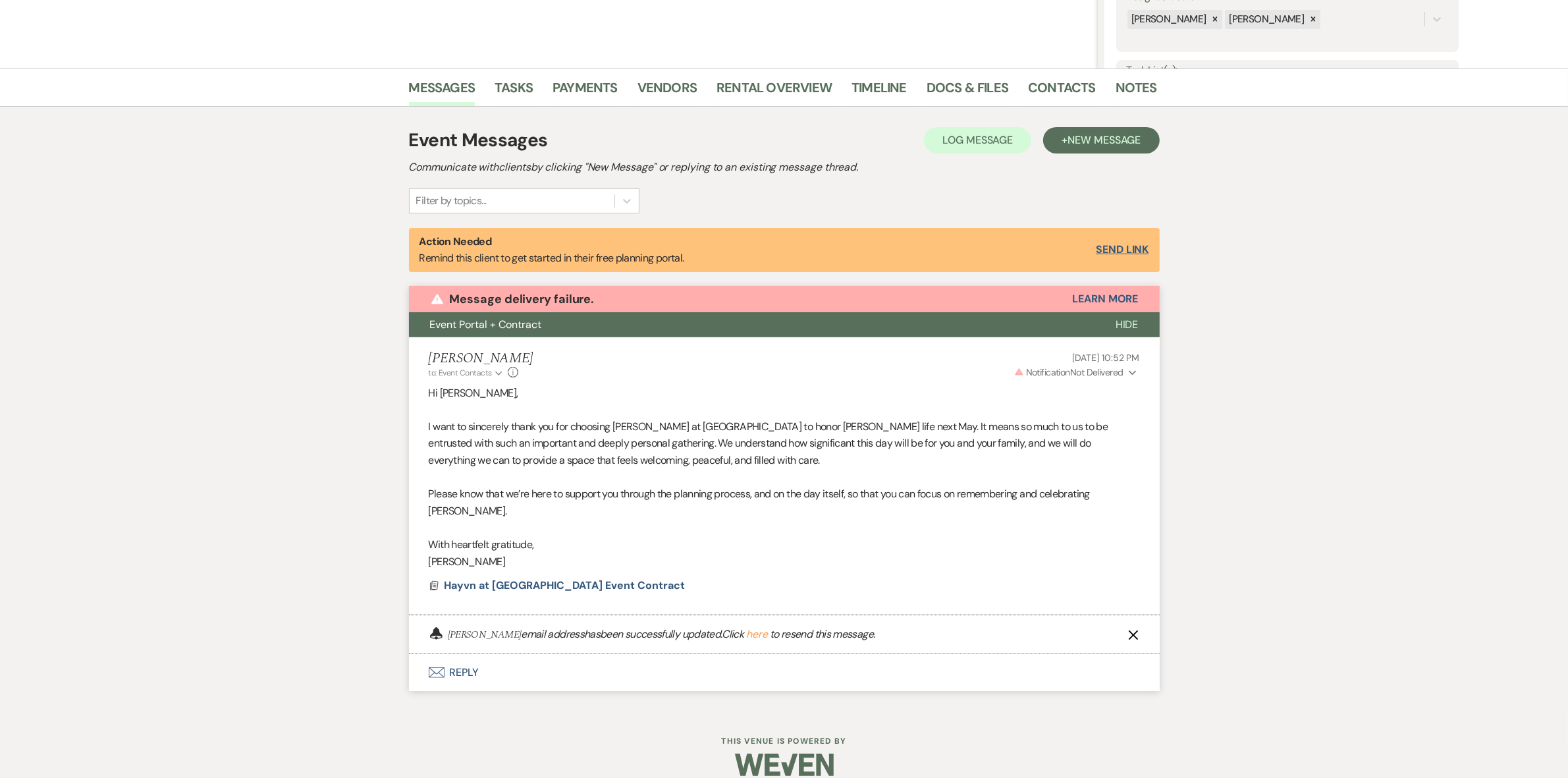
click at [1112, 245] on button "Send Link" at bounding box center [1122, 249] width 53 height 11
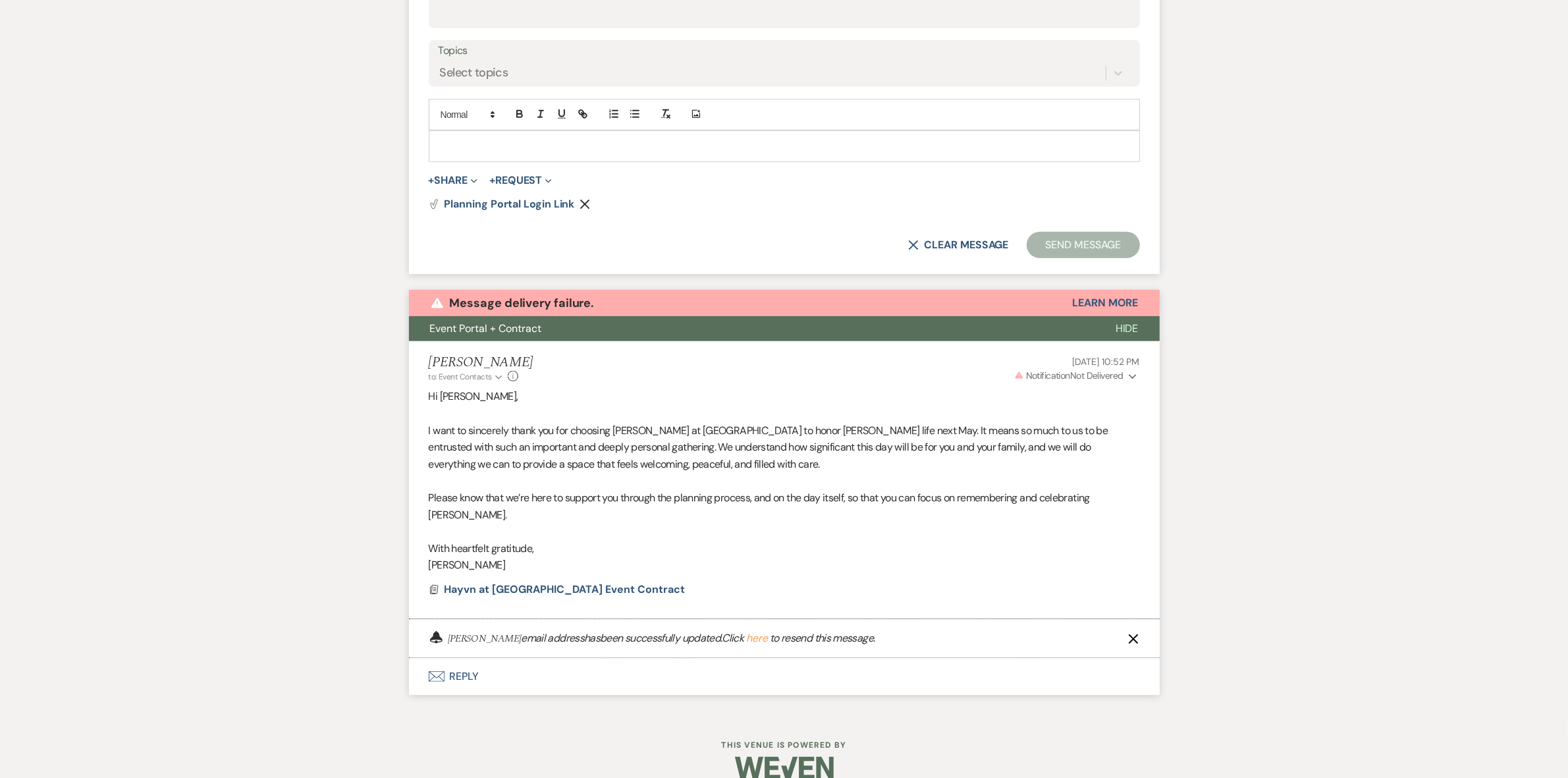
scroll to position [772, 0]
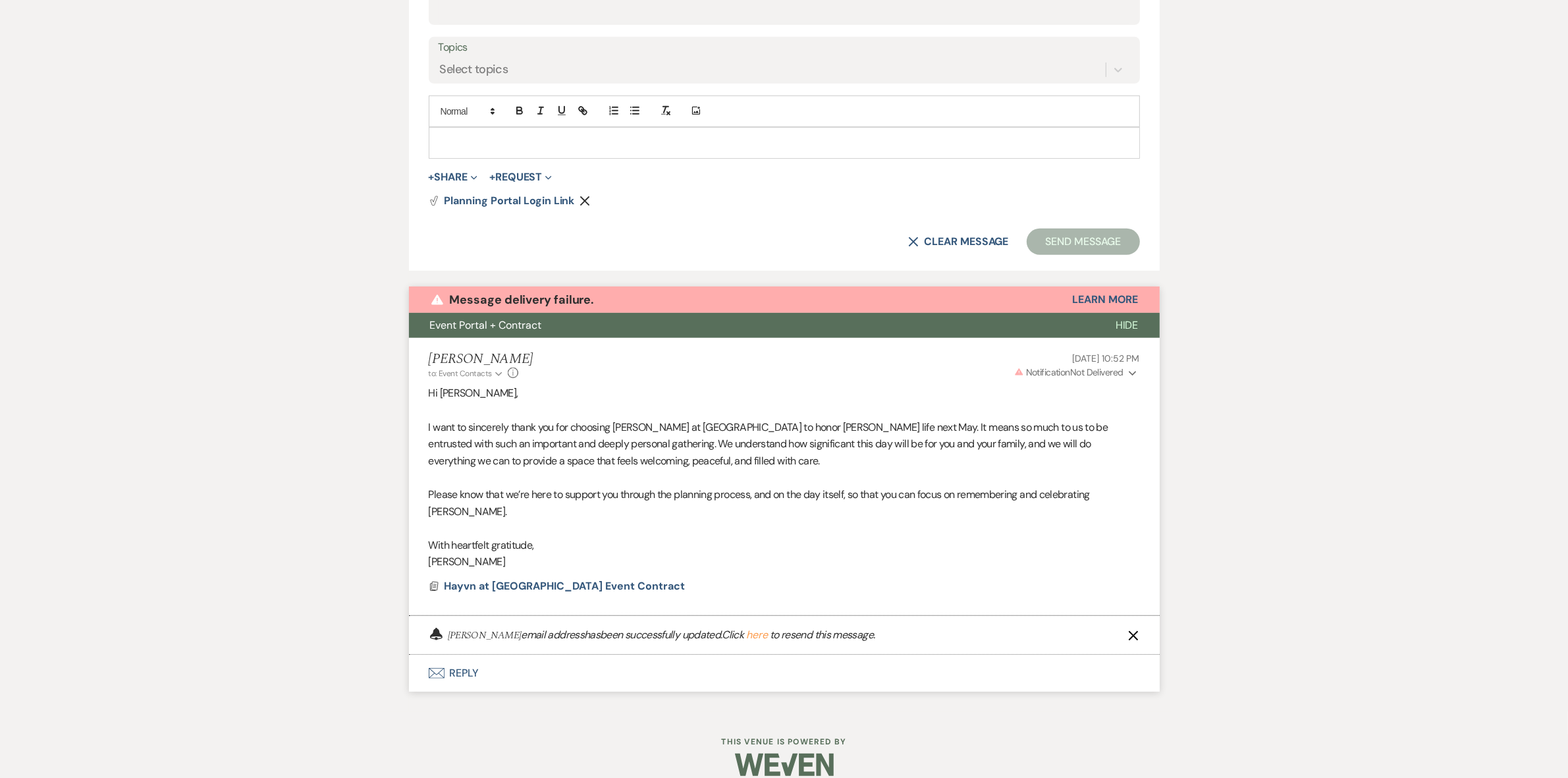
click at [746, 630] on button "here" at bounding box center [757, 635] width 21 height 11
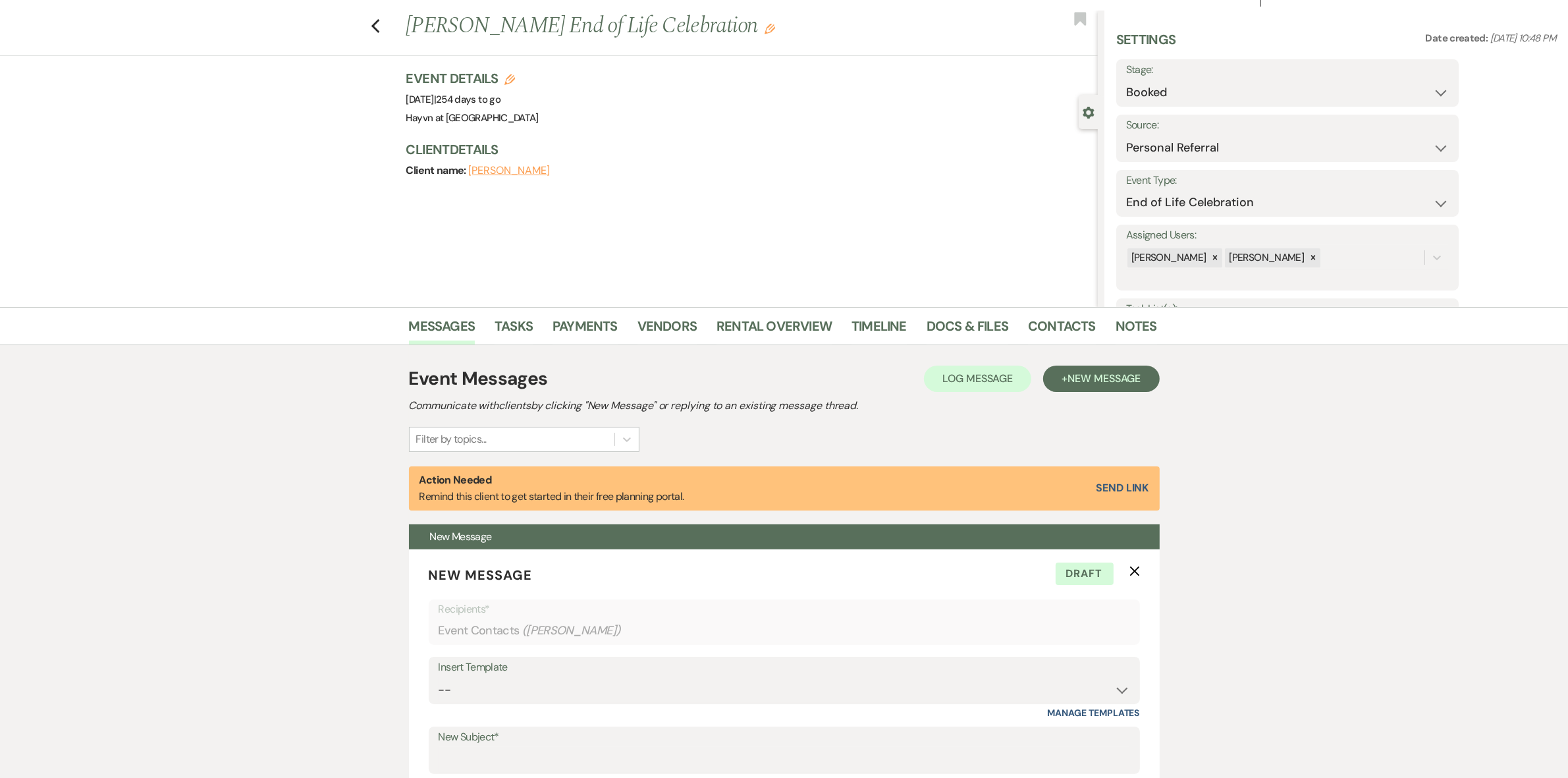
scroll to position [0, 0]
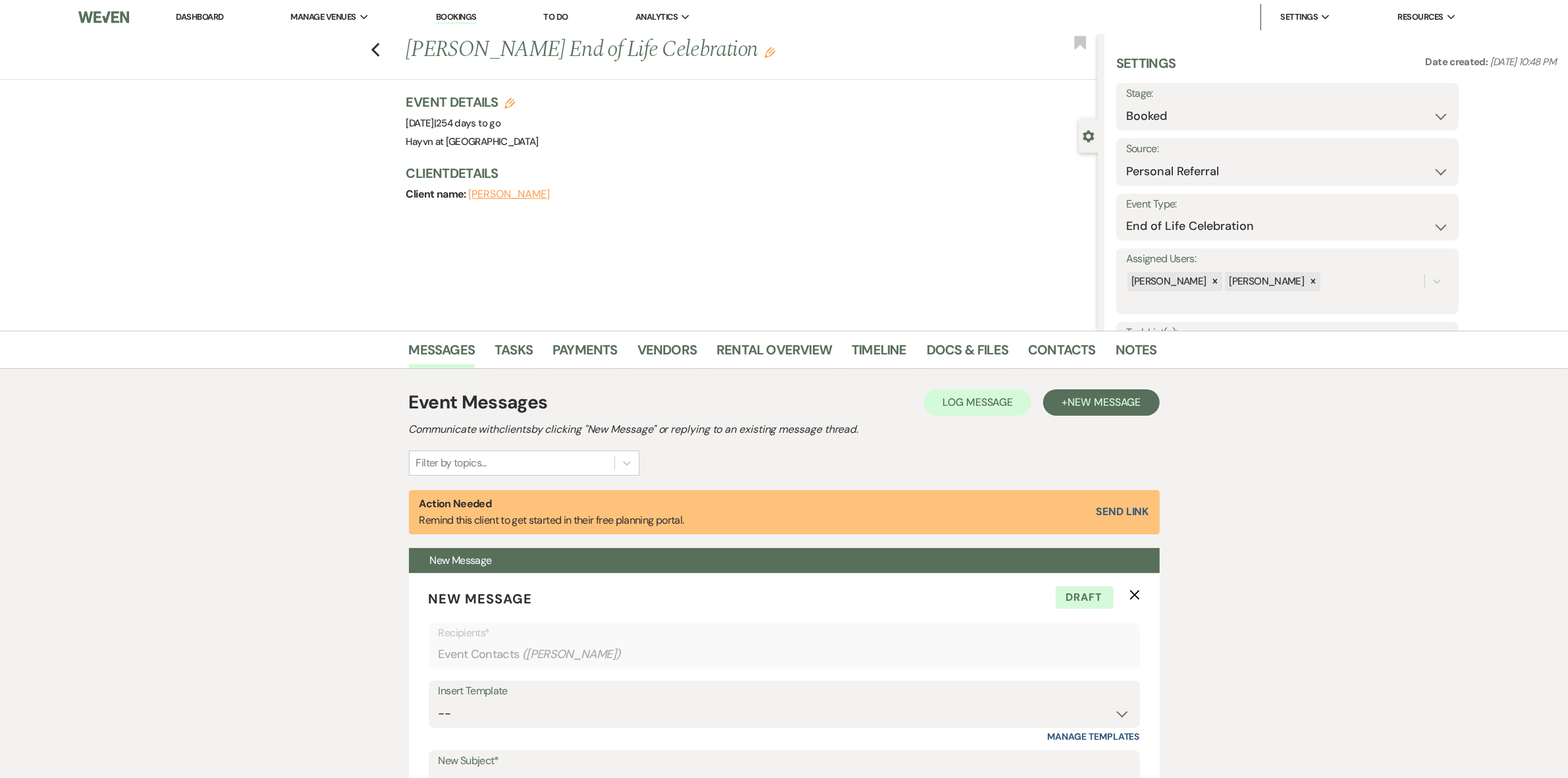
click at [179, 11] on link "Dashboard" at bounding box center [200, 16] width 48 height 11
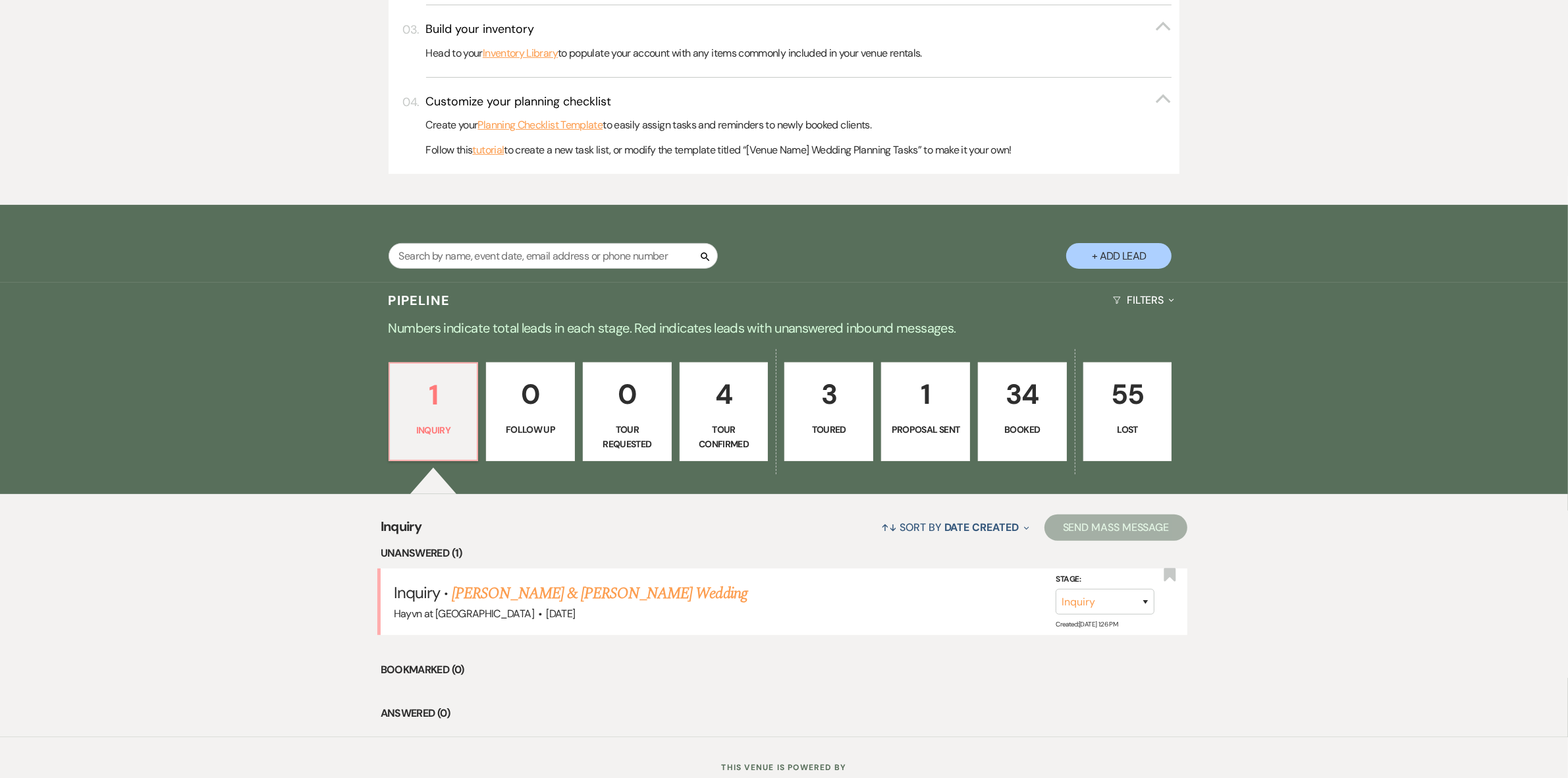
click at [911, 424] on p "Proposal Sent" at bounding box center [926, 429] width 72 height 15
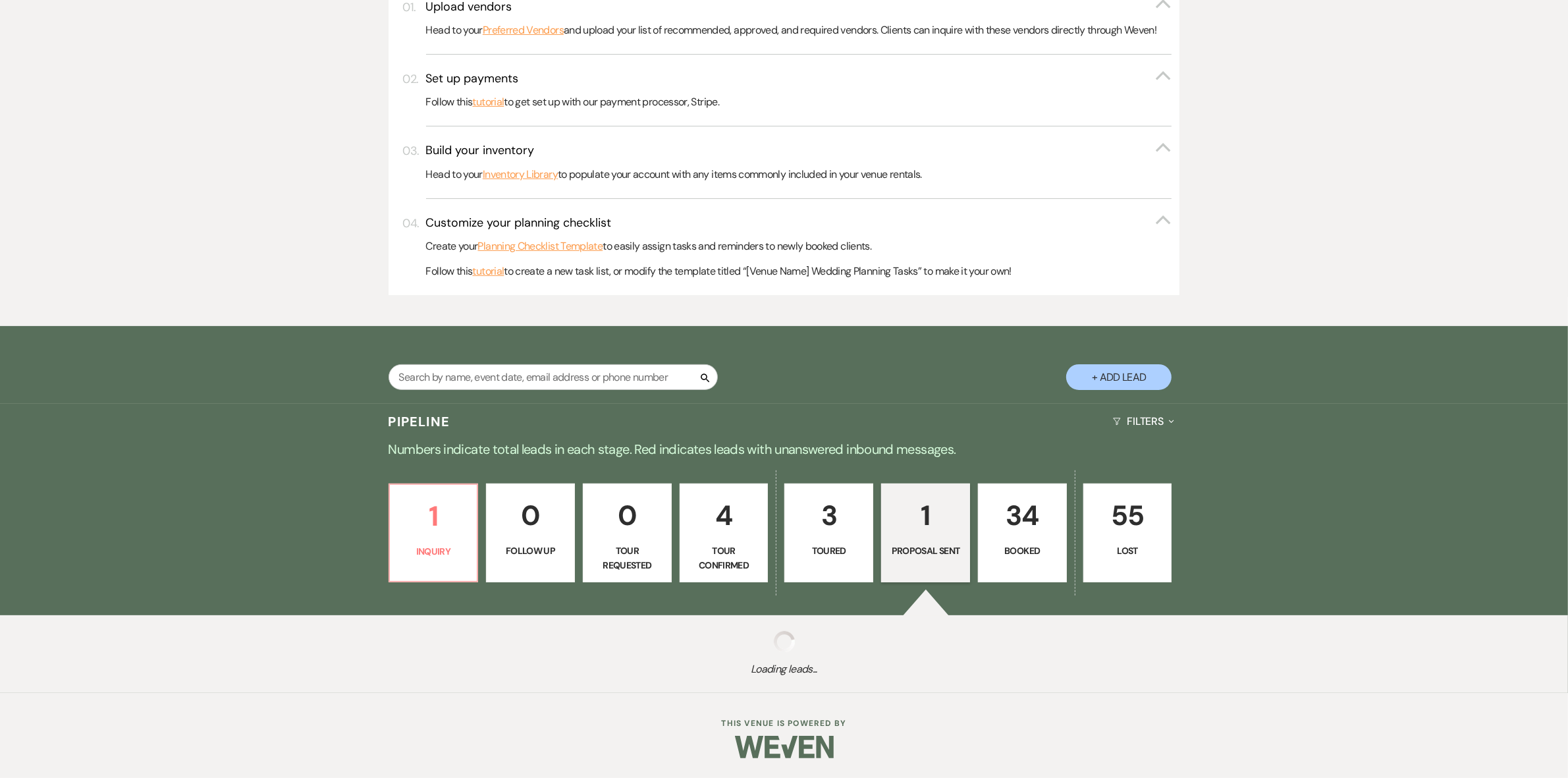
select select "6"
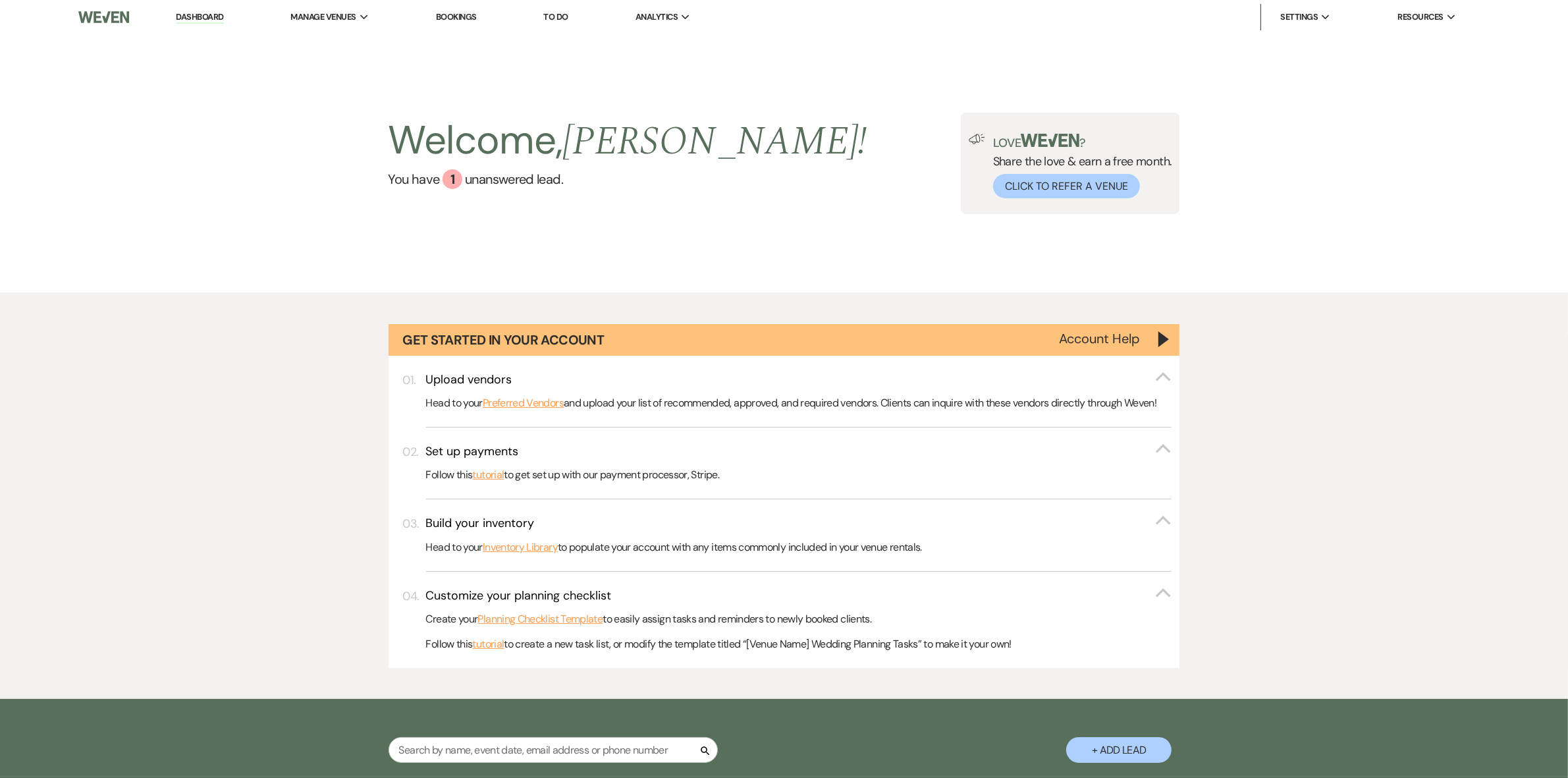
click at [192, 17] on link "Dashboard" at bounding box center [200, 17] width 48 height 13
